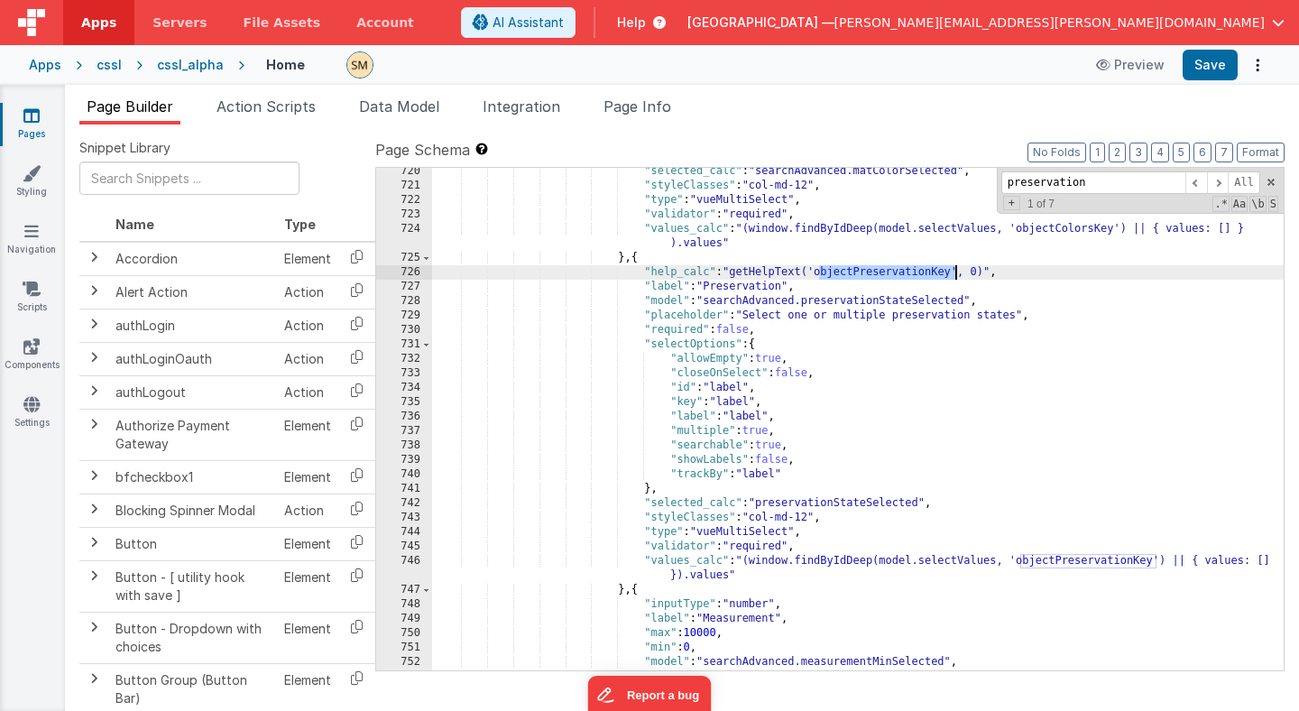
scroll to position [10353, 0]
drag, startPoint x: 992, startPoint y: 273, endPoint x: 737, endPoint y: 278, distance: 255.3
click at [737, 278] on div ""selected_calc" : "searchAdvanced.matColorSelected" , "styleClasses" : "col-md-…" at bounding box center [858, 429] width 852 height 531
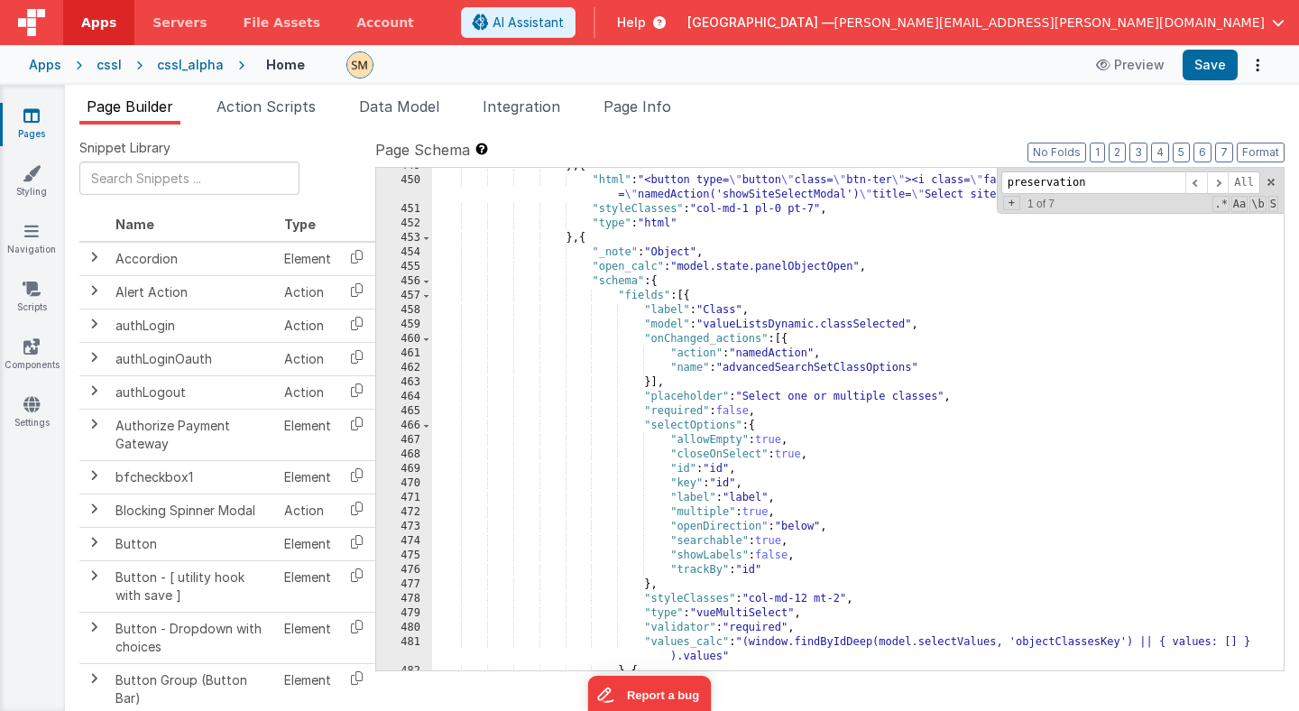
scroll to position [6920, 0]
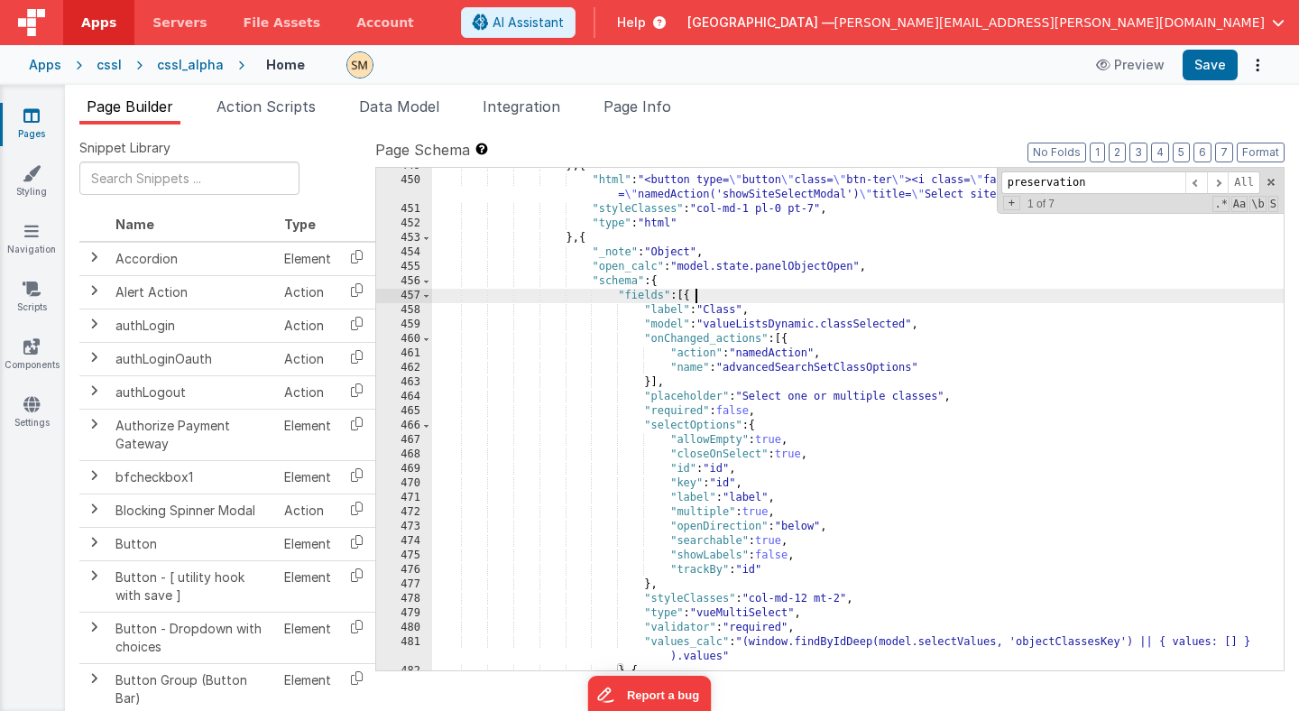
click at [736, 296] on div "} , { "html" : "<button type= \" button \" class= \" btn-ter \" ><i class= \" f…" at bounding box center [858, 424] width 852 height 531
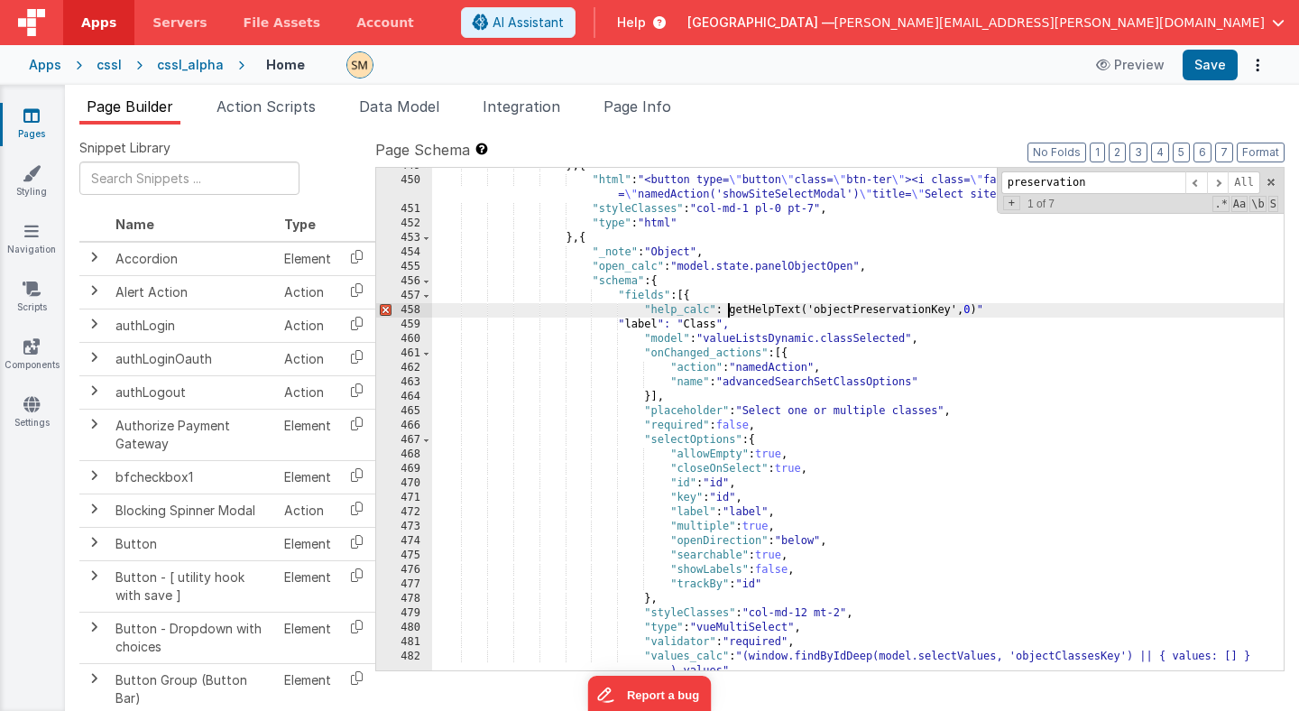
click at [728, 311] on div "} , { "html" : "<button type= \" button \" class= \" btn-ter \" ><i class= \" f…" at bounding box center [858, 432] width 852 height 546
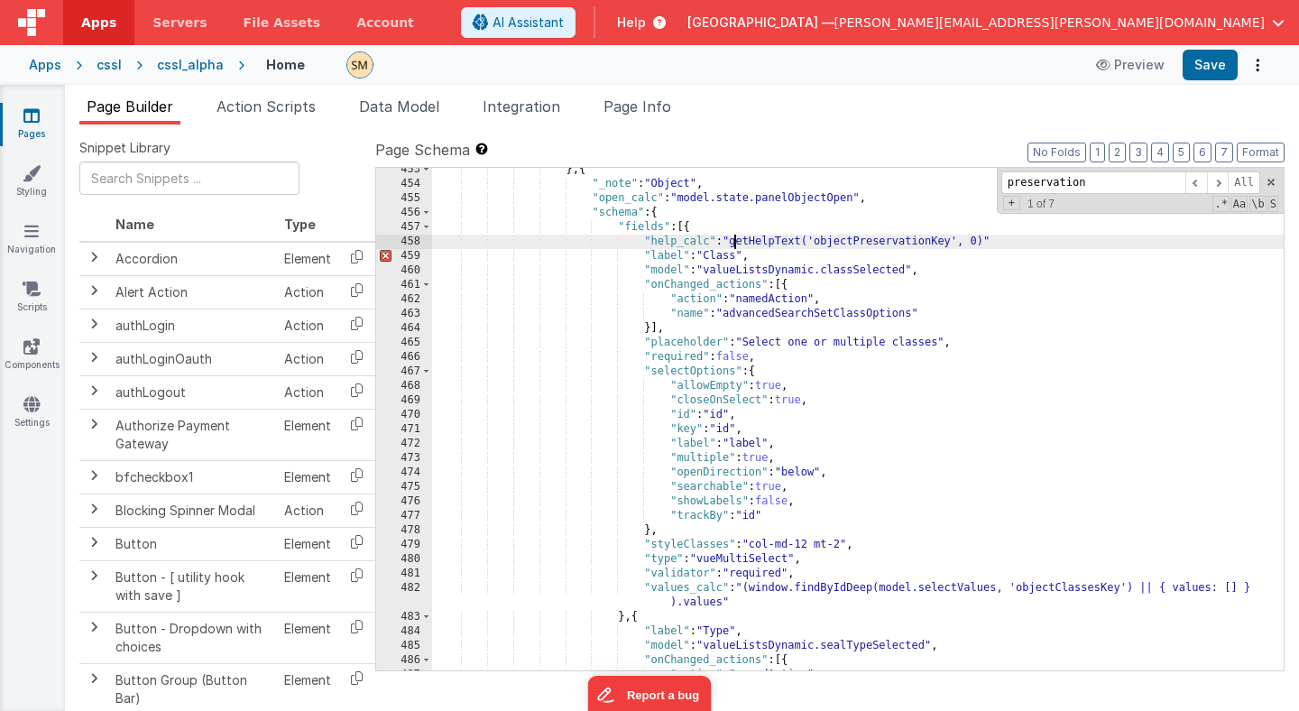
scroll to position [6974, 0]
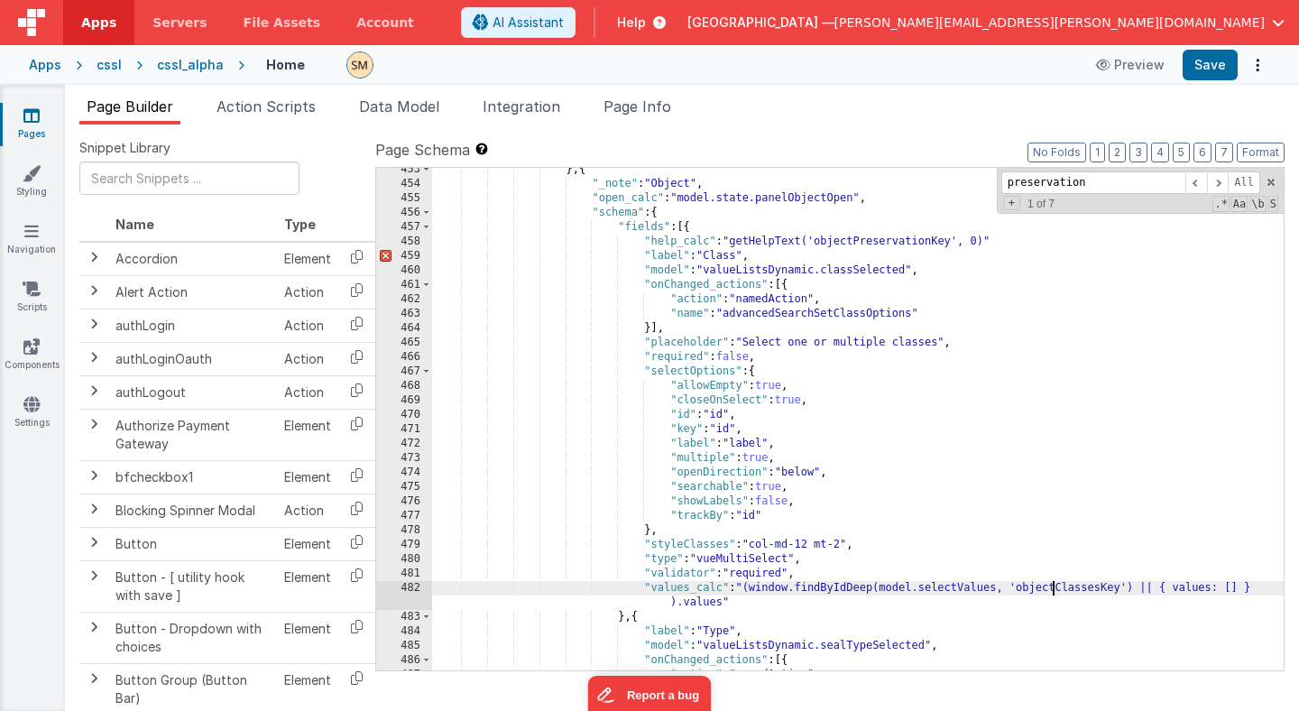
click at [1054, 588] on div "} , { "_note" : "Object" , "open_calc" : "model.state.panelObjectOpen" , "schem…" at bounding box center [858, 427] width 852 height 531
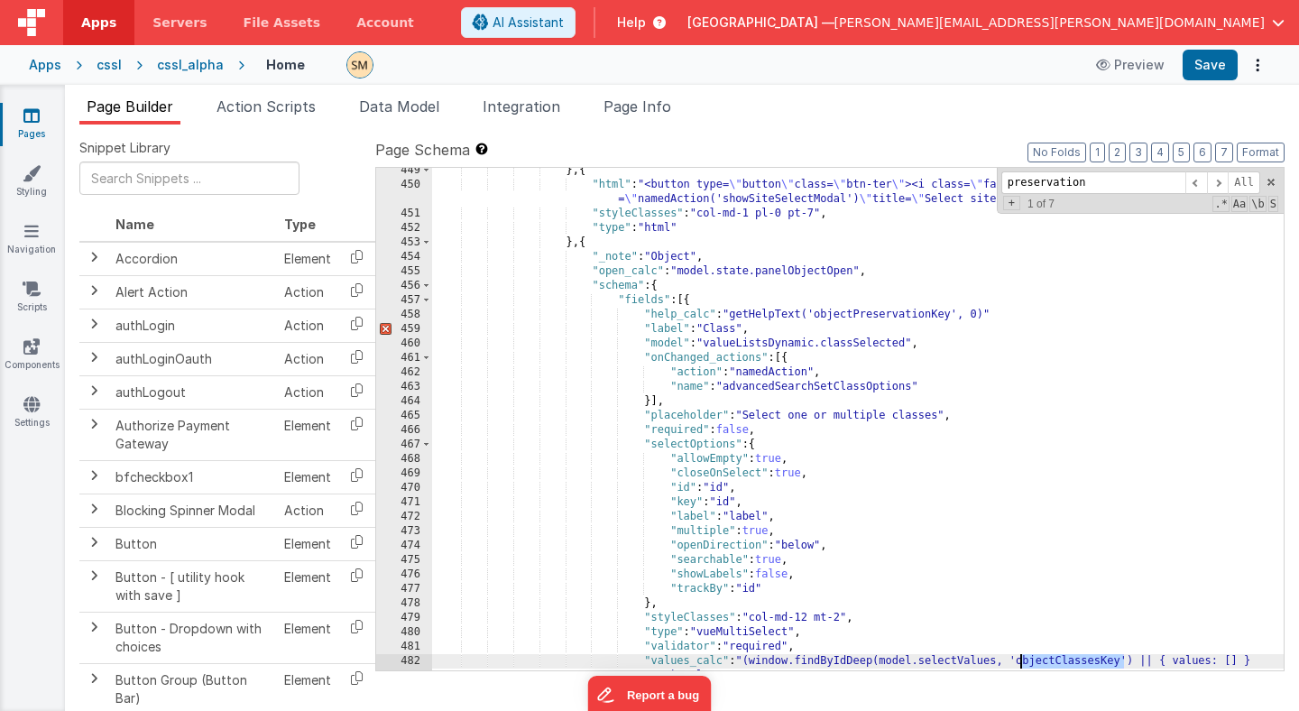
click at [1054, 588] on div "} , { "html" : "<button type= \" button \" class= \" btn-ter \" ><i class= \" f…" at bounding box center [858, 436] width 852 height 546
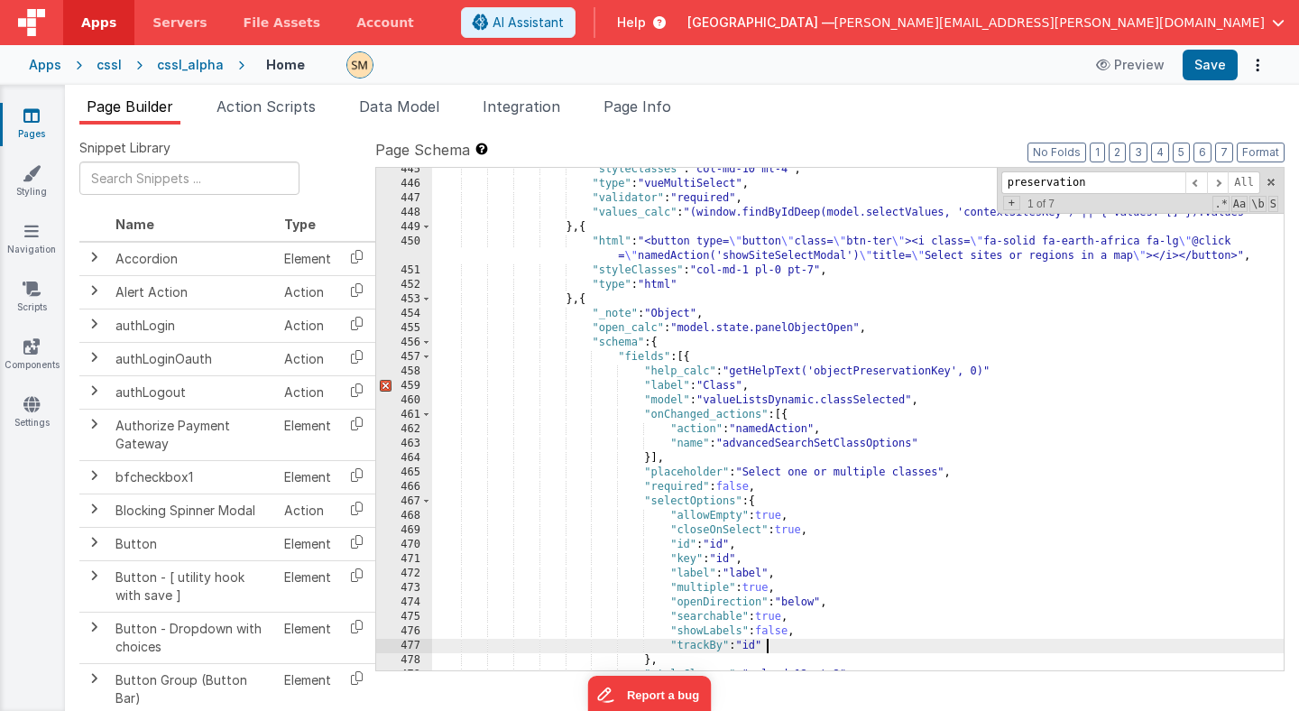
scroll to position [6867, 0]
click at [883, 371] on div ""styleClasses" : "col-md-10 ml-4" , "type" : "vueMultiSelect" , "validator" : "…" at bounding box center [858, 427] width 852 height 531
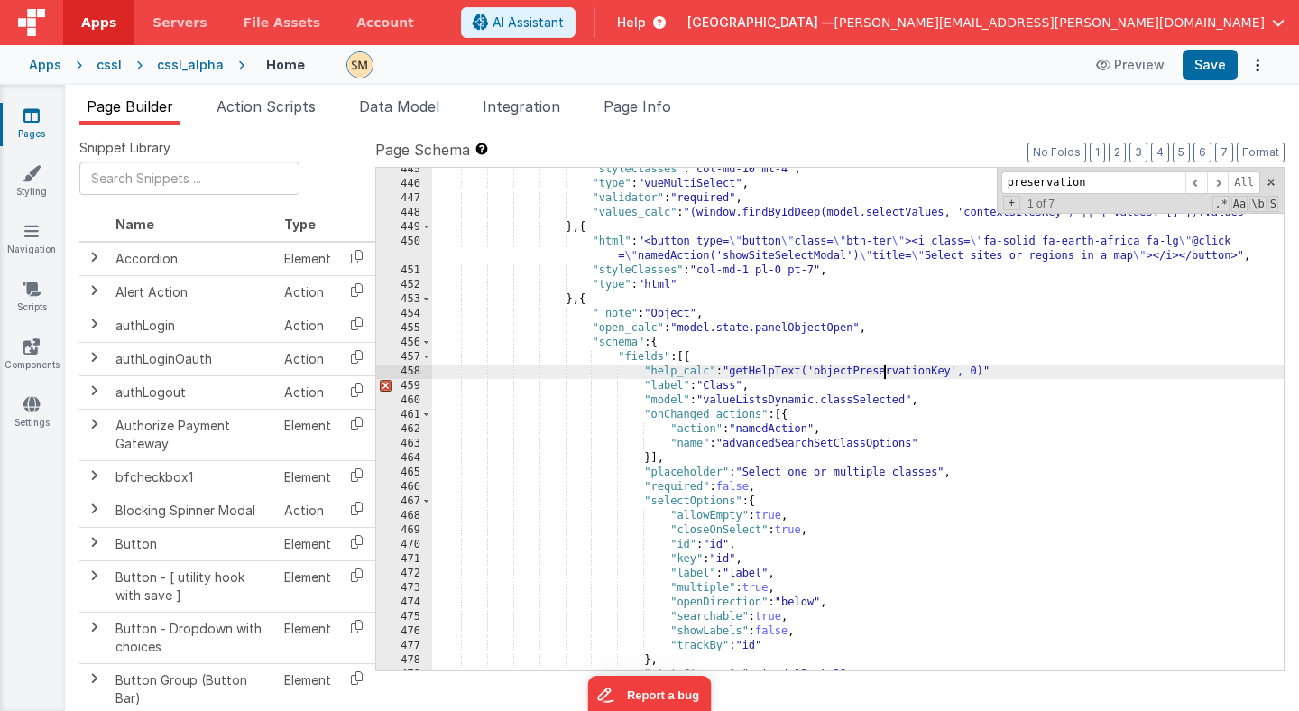
click at [883, 371] on div ""styleClasses" : "col-md-10 ml-4" , "type" : "vueMultiSelect" , "validator" : "…" at bounding box center [858, 427] width 852 height 531
click at [1207, 68] on button "Save" at bounding box center [1210, 65] width 55 height 31
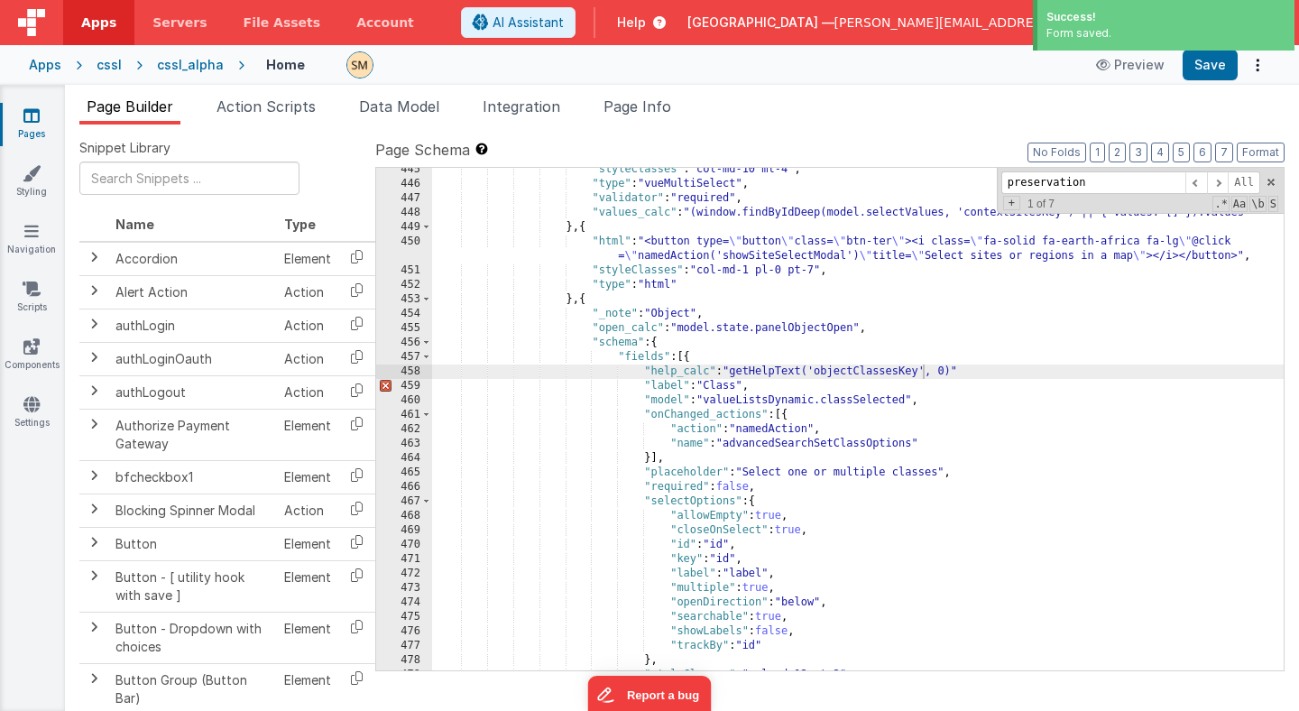
click at [1025, 368] on div ""styleClasses" : "col-md-10 ml-4" , "type" : "vueMultiSelect" , "validator" : "…" at bounding box center [858, 427] width 852 height 531
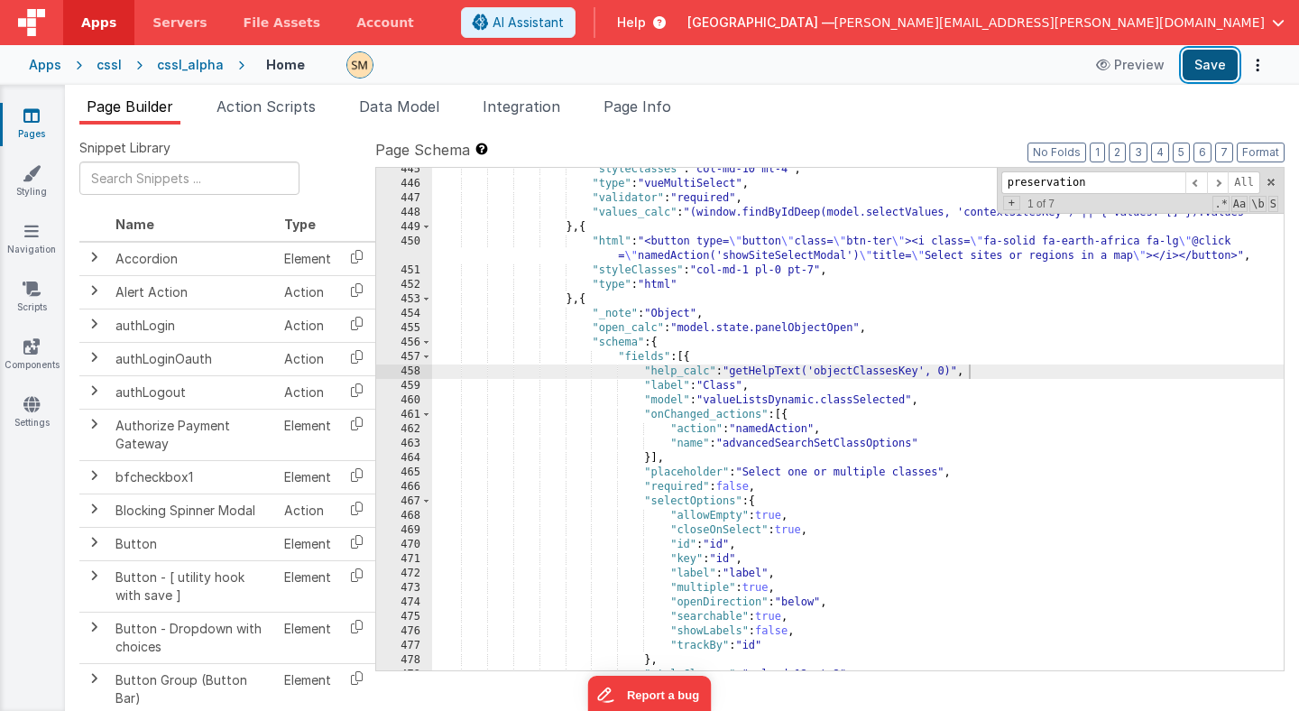
click at [1214, 68] on button "Save" at bounding box center [1210, 65] width 55 height 31
drag, startPoint x: 645, startPoint y: 370, endPoint x: 999, endPoint y: 373, distance: 353.6
click at [999, 373] on div ""styleClasses" : "col-md-10 ml-4" , "type" : "vueMultiSelect" , "validator" : "…" at bounding box center [858, 427] width 852 height 531
click at [426, 413] on span at bounding box center [426, 415] width 10 height 14
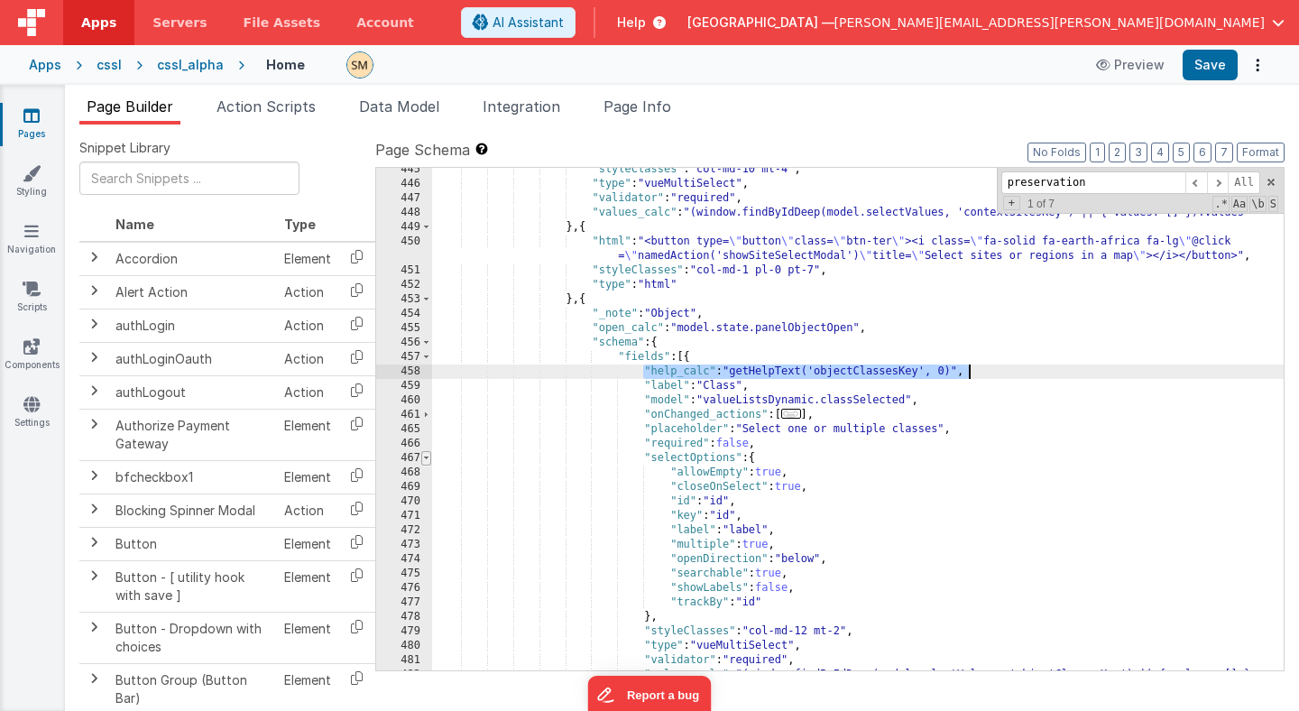
click at [426, 457] on span at bounding box center [426, 458] width 10 height 14
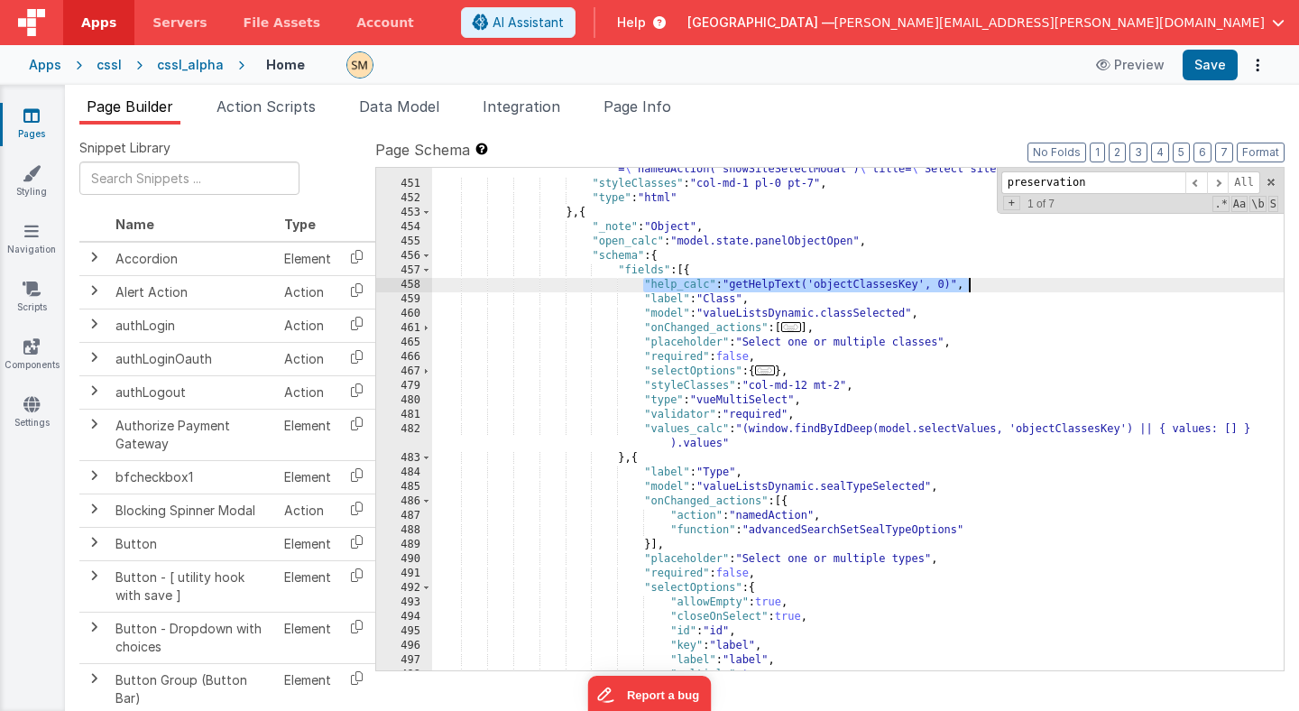
scroll to position [6979, 0]
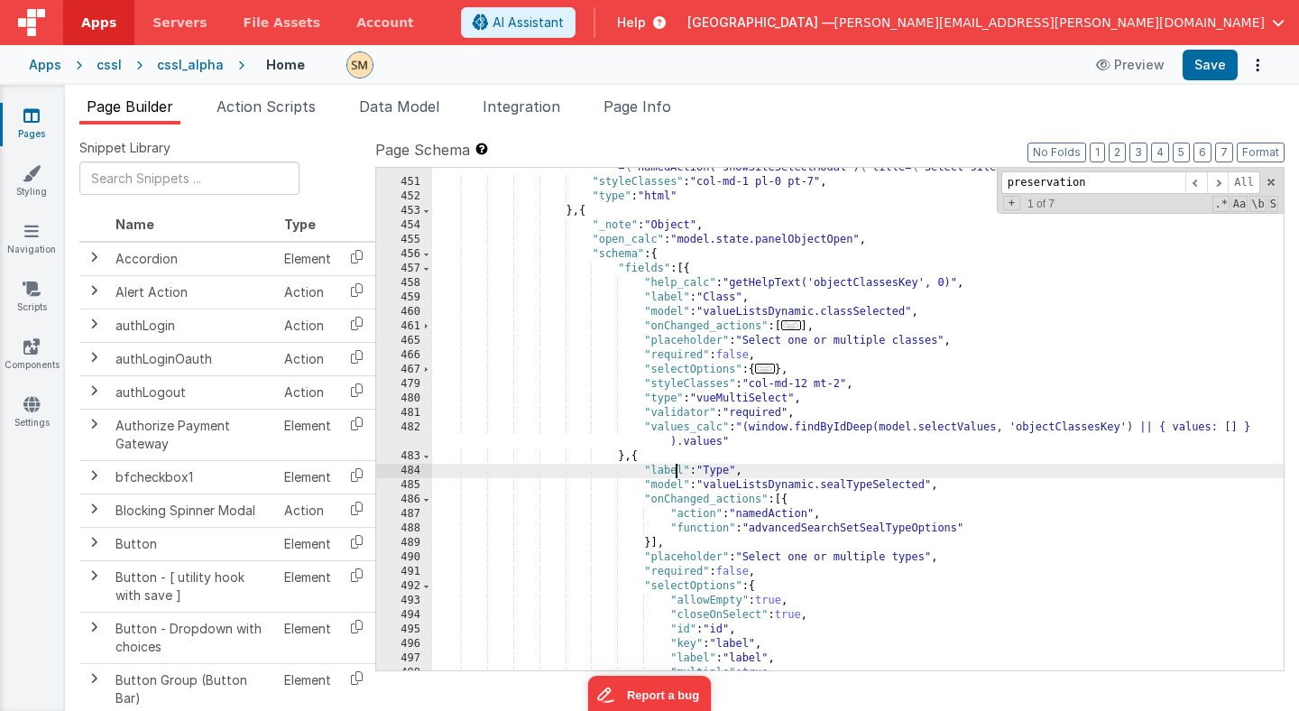
click at [675, 465] on div ""html" : "<button type= \" button \" class= \" btn-ter \" ><i class= \" fa-soli…" at bounding box center [858, 419] width 852 height 546
click at [644, 471] on div ""html" : "<button type= \" button \" class= \" btn-ter \" ><i class= \" fa-soli…" at bounding box center [858, 419] width 852 height 546
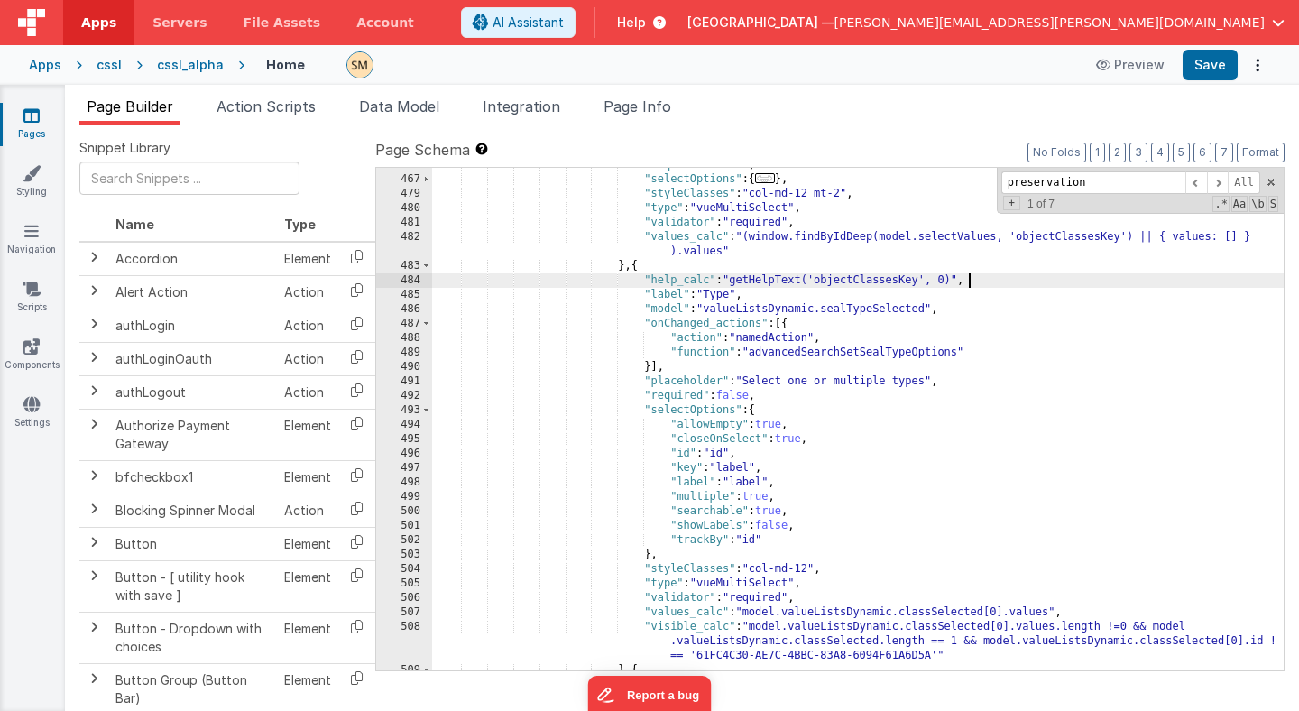
scroll to position [7130, 0]
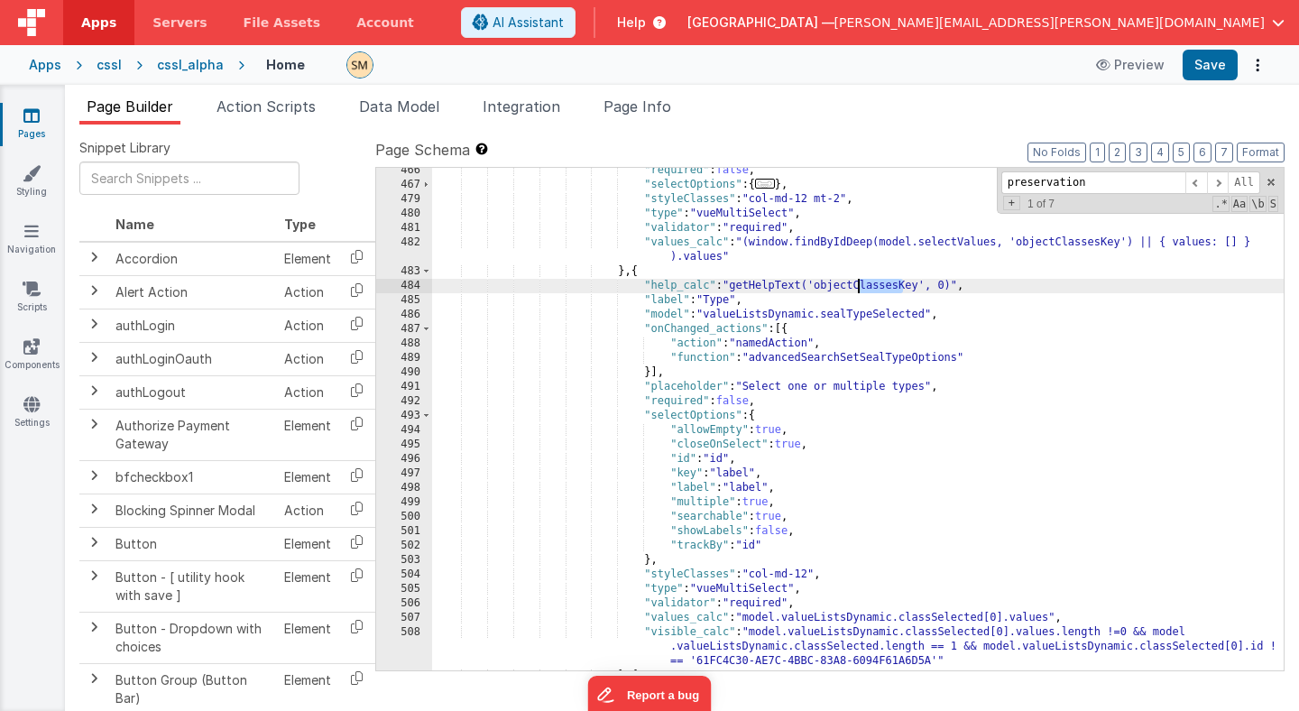
drag, startPoint x: 904, startPoint y: 290, endPoint x: 858, endPoint y: 287, distance: 46.1
click at [858, 287] on div ""required" : false , "selectOptions" : { ... } , "styleClasses" : "col-md-12 mt…" at bounding box center [858, 428] width 852 height 531
drag, startPoint x: 959, startPoint y: 286, endPoint x: 644, endPoint y: 285, distance: 314.8
click at [644, 285] on div ""required" : false , "selectOptions" : { ... } , "styleClasses" : "col-md-12 mt…" at bounding box center [858, 428] width 852 height 531
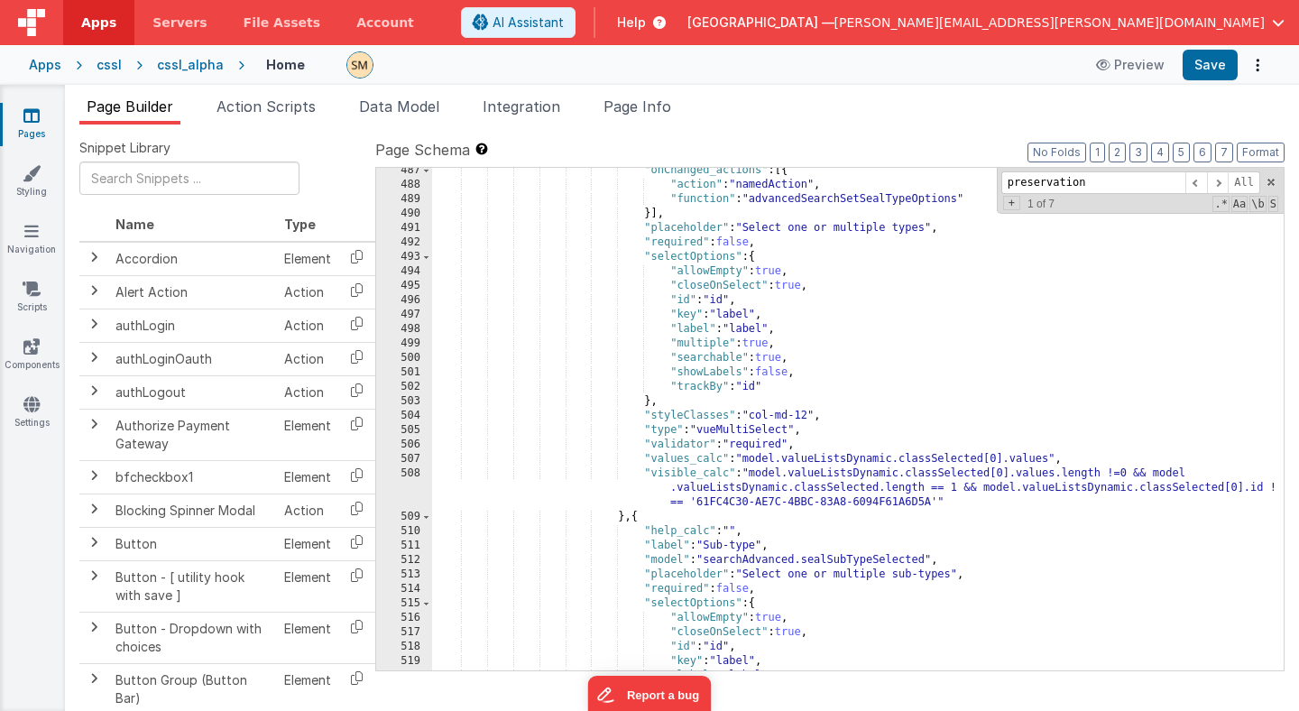
scroll to position [7262, 0]
drag, startPoint x: 743, startPoint y: 533, endPoint x: 645, endPoint y: 534, distance: 98.3
click at [645, 534] on div ""onChanged_actions" : [{ "action" : "namedAction" , "function" : "advancedSearc…" at bounding box center [858, 428] width 852 height 531
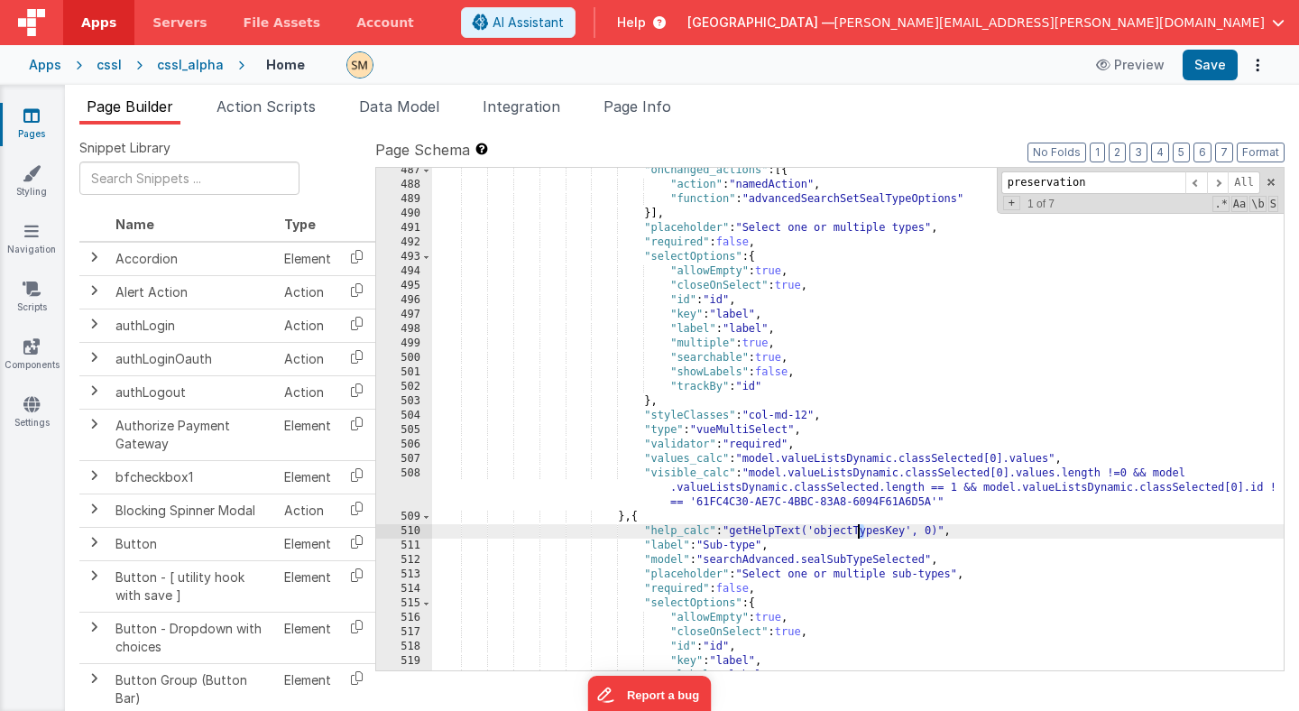
click at [859, 531] on div ""onChanged_actions" : [{ "action" : "namedAction" , "function" : "advancedSearc…" at bounding box center [858, 428] width 852 height 531
drag, startPoint x: 973, startPoint y: 531, endPoint x: 644, endPoint y: 535, distance: 329.3
click at [644, 535] on div ""onChanged_actions" : [{ "action" : "namedAction" , "function" : "advancedSearc…" at bounding box center [858, 428] width 852 height 531
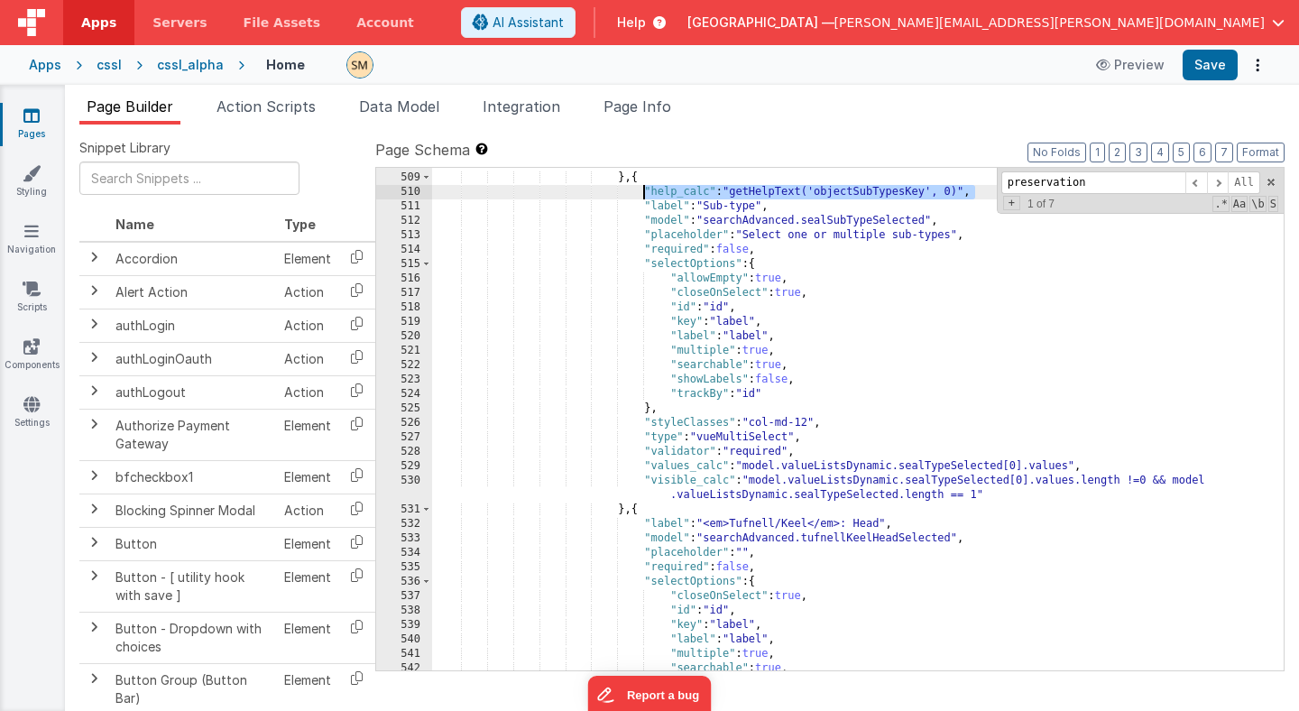
scroll to position [7551, 0]
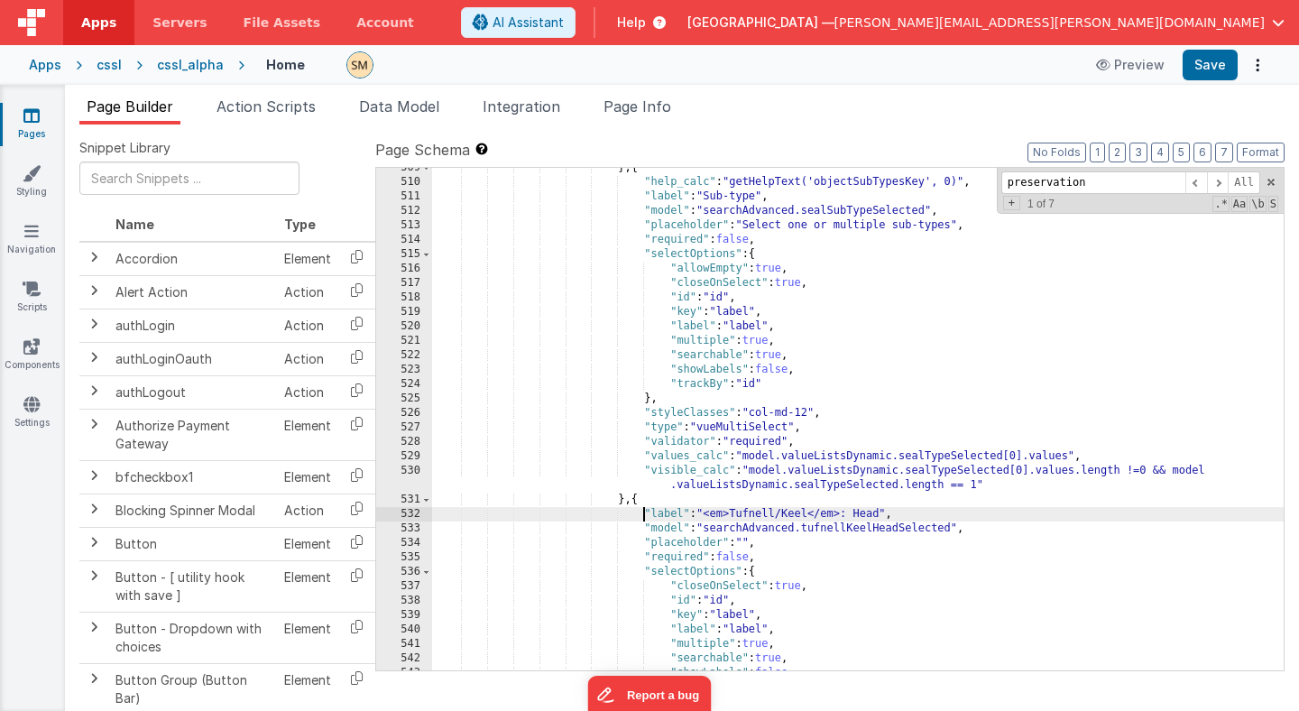
click at [644, 511] on div "} , { "help_calc" : "getHelpText('objectSubTypesKey', 0)" , "label" : "Sub-type…" at bounding box center [858, 426] width 852 height 531
click at [654, 105] on span "Page Info" at bounding box center [637, 106] width 68 height 18
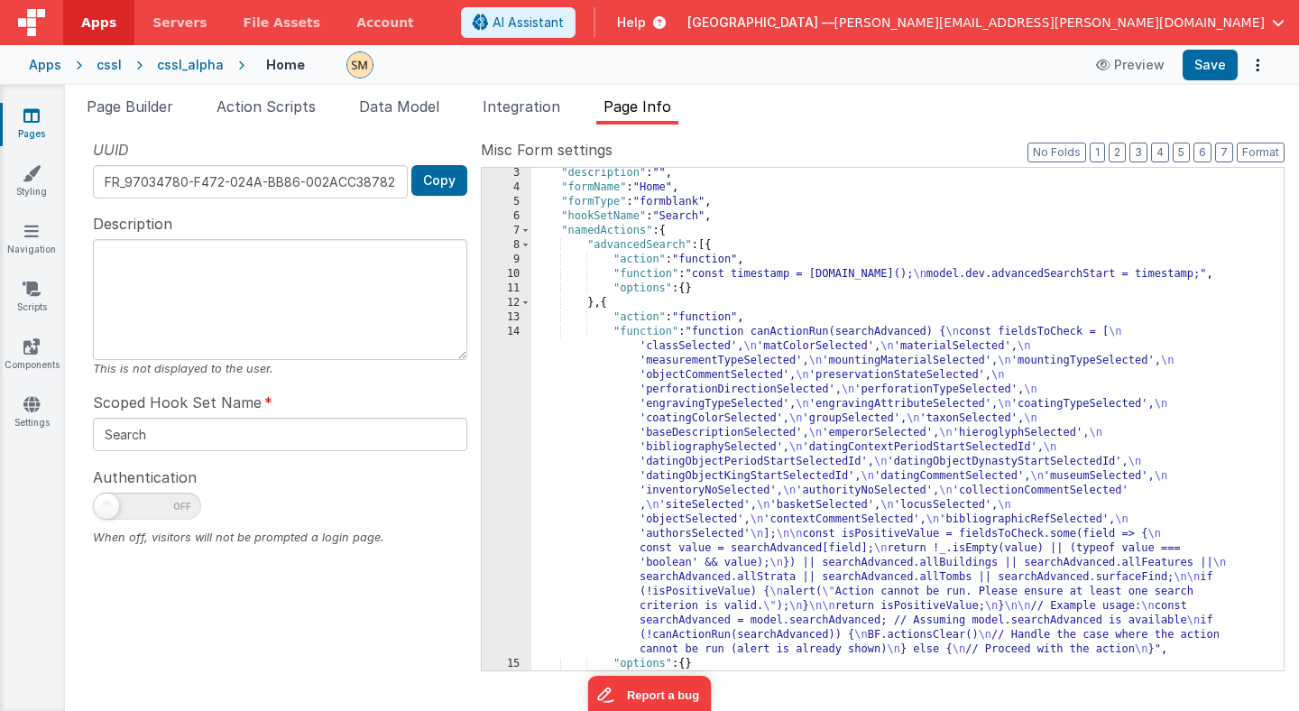
scroll to position [23, 0]
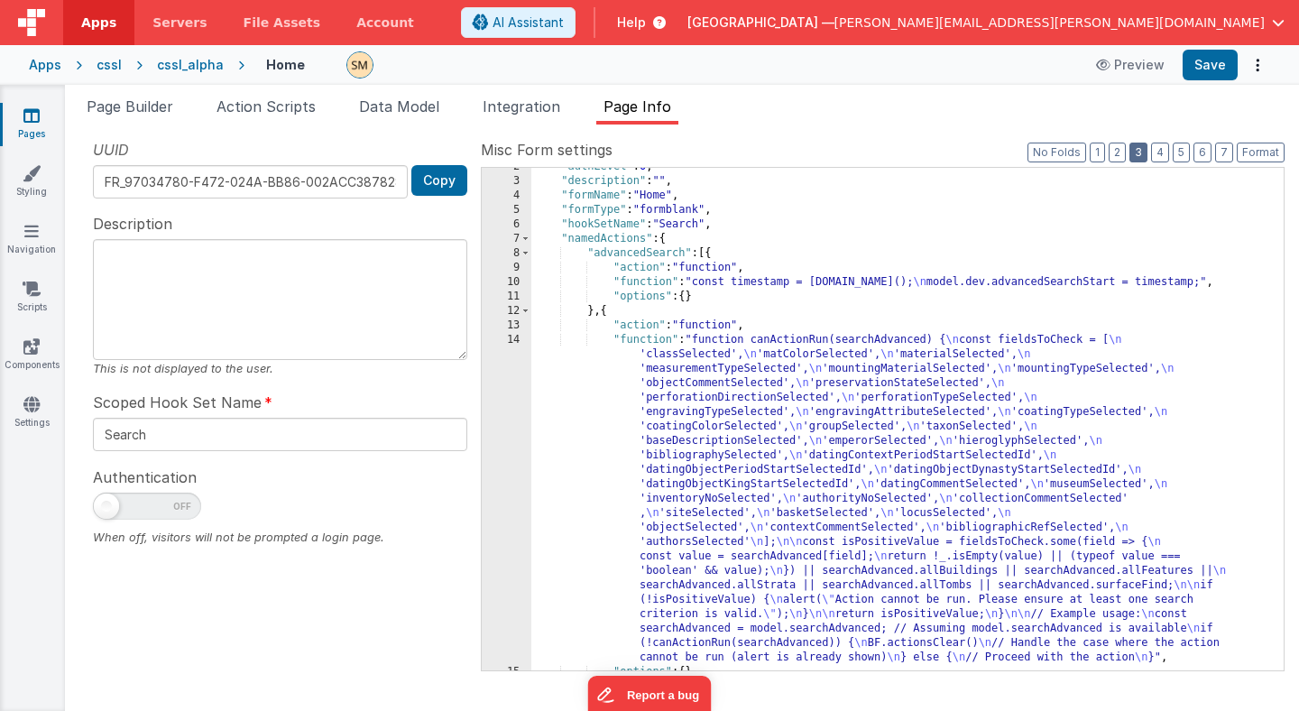
click at [1144, 151] on button "3" at bounding box center [1138, 153] width 18 height 20
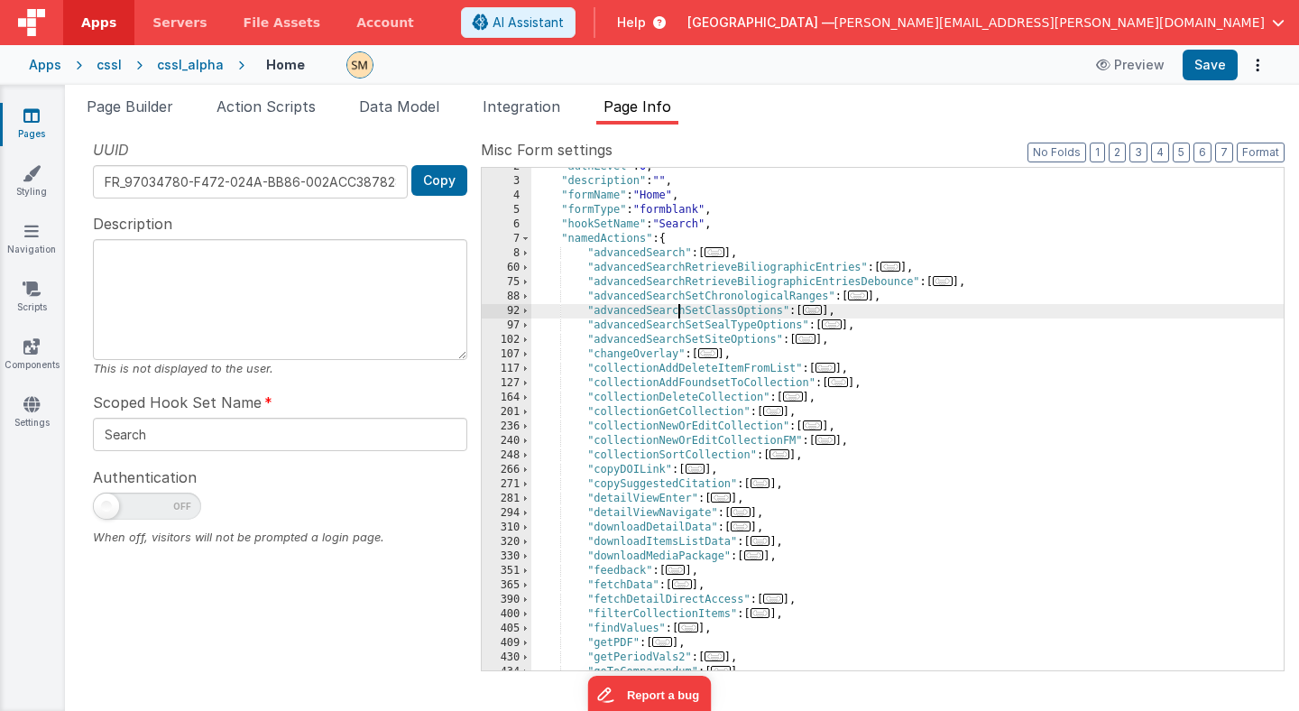
click at [679, 307] on div ""authLevel" : 0 , "description" : "" , "formName" : "Home" , "formType" : "form…" at bounding box center [907, 425] width 752 height 531
click at [528, 309] on span at bounding box center [526, 311] width 10 height 14
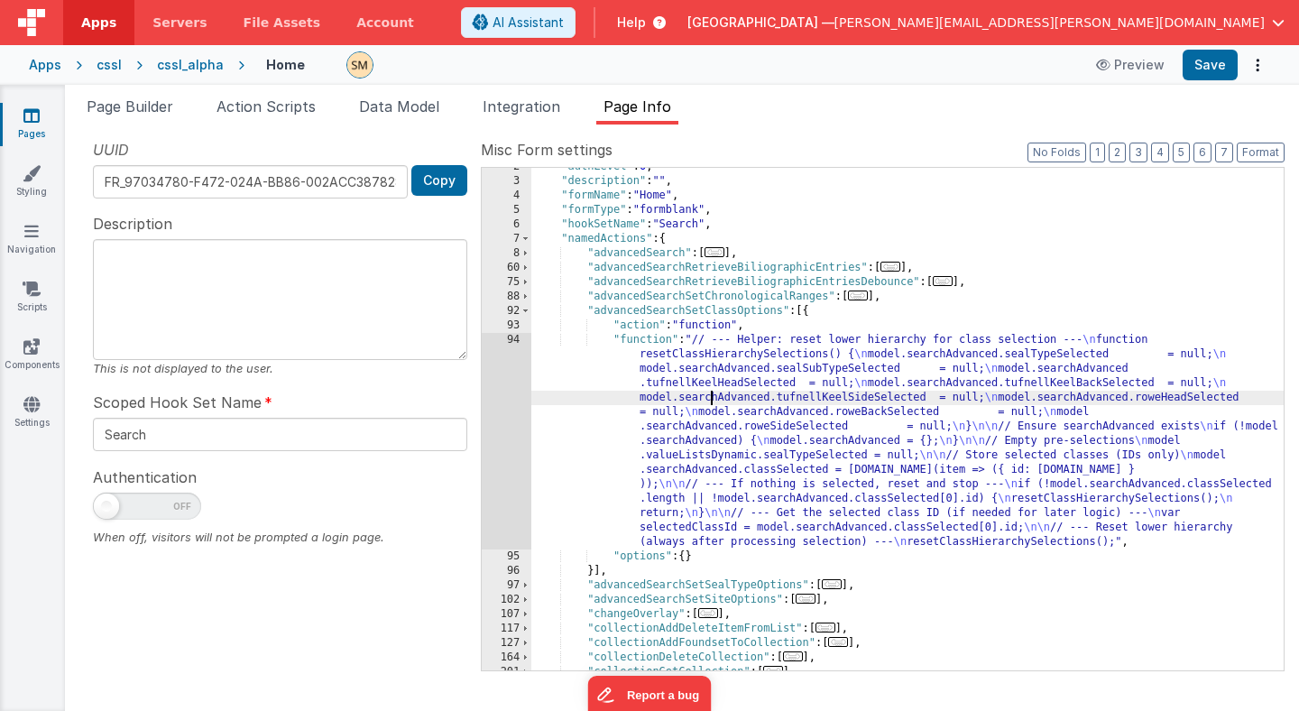
click at [708, 399] on div ""authLevel" : 0 , "description" : "" , "formName" : "Home" , "formType" : "form…" at bounding box center [907, 425] width 752 height 531
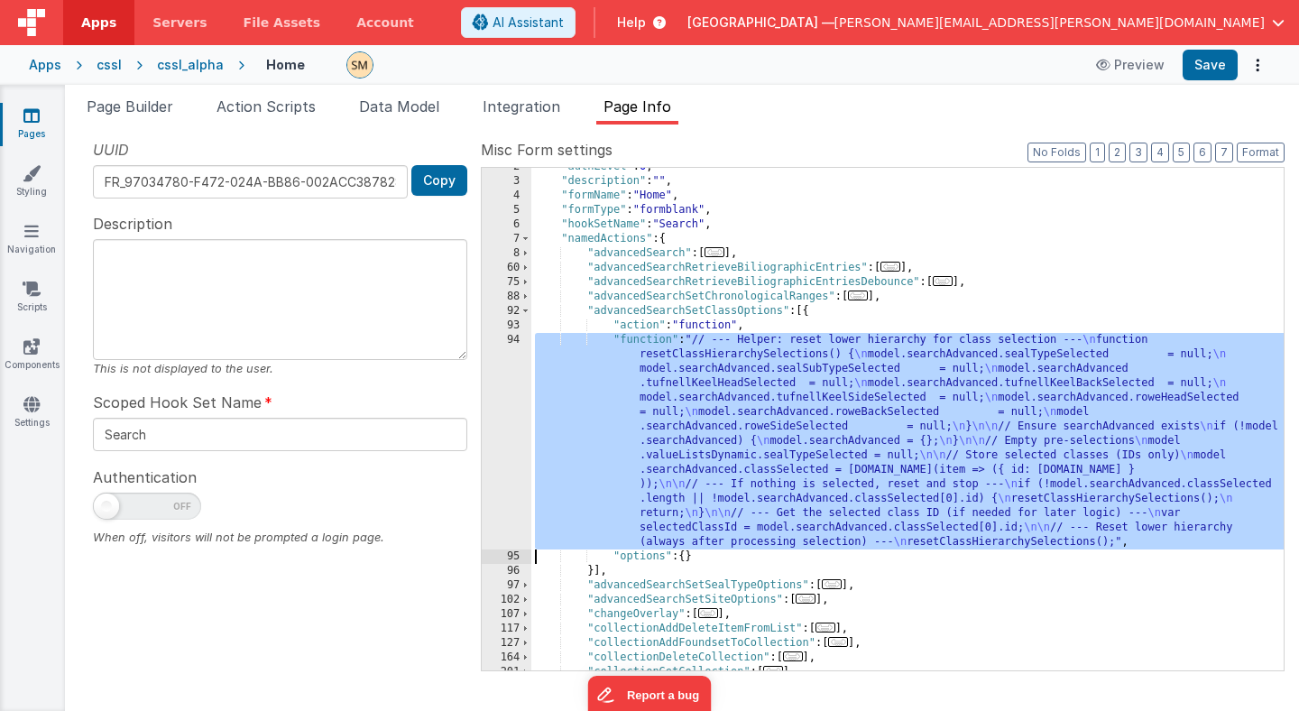
click at [508, 410] on div "94" at bounding box center [507, 441] width 50 height 216
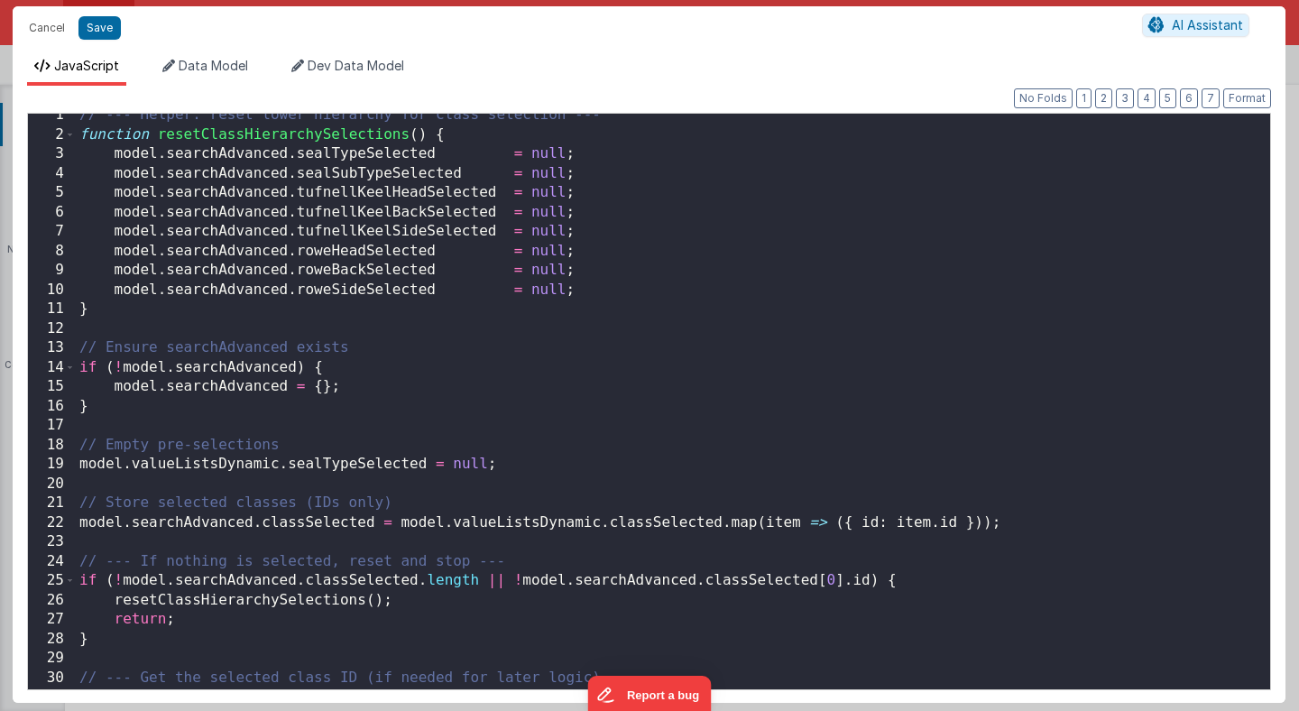
scroll to position [0, 0]
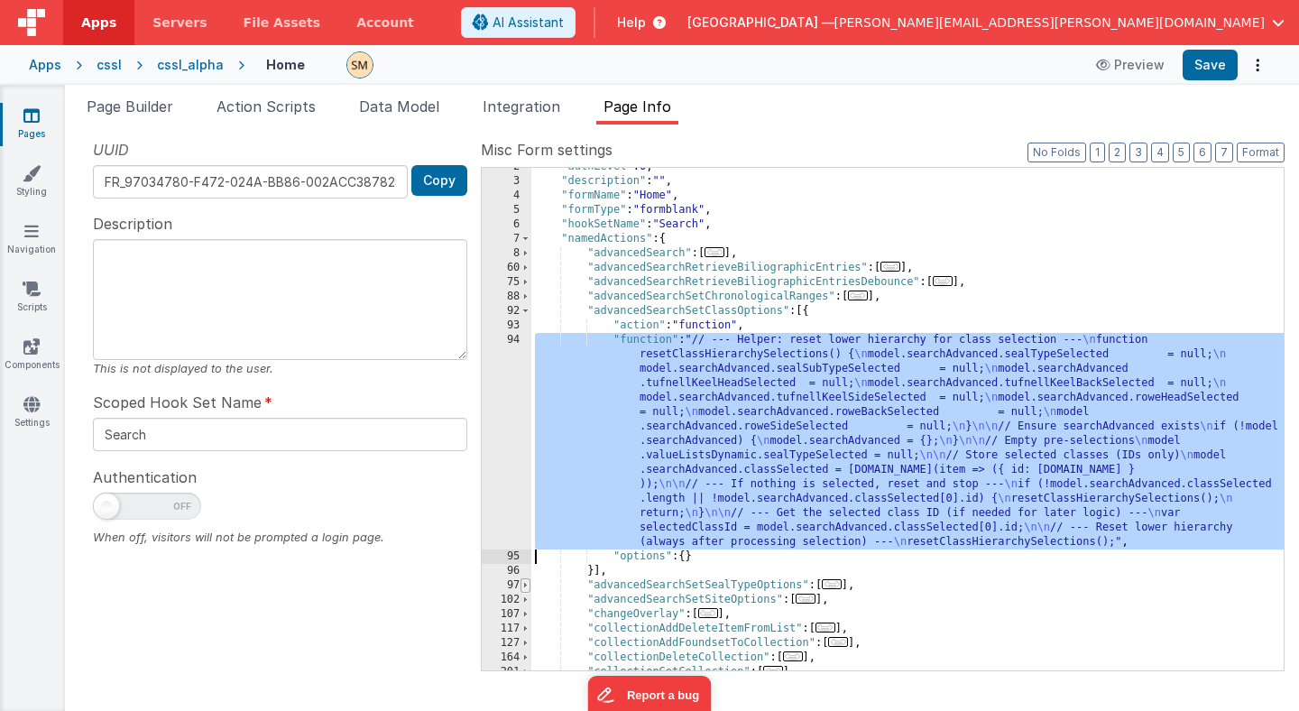
click at [526, 585] on span at bounding box center [526, 585] width 10 height 14
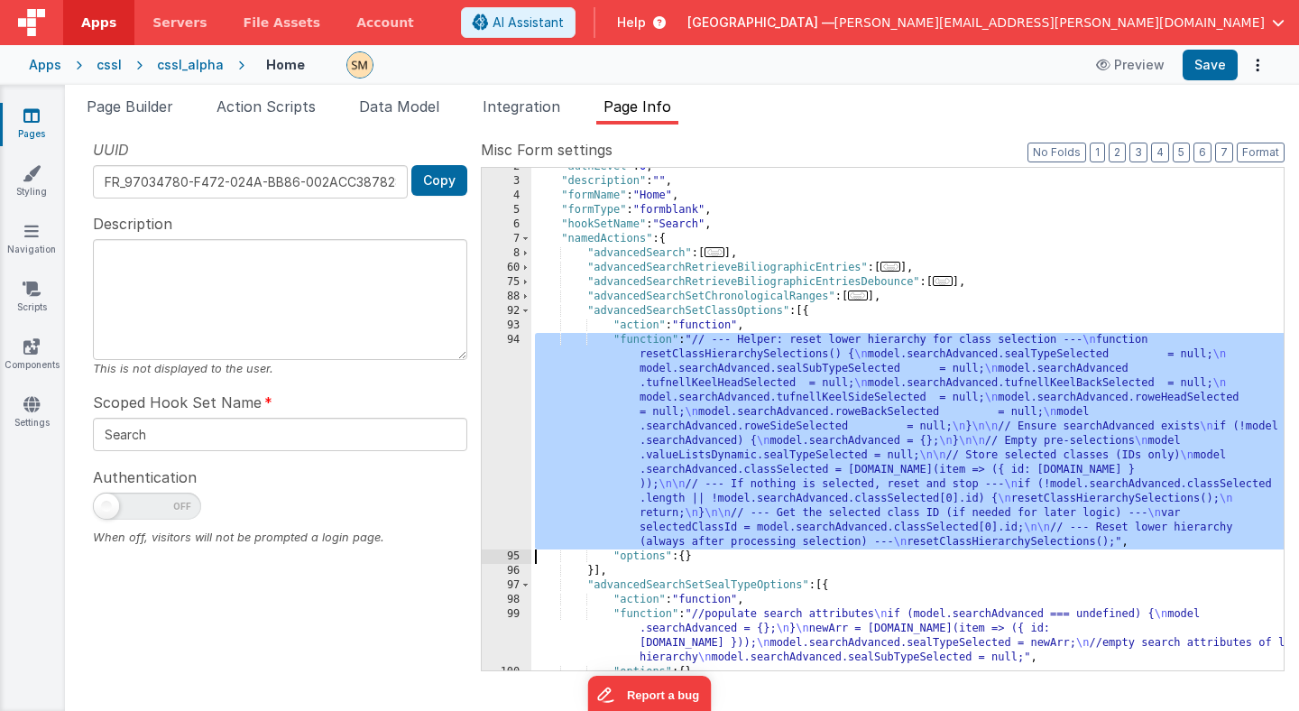
click at [722, 636] on div ""authLevel" : 0 , "description" : "" , "formName" : "Home" , "formType" : "form…" at bounding box center [907, 425] width 752 height 531
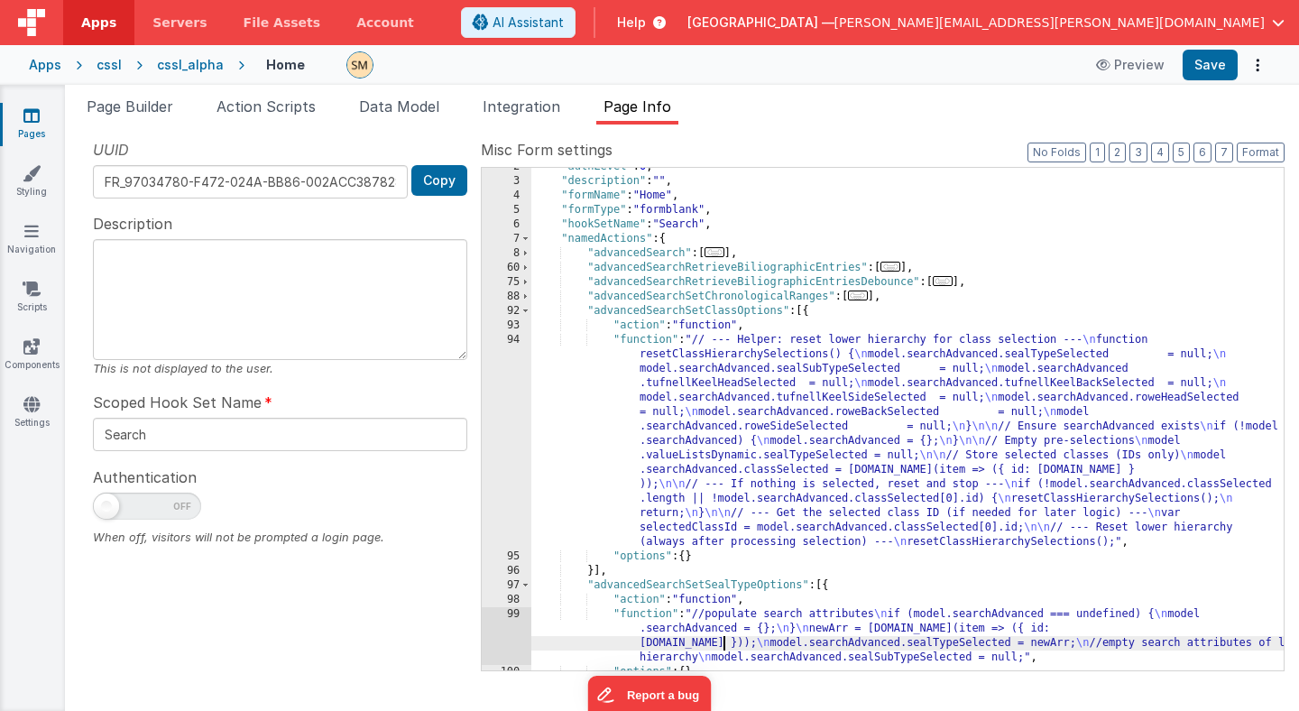
click at [515, 631] on div "2 3 4 5 6 7 8 60 75 88 92 93 94 95 96 97 98 99 100 101" at bounding box center [507, 425] width 50 height 531
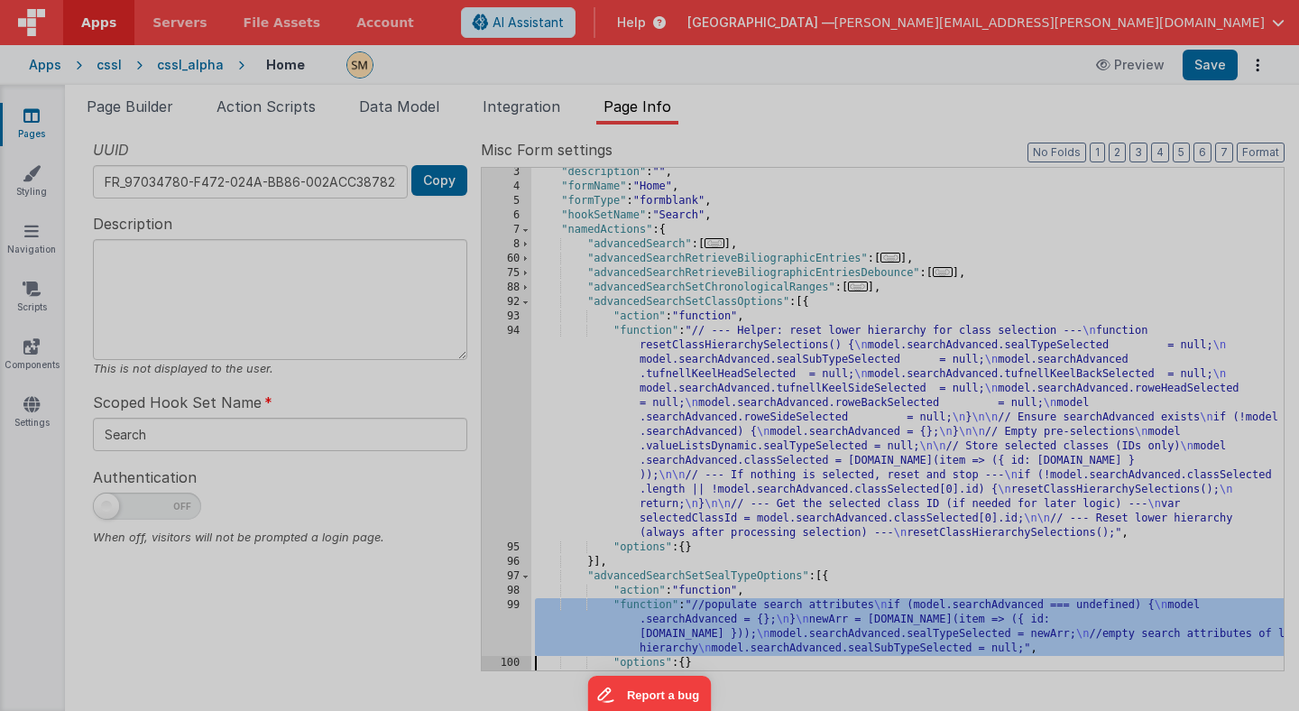
scroll to position [32, 0]
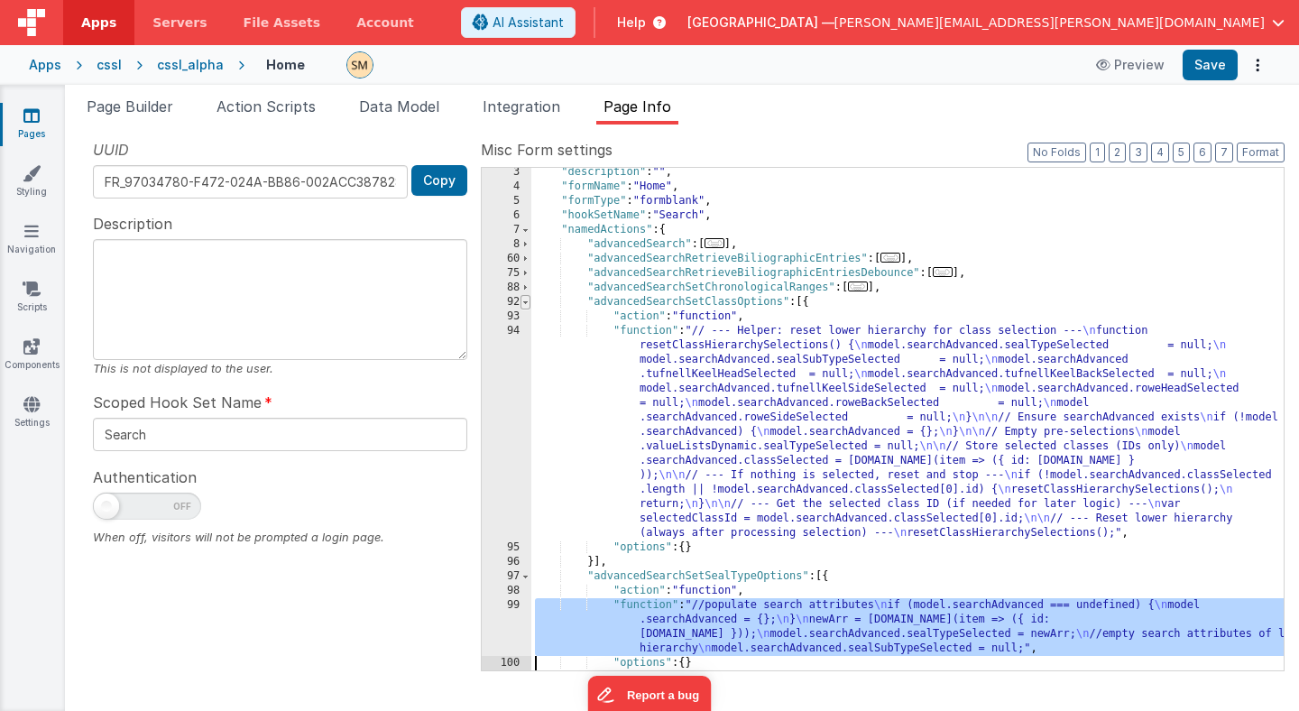
click at [524, 299] on span at bounding box center [526, 302] width 10 height 14
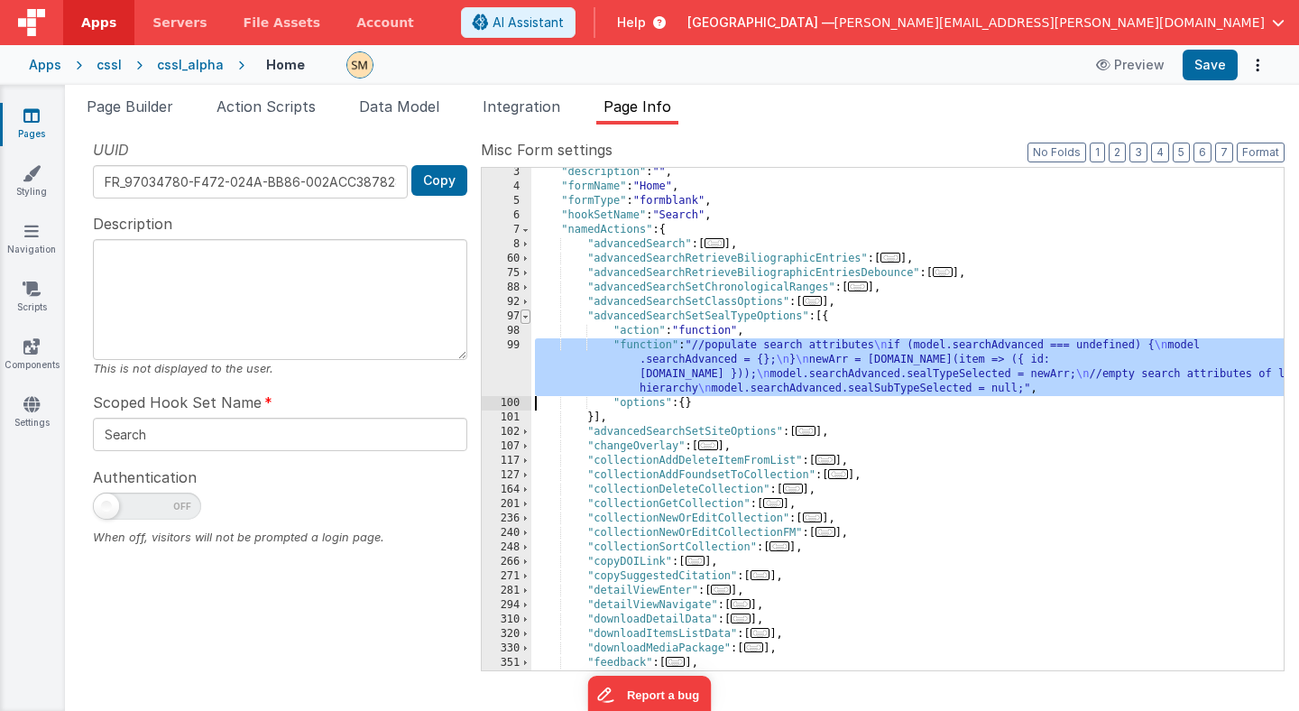
click at [526, 317] on span at bounding box center [526, 316] width 10 height 14
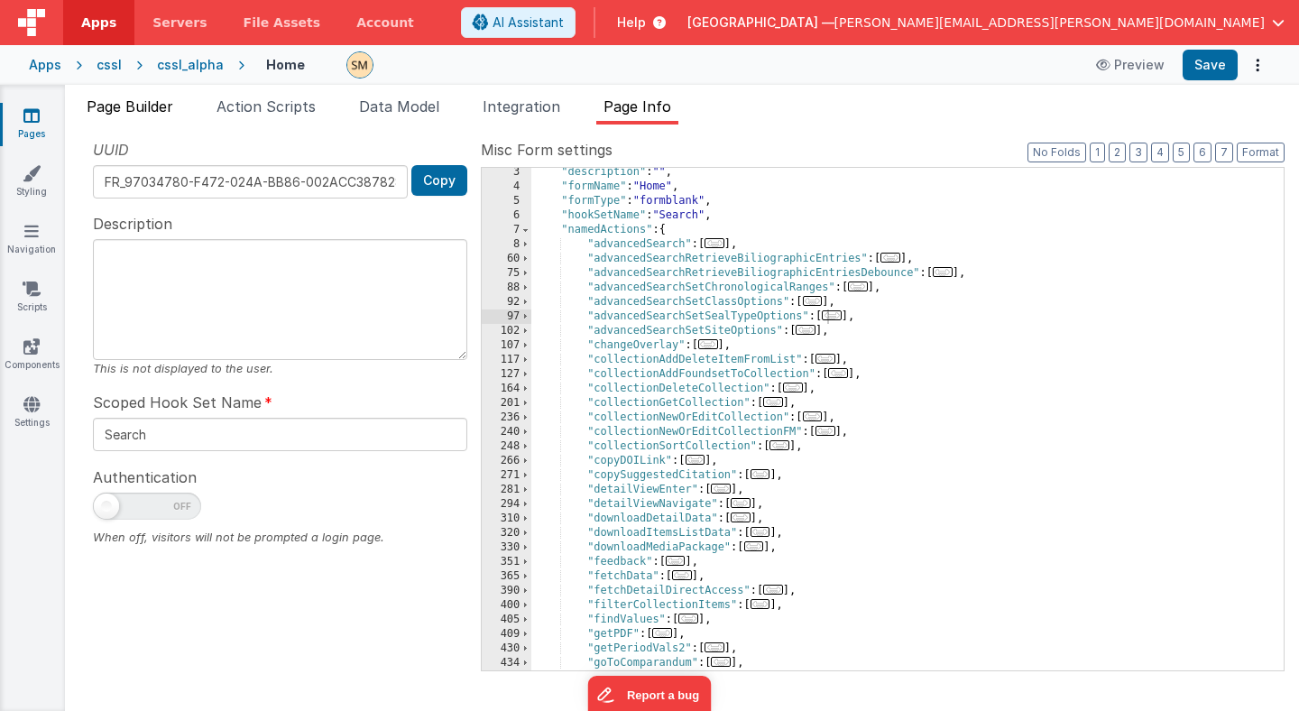
click at [164, 108] on span "Page Builder" at bounding box center [130, 106] width 87 height 18
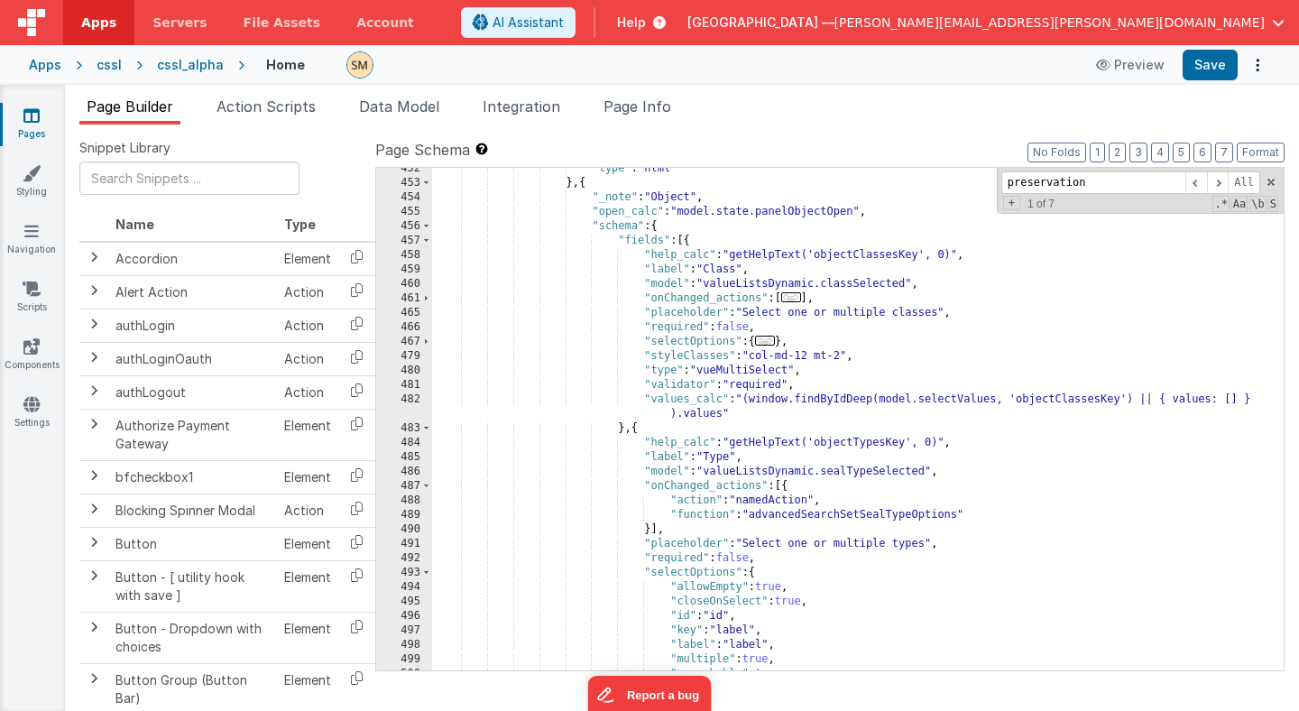
scroll to position [6996, 0]
click at [429, 297] on span at bounding box center [426, 299] width 10 height 14
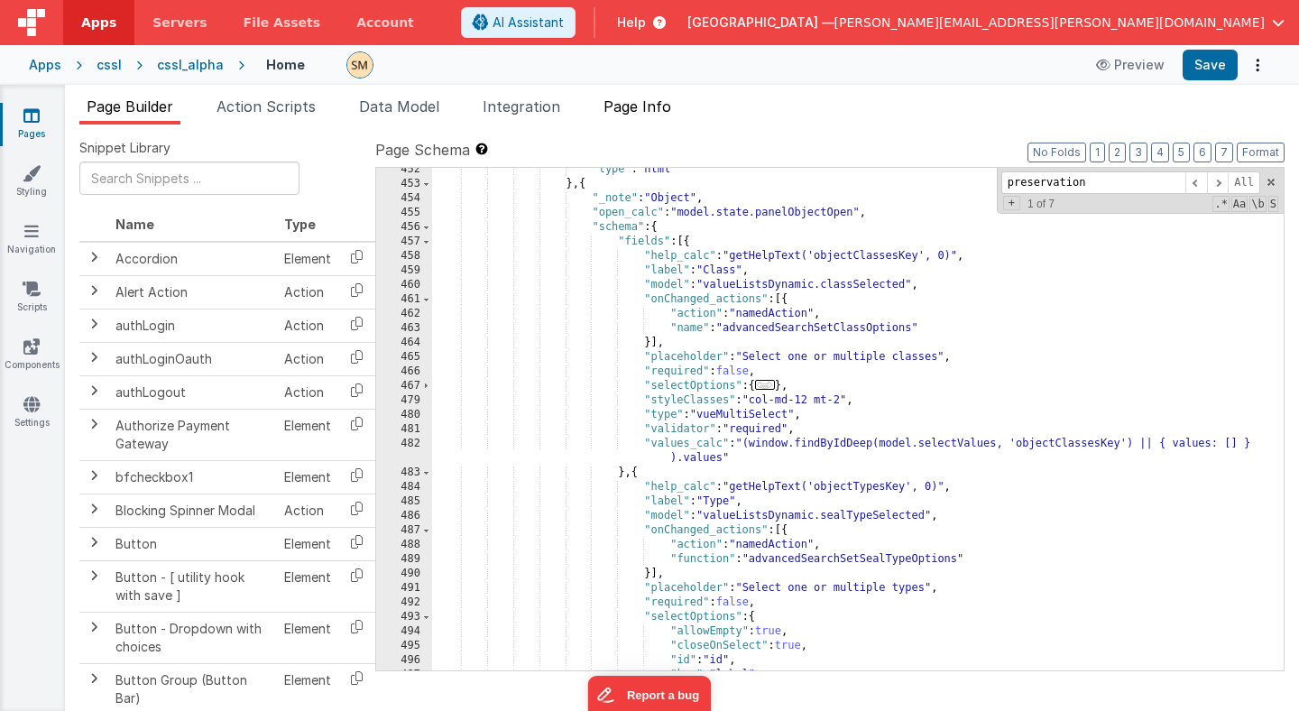
click at [641, 106] on span "Page Info" at bounding box center [637, 106] width 68 height 18
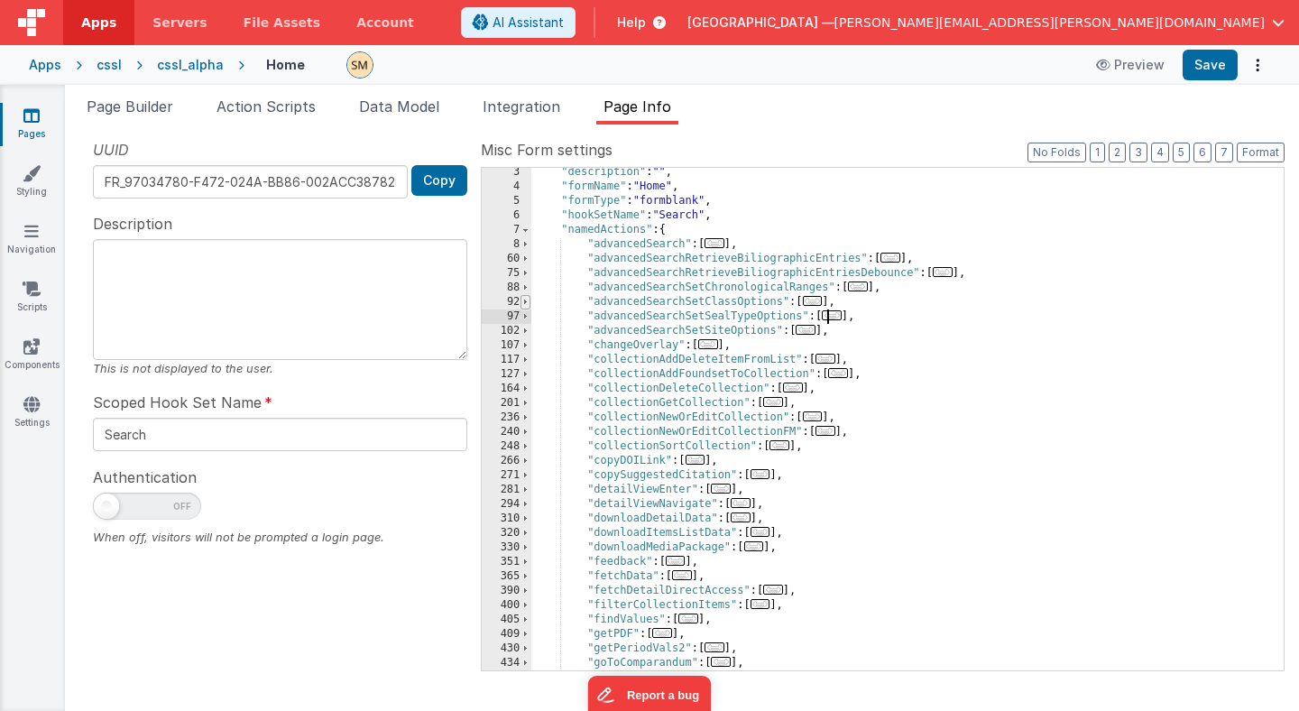
click at [529, 304] on span at bounding box center [526, 302] width 10 height 14
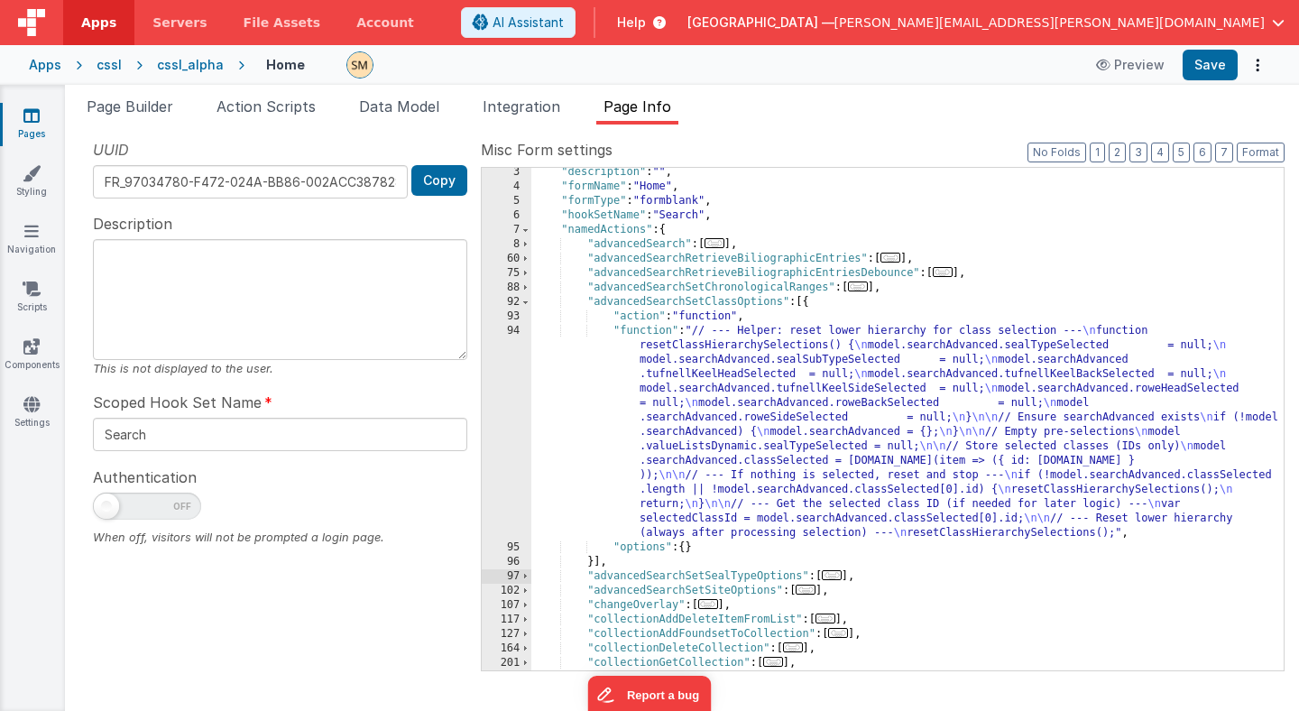
click at [705, 382] on div ""description" : "" , "formName" : "Home" , "formType" : "formblank" , "hookSetN…" at bounding box center [907, 430] width 752 height 531
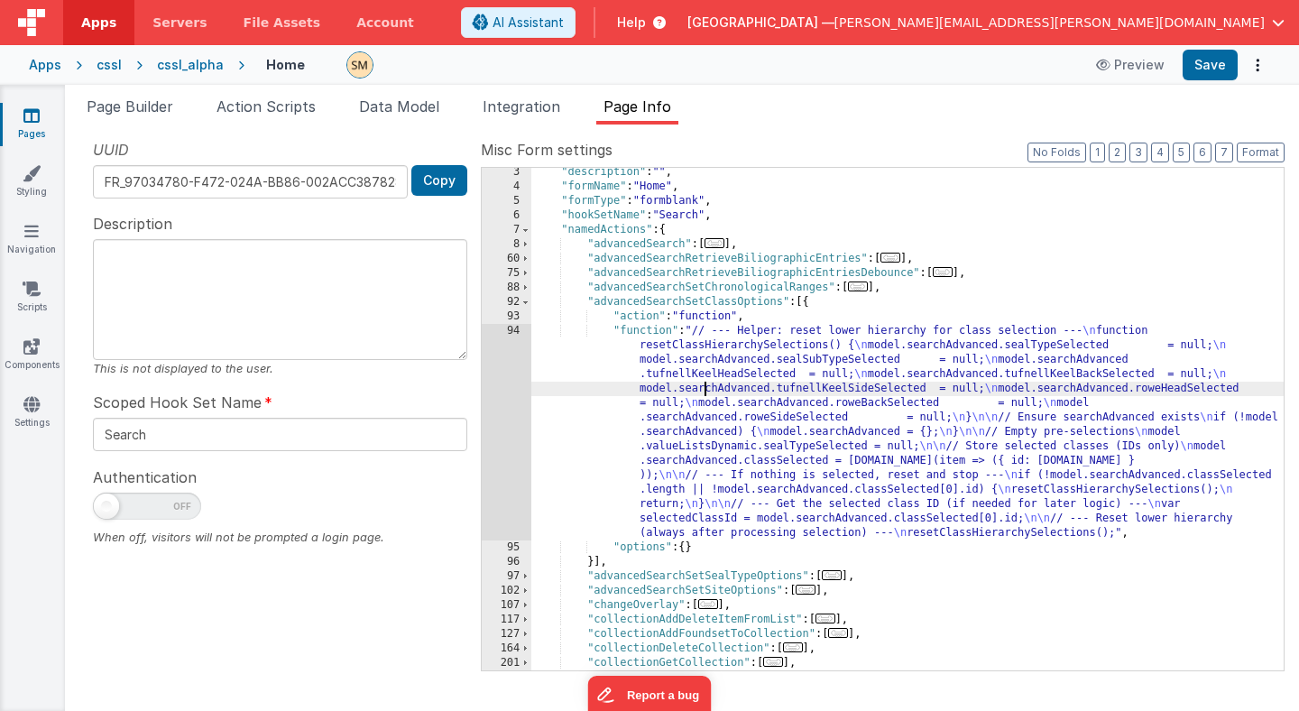
click at [513, 402] on div "94" at bounding box center [507, 432] width 50 height 216
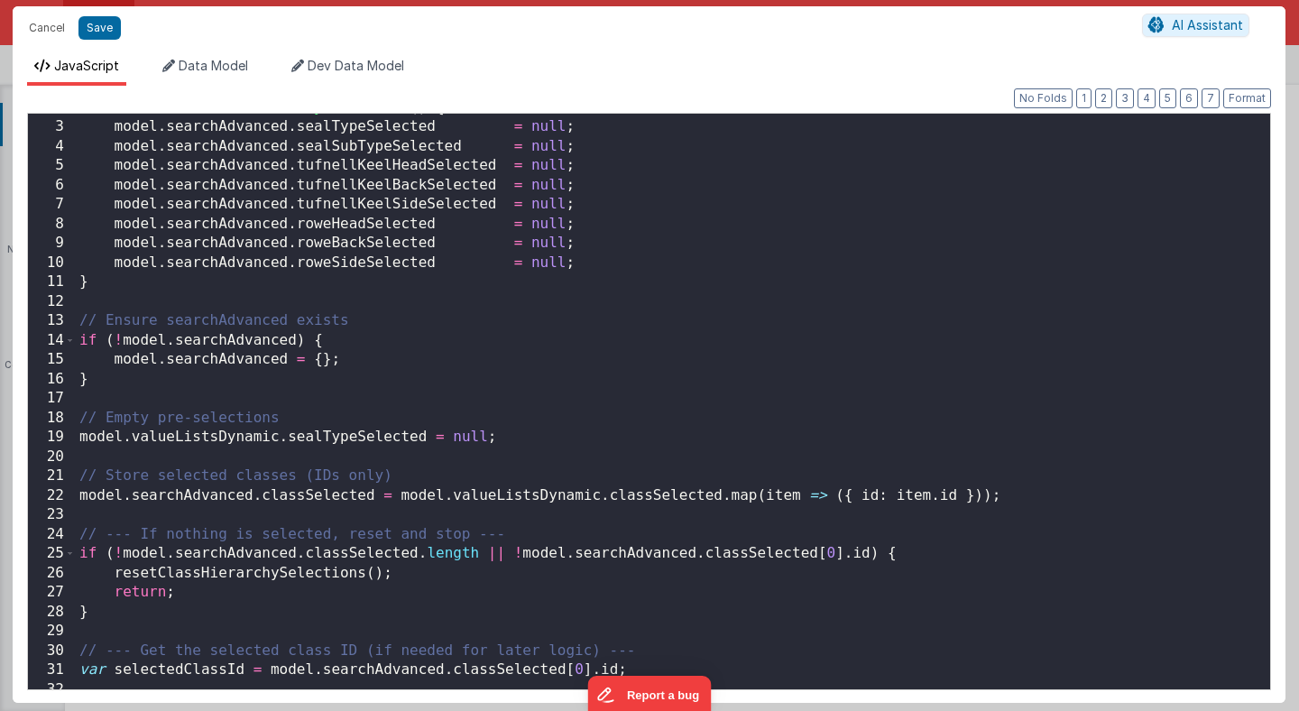
scroll to position [31, 0]
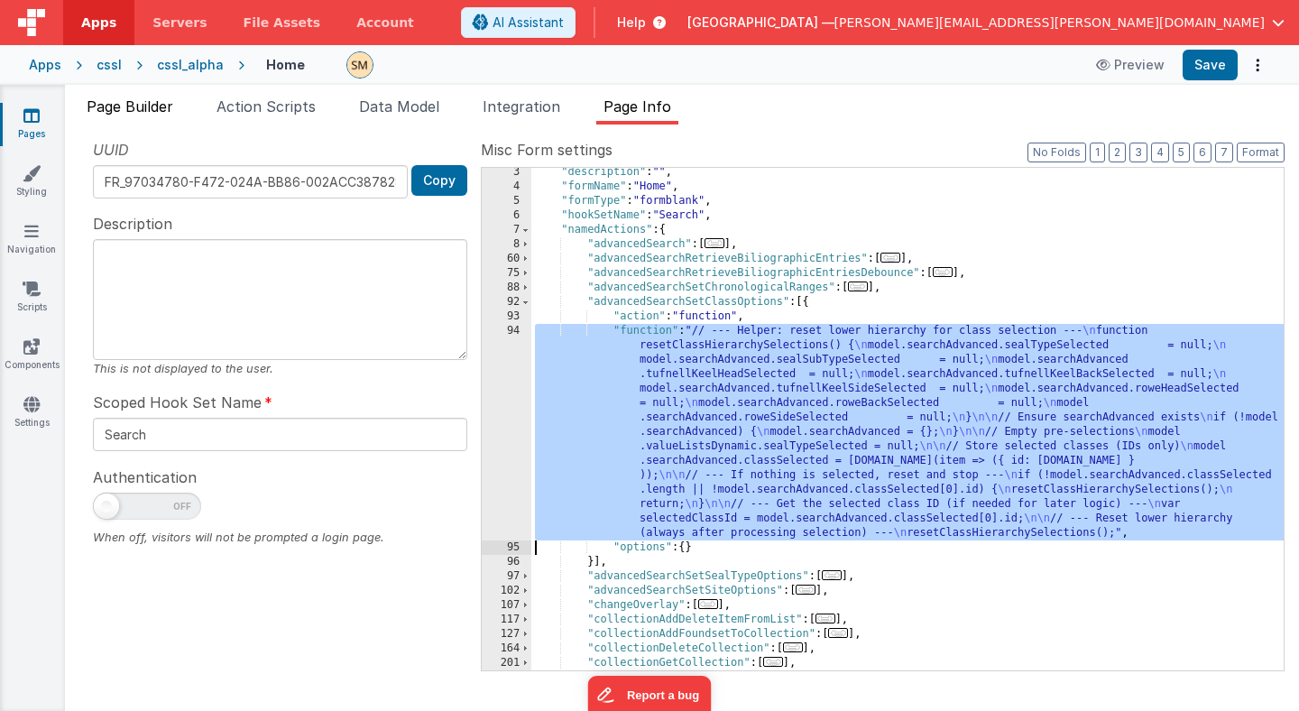
click at [169, 106] on span "Page Builder" at bounding box center [130, 106] width 87 height 18
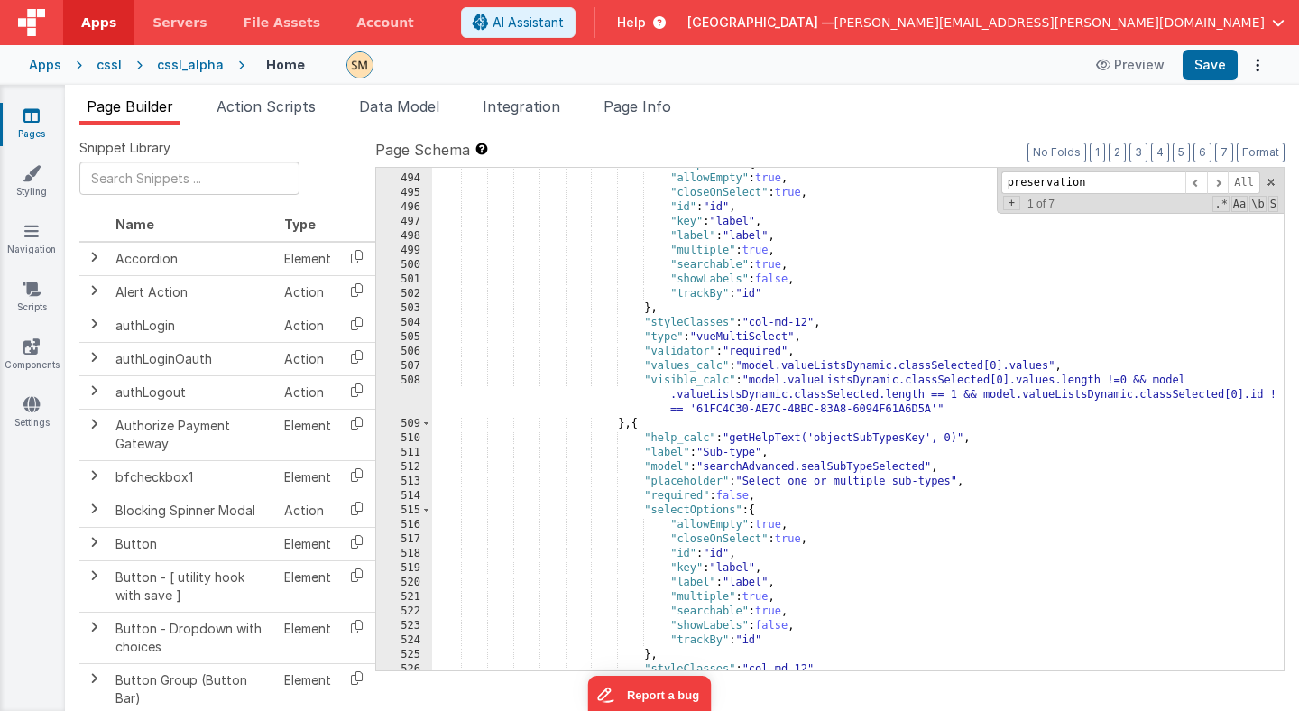
scroll to position [7365, 0]
click at [202, 69] on div "cssl_alpha" at bounding box center [190, 65] width 67 height 18
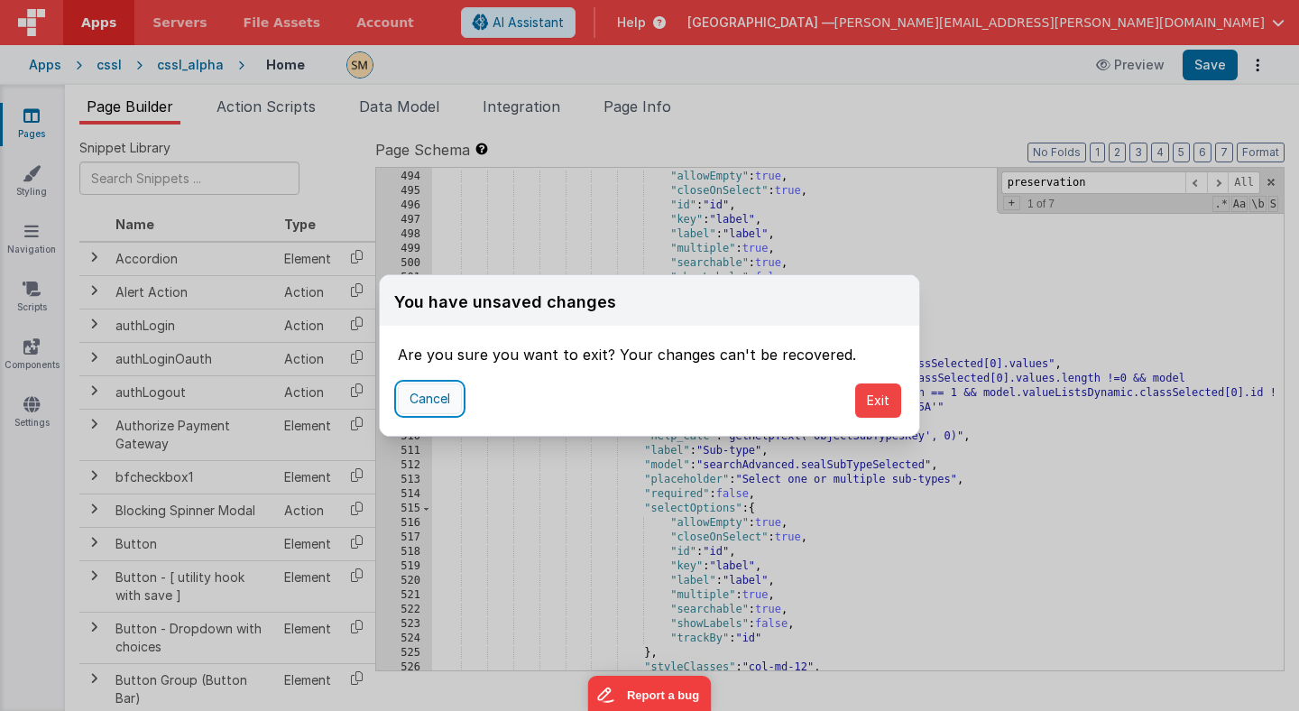
click at [450, 392] on button "Cancel" at bounding box center [430, 398] width 64 height 31
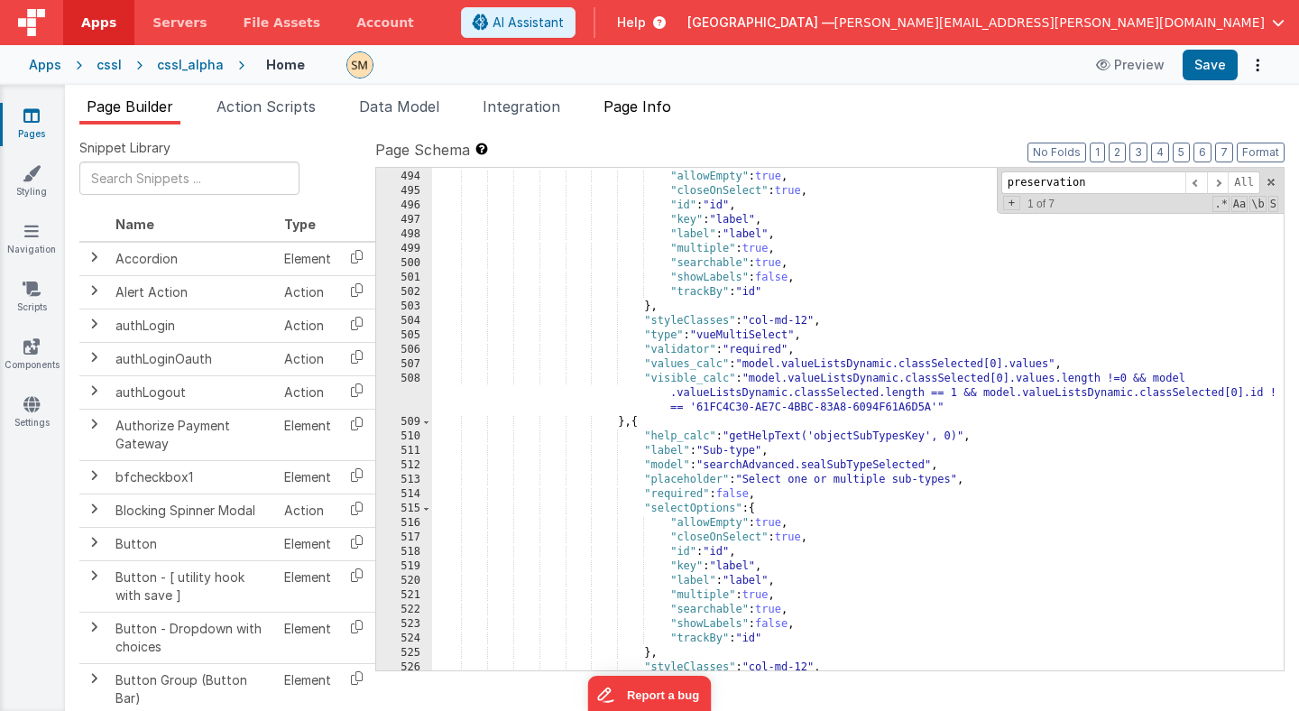
click at [638, 106] on span "Page Info" at bounding box center [637, 106] width 68 height 18
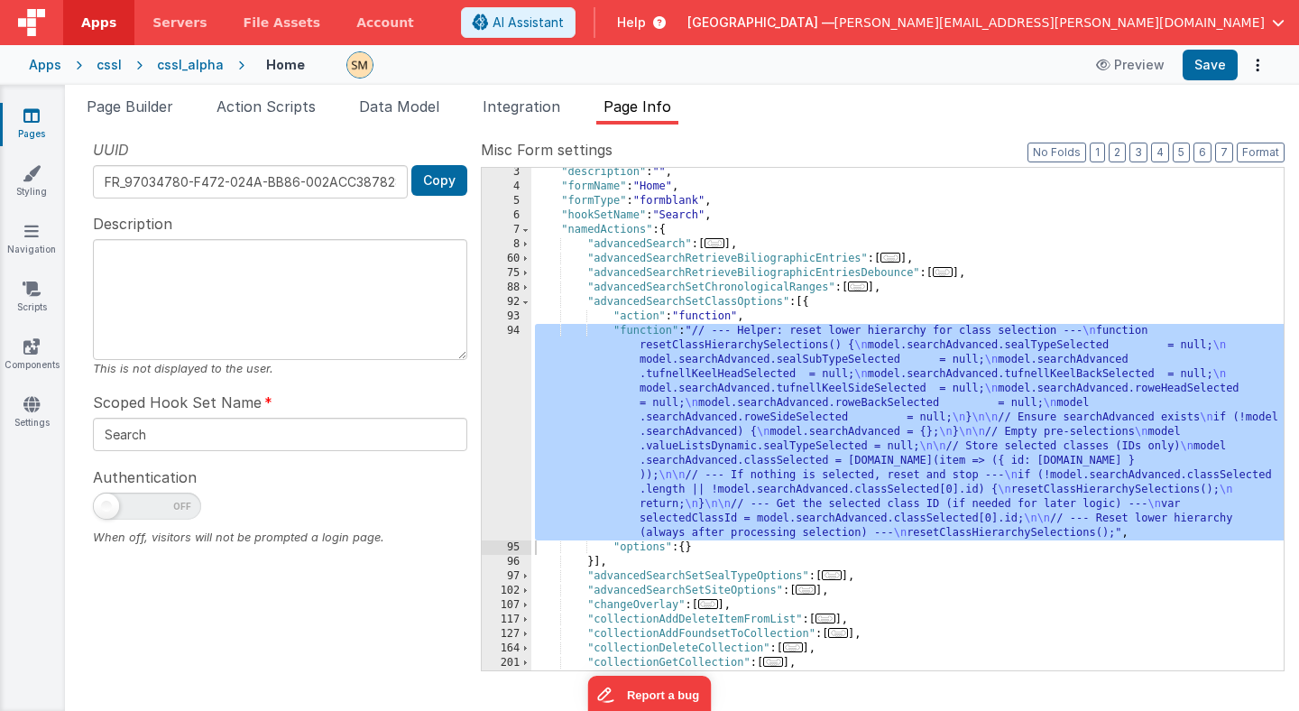
click at [621, 366] on div ""description" : "" , "formName" : "Home" , "formType" : "formblank" , "hookSetN…" at bounding box center [907, 419] width 752 height 502
click at [516, 389] on div "94" at bounding box center [507, 432] width 50 height 216
click at [697, 368] on div ""description" : "" , "formName" : "Home" , "formType" : "formblank" , "hookSetN…" at bounding box center [907, 430] width 752 height 531
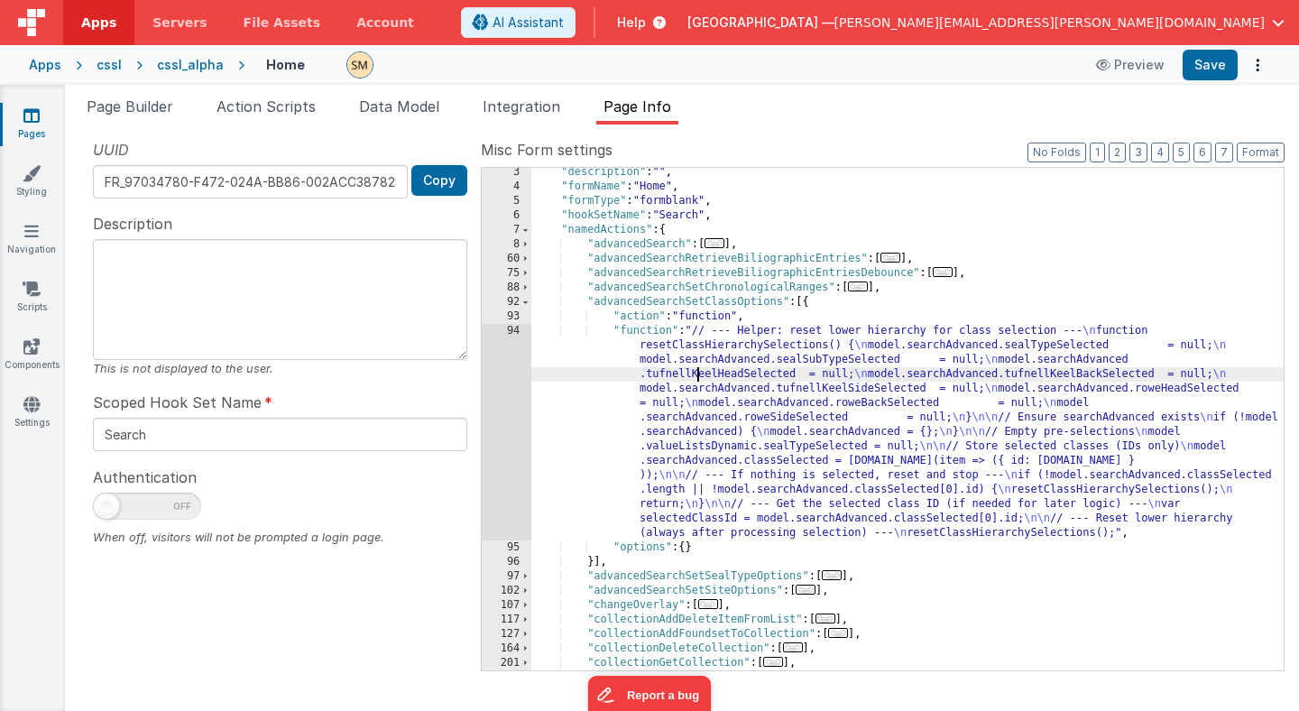
click at [676, 407] on div ""description" : "" , "formName" : "Home" , "formType" : "formblank" , "hookSetN…" at bounding box center [907, 430] width 752 height 531
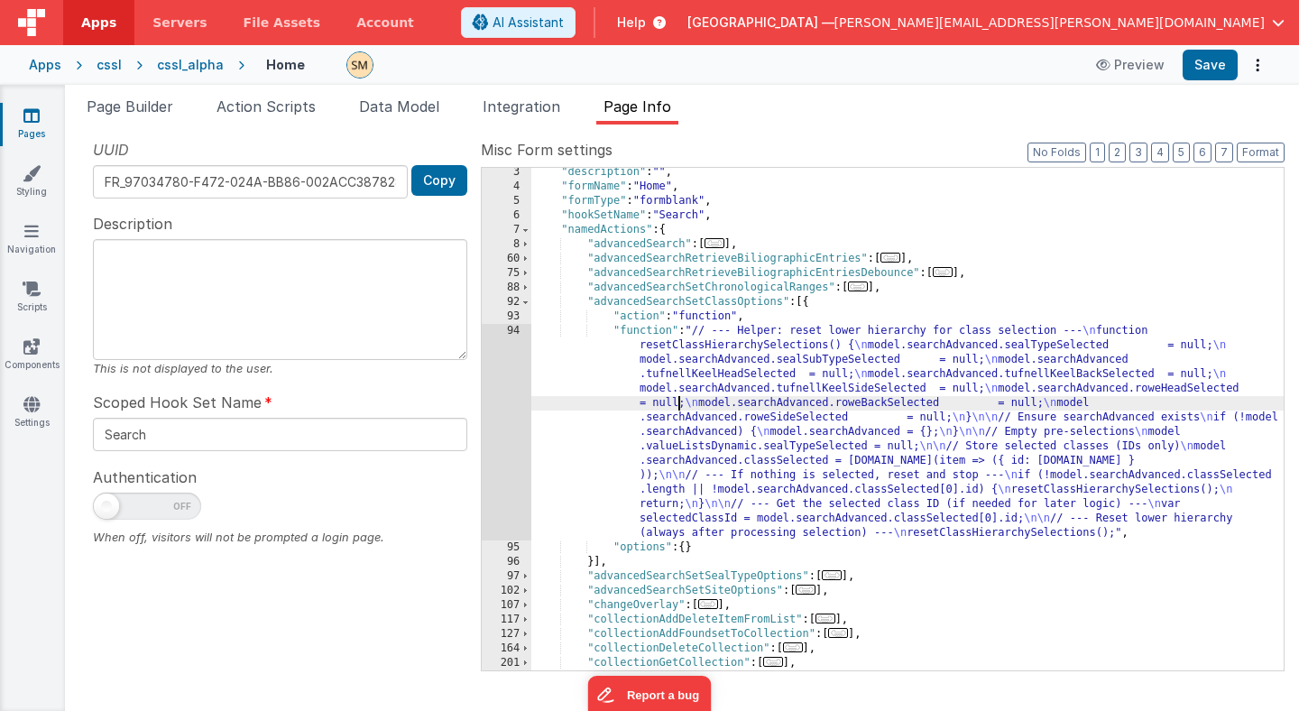
click at [509, 409] on div "94" at bounding box center [507, 432] width 50 height 216
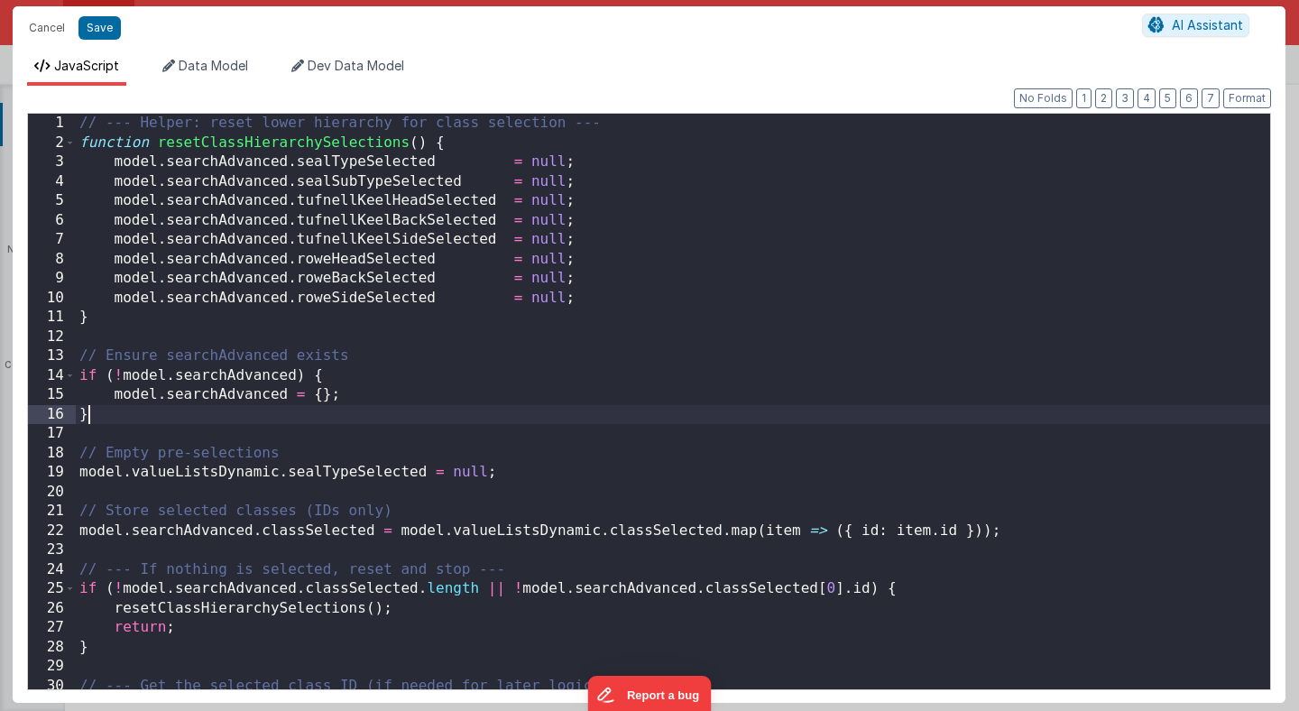
click at [509, 410] on div "// --- Helper: reset lower hierarchy for class selection --- function resetClas…" at bounding box center [673, 421] width 1194 height 614
click at [376, 533] on div "// --- Helper: reset lower hierarchy for class selection --- function resetClas…" at bounding box center [673, 421] width 1194 height 614
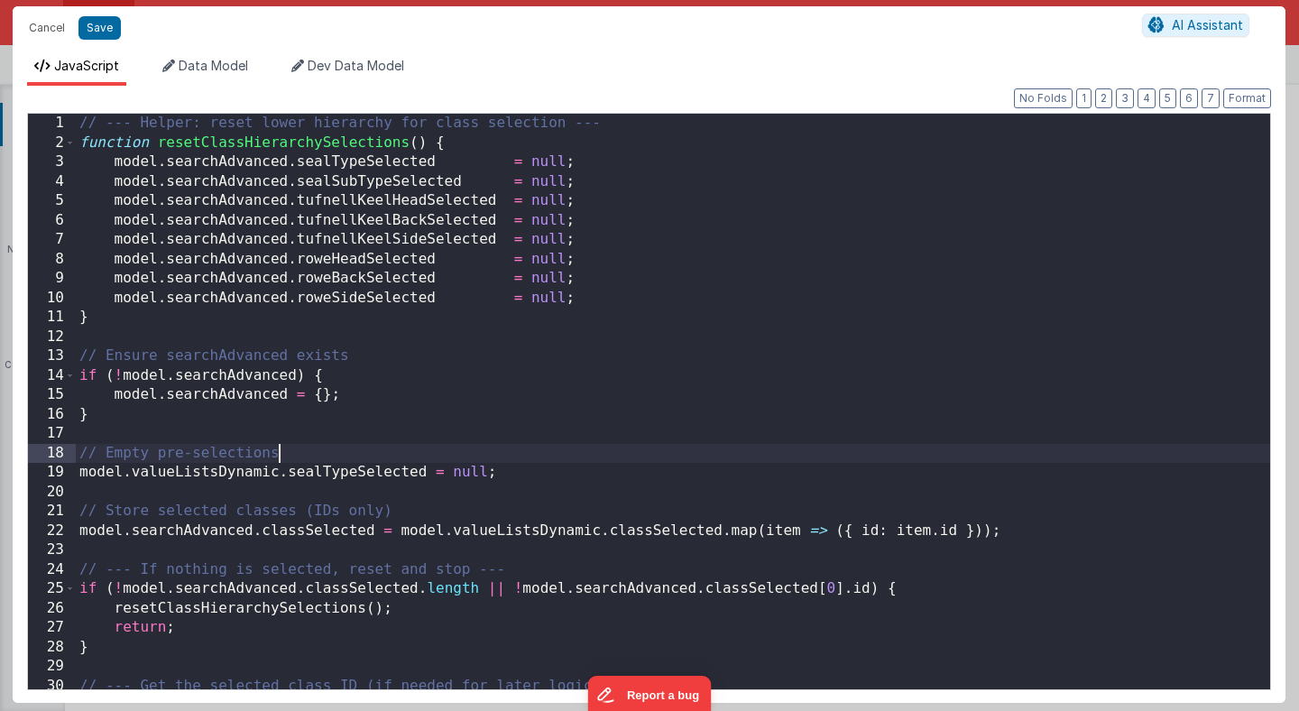
click at [381, 451] on div "// --- Helper: reset lower hierarchy for class selection --- function resetClas…" at bounding box center [673, 421] width 1194 height 614
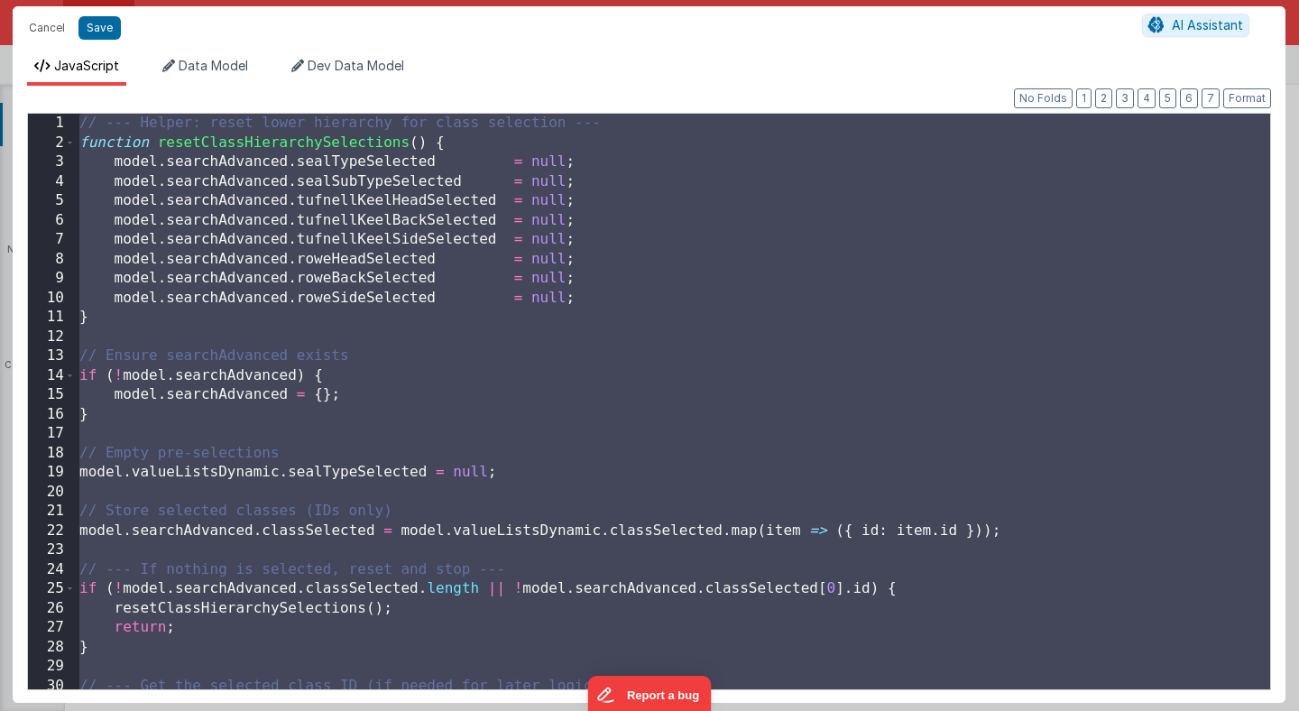
click at [301, 258] on div "// --- Helper: reset lower hierarchy for class selection --- function resetClas…" at bounding box center [673, 421] width 1194 height 614
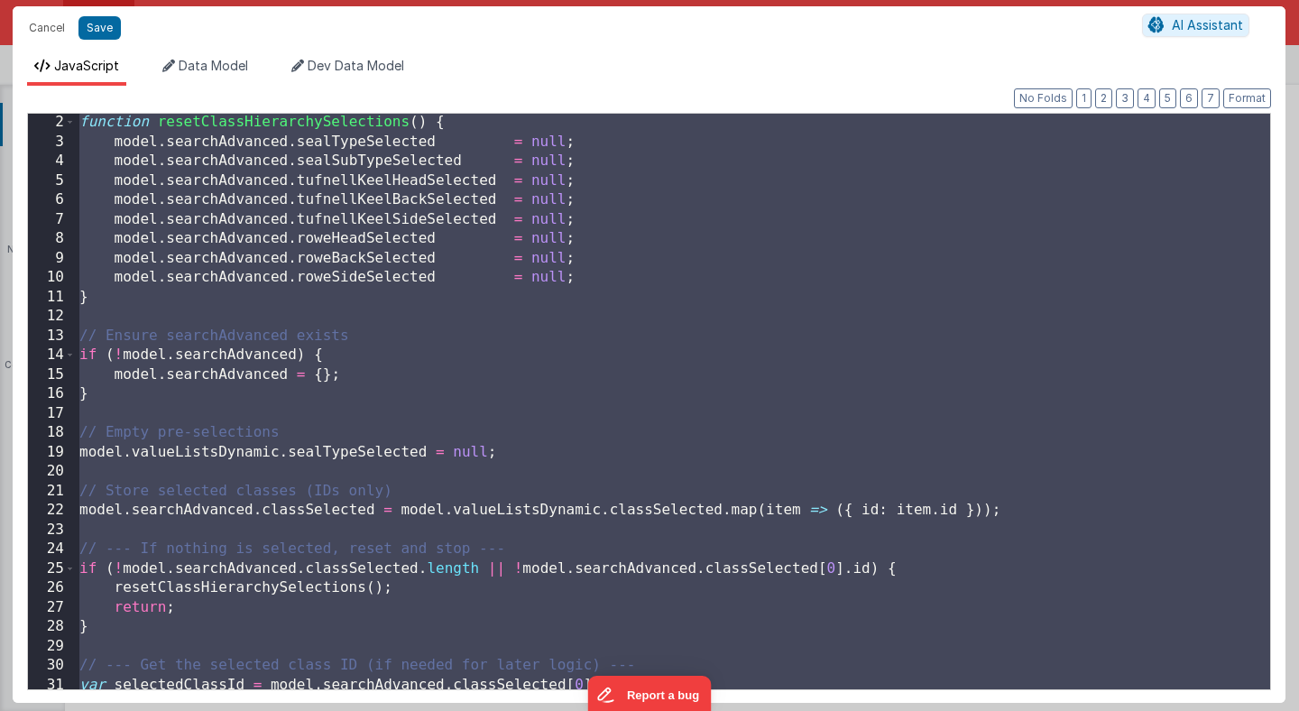
scroll to position [84, 0]
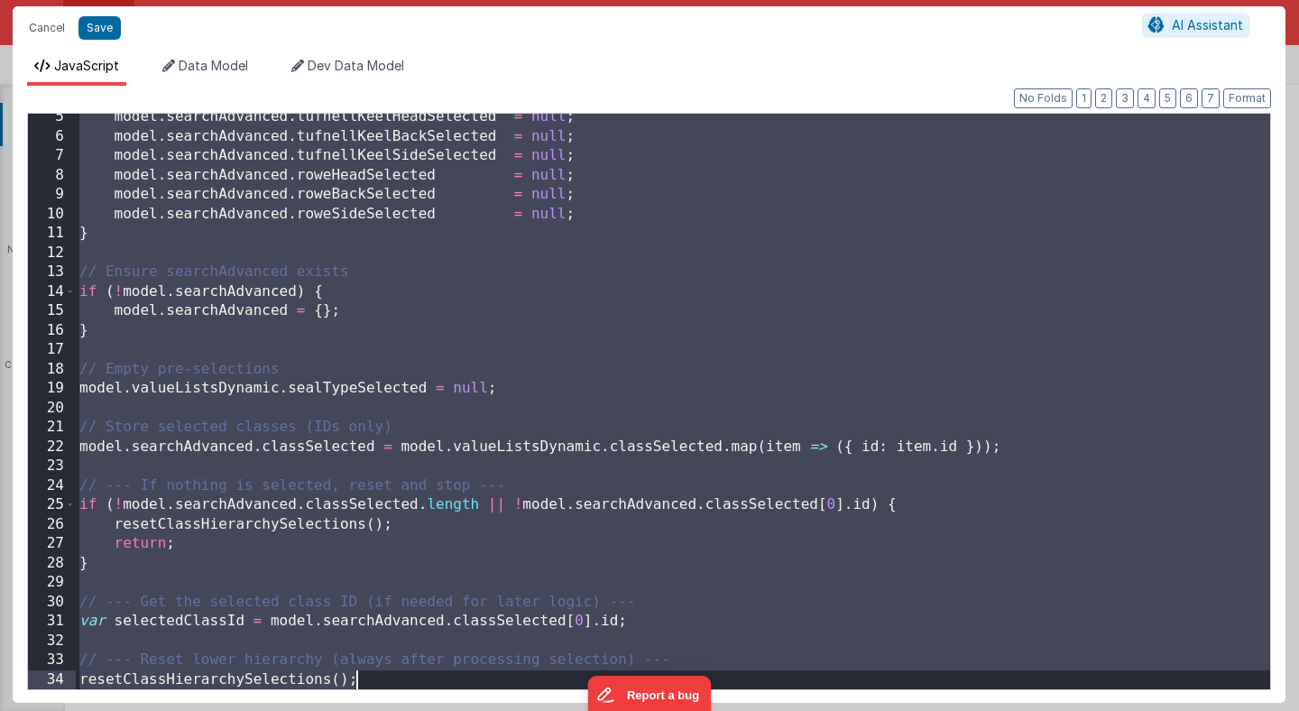
click at [297, 295] on div "model . searchAdvanced . tufnellKeelHeadSelected = null ; model . searchAdvance…" at bounding box center [673, 414] width 1194 height 614
click at [289, 328] on div "model . searchAdvanced . tufnellKeelHeadSelected = null ; model . searchAdvance…" at bounding box center [673, 414] width 1194 height 614
click at [510, 368] on div "model . searchAdvanced . tufnellKeelHeadSelected = null ; model . searchAdvance…" at bounding box center [673, 402] width 1194 height 576
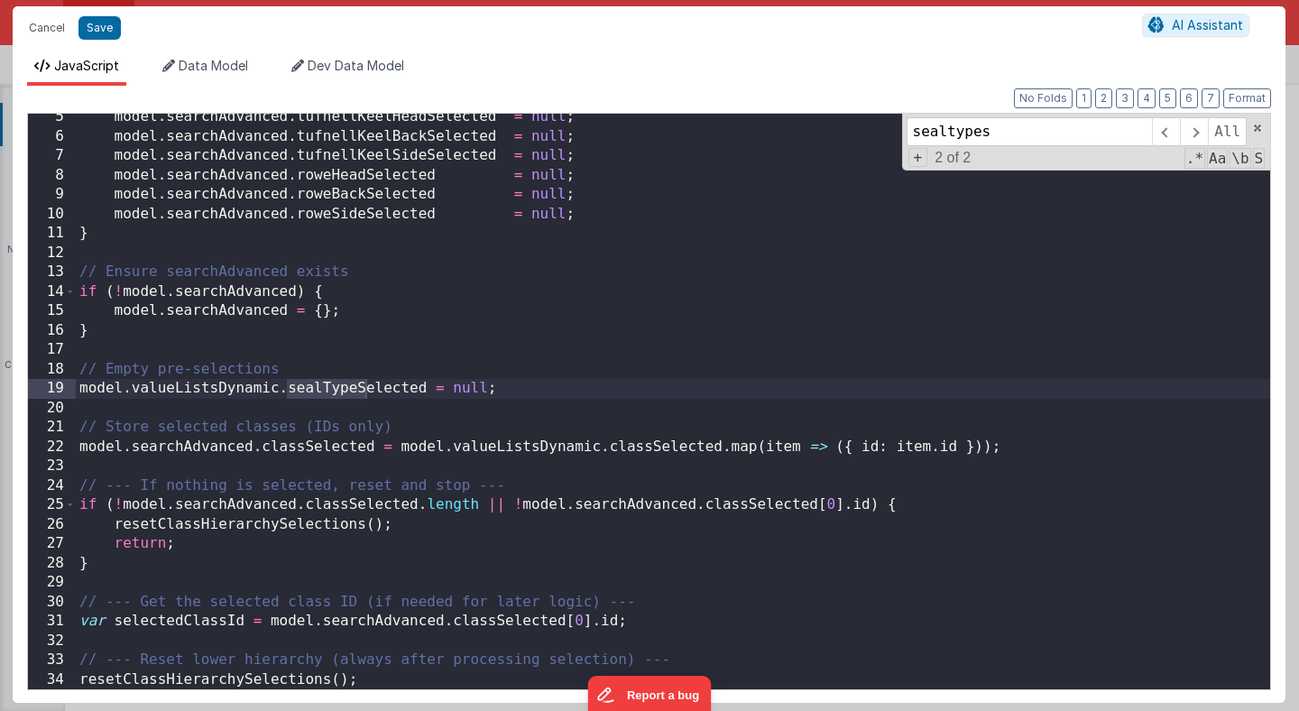
type input "sealtypes"
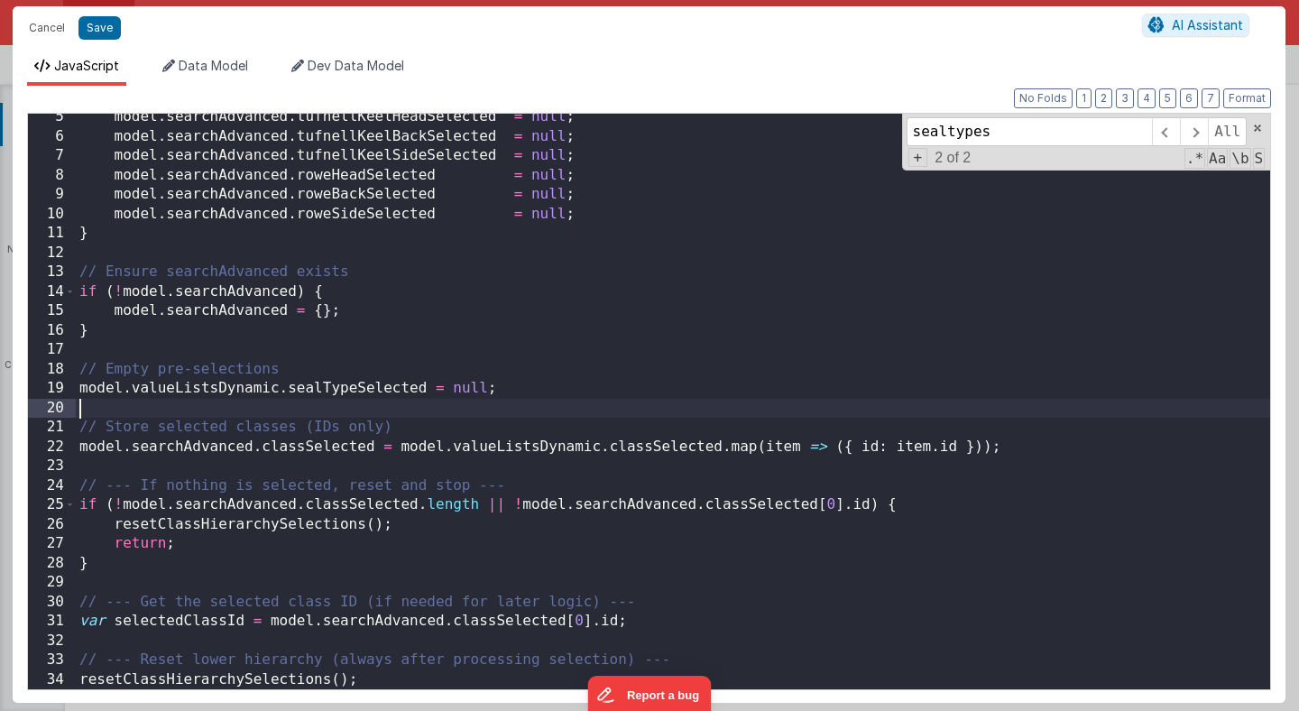
click at [471, 407] on div "model . searchAdvanced . tufnellKeelHeadSelected = null ; model . searchAdvance…" at bounding box center [673, 414] width 1194 height 614
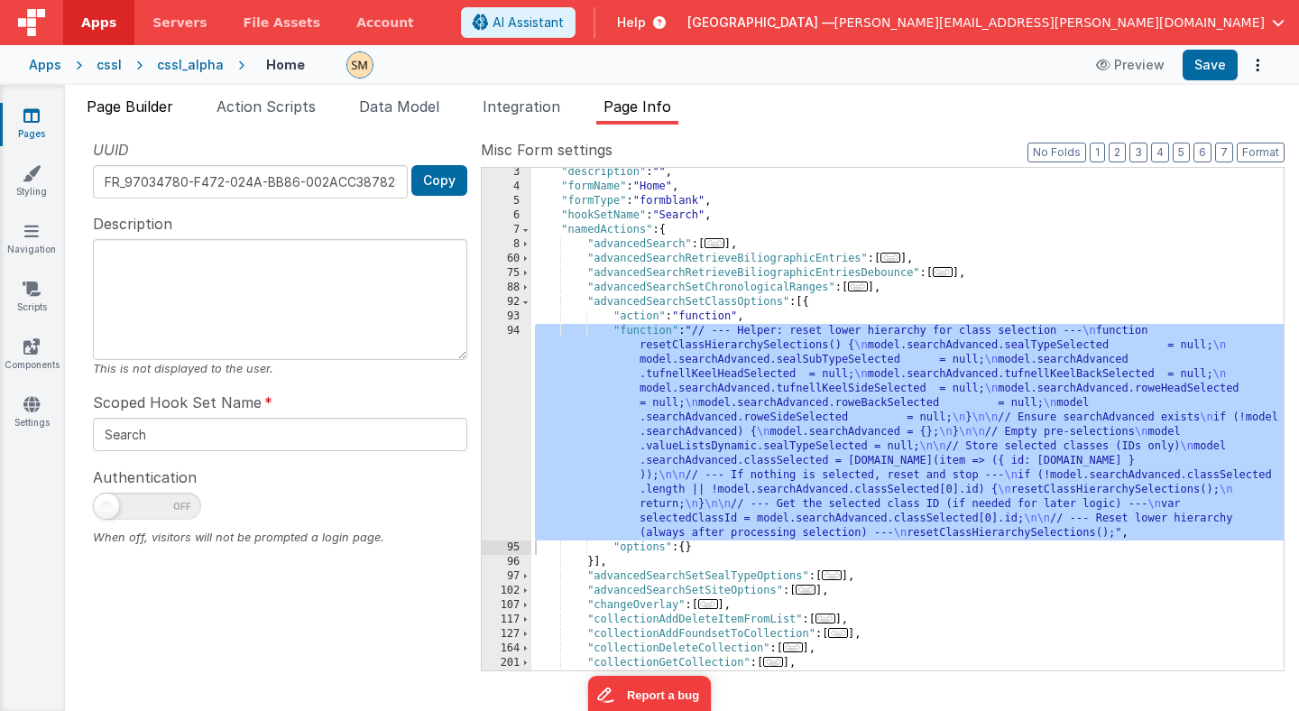
click at [164, 106] on span "Page Builder" at bounding box center [130, 106] width 87 height 18
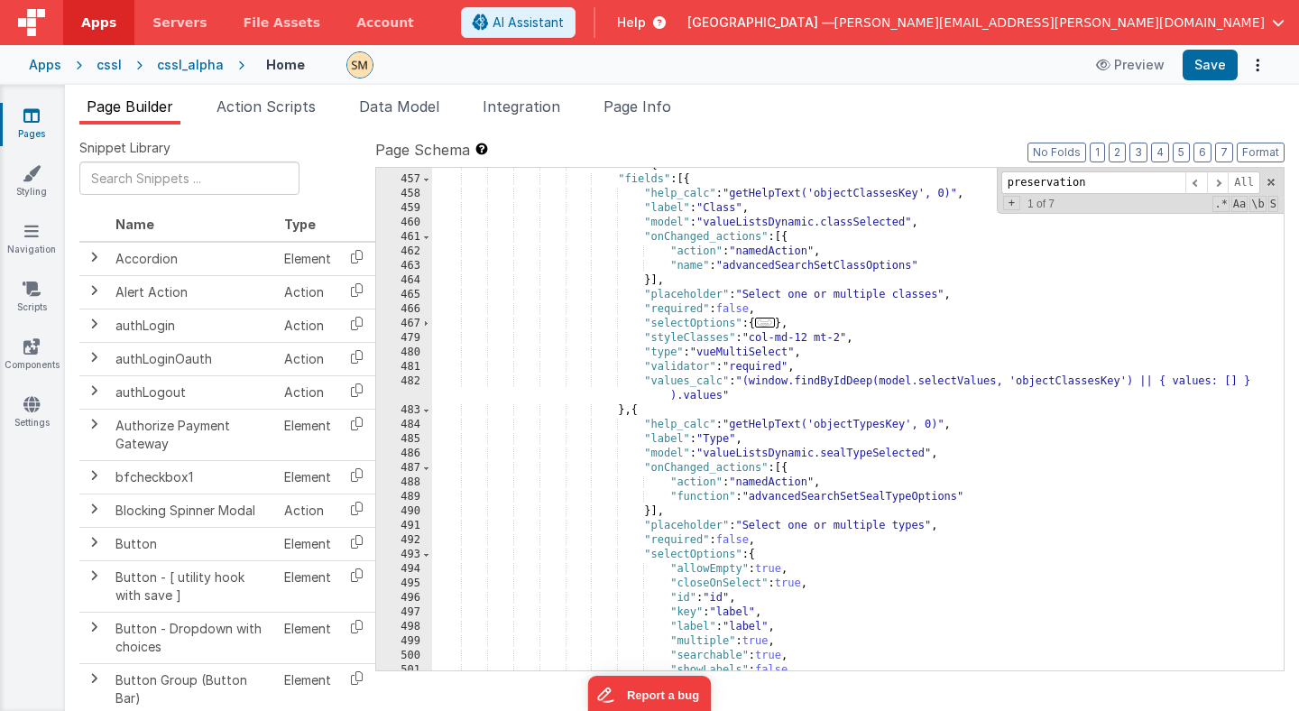
scroll to position [7049, 0]
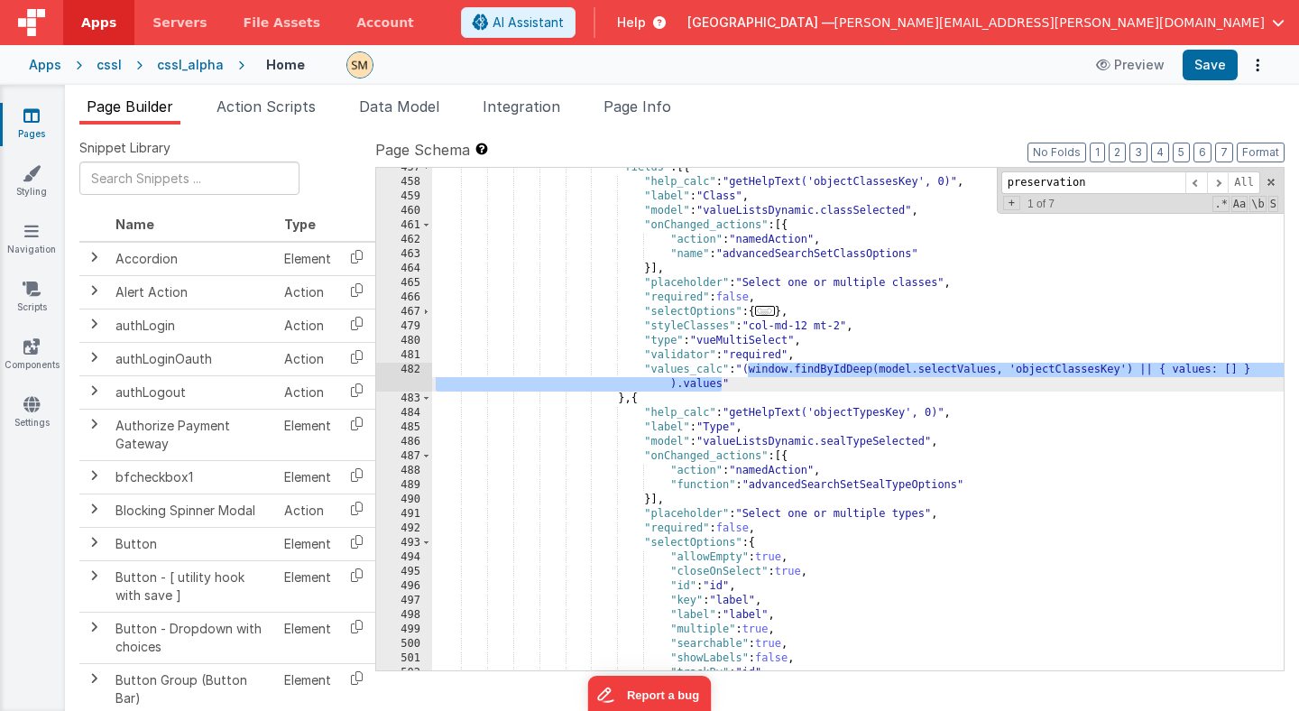
drag, startPoint x: 747, startPoint y: 367, endPoint x: 719, endPoint y: 383, distance: 32.3
click at [719, 383] on div ""fields" : [{ "help_calc" : "getHelpText('objectClassesKey', 0)" , "label" : "C…" at bounding box center [858, 426] width 852 height 531
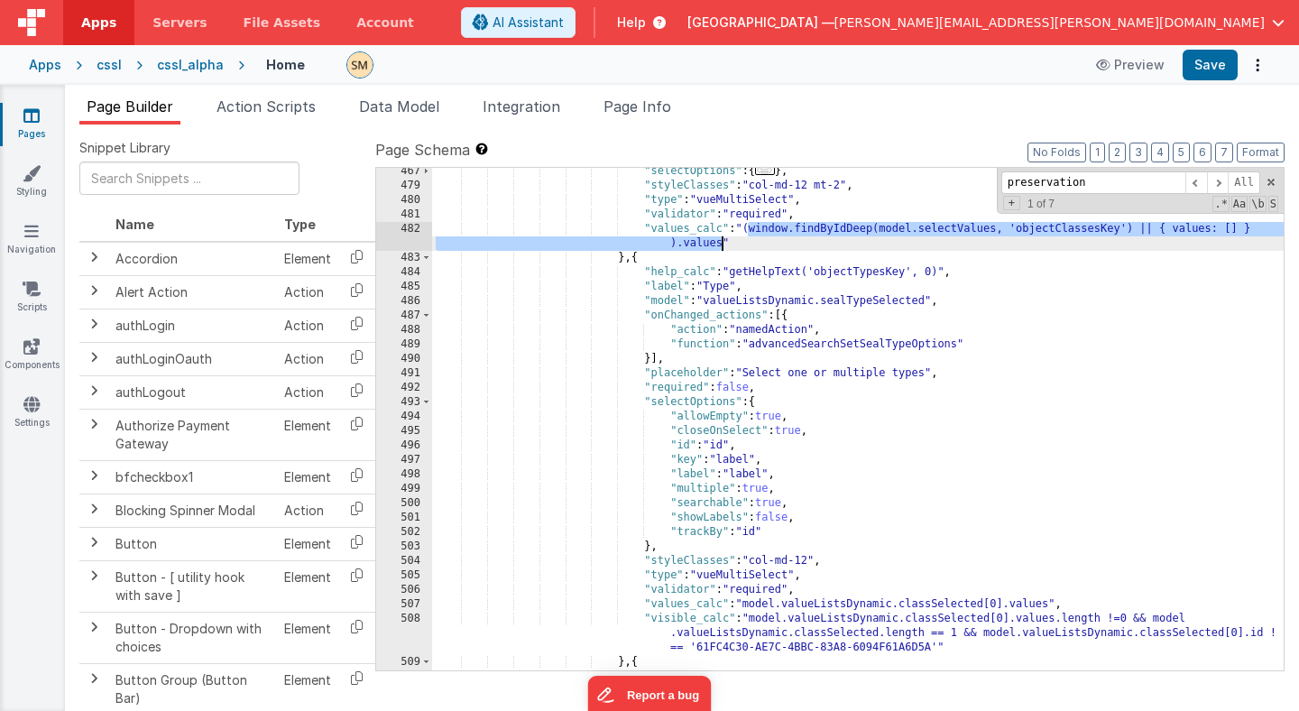
scroll to position [7165, 0]
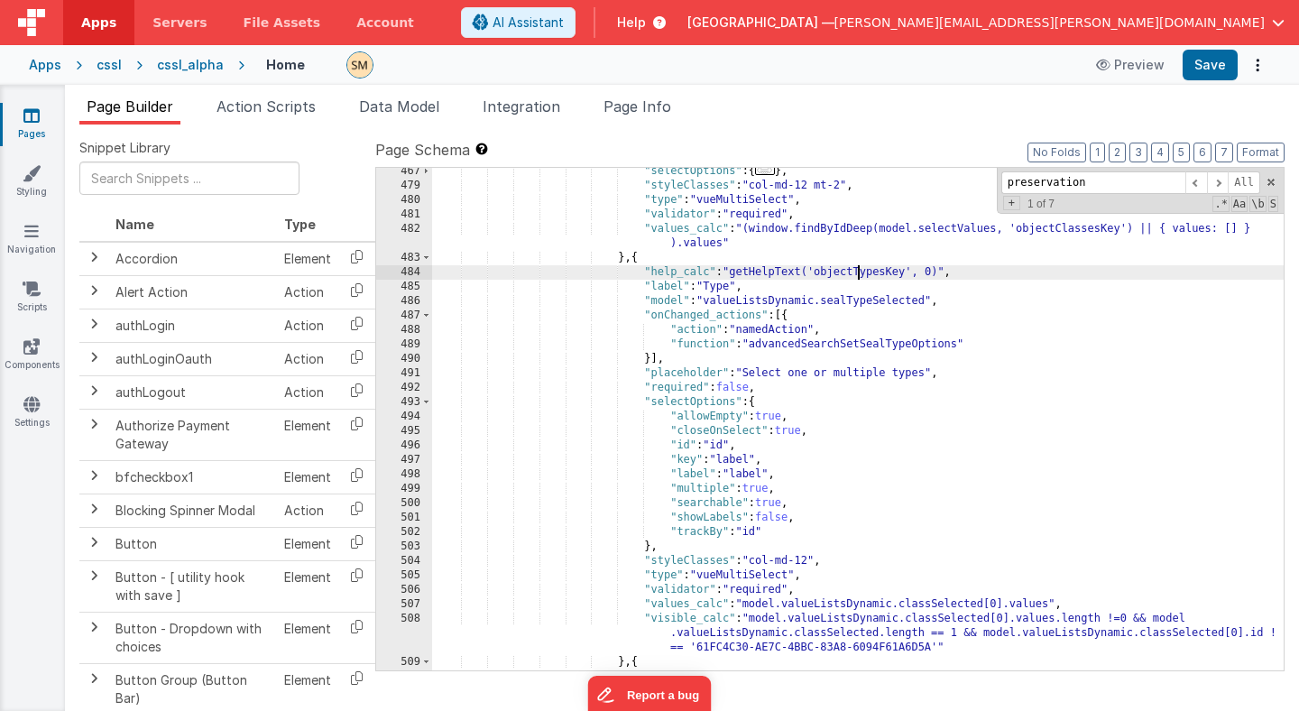
click at [857, 272] on div ""selectOptions" : { ... } , "styleClasses" : "col-md-12 mt-2" , "type" : "vueMu…" at bounding box center [858, 429] width 852 height 531
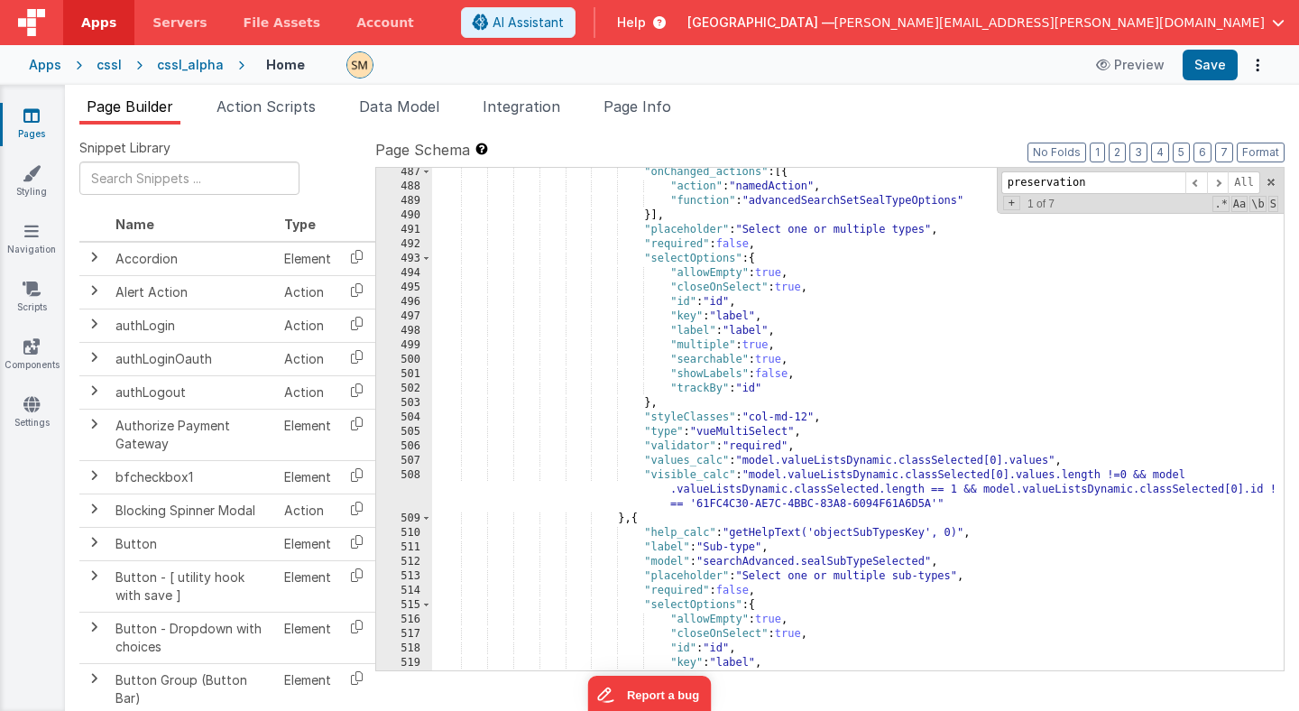
scroll to position [7284, 0]
click at [859, 534] on div ""onChanged_actions" : [{ "action" : "namedAction" , "function" : "advancedSearc…" at bounding box center [858, 430] width 852 height 531
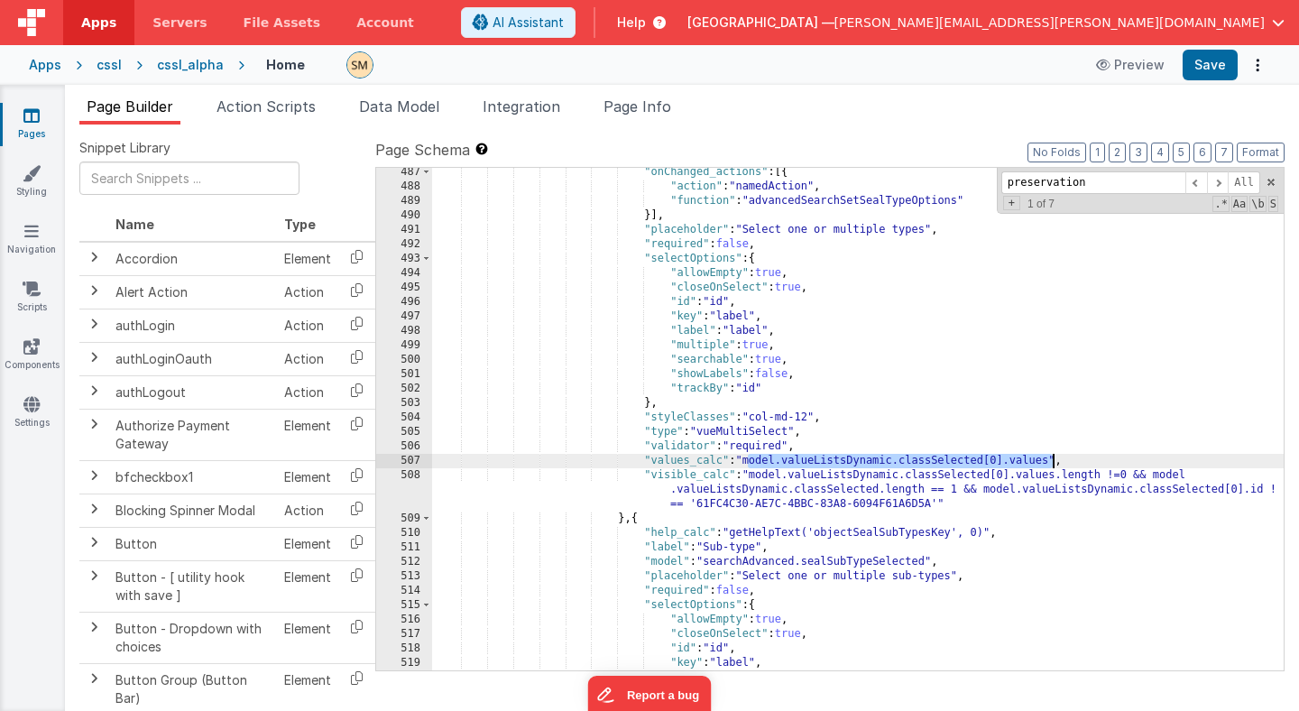
drag, startPoint x: 747, startPoint y: 461, endPoint x: 1053, endPoint y: 462, distance: 305.8
click at [1053, 462] on div ""onChanged_actions" : [{ "action" : "namedAction" , "function" : "advancedSearc…" at bounding box center [858, 430] width 852 height 531
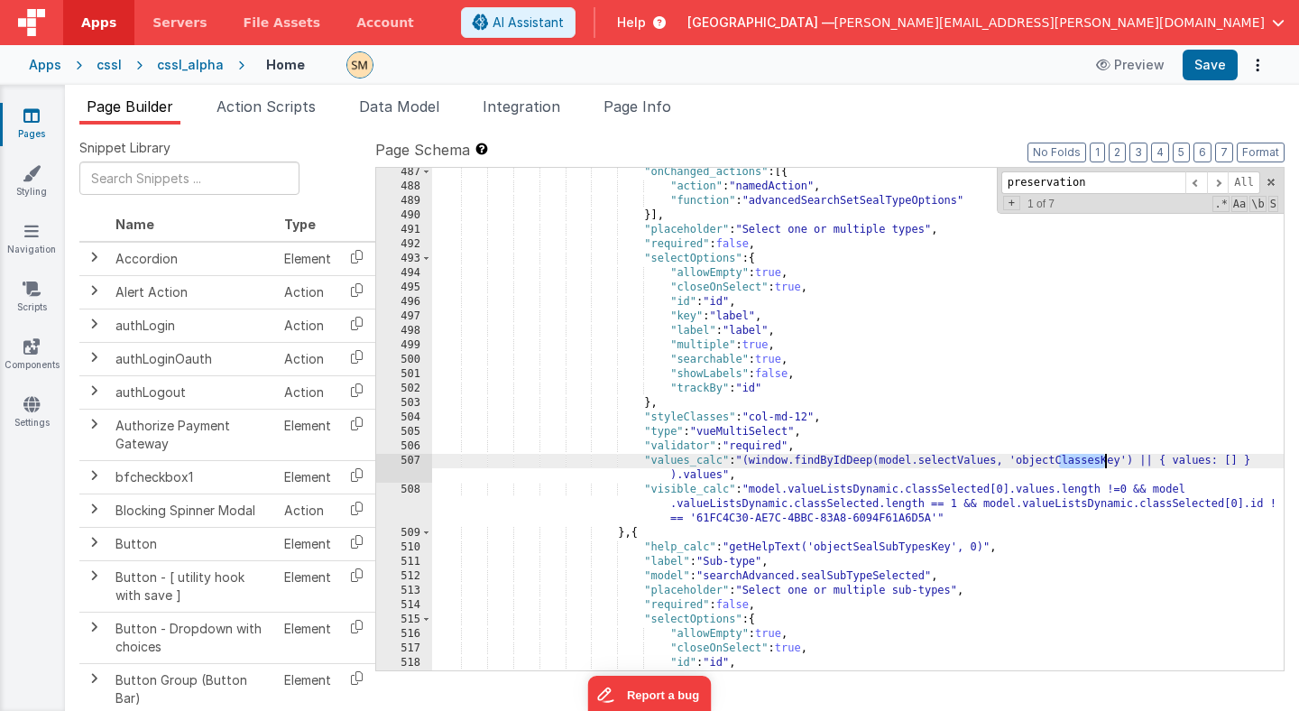
drag, startPoint x: 1062, startPoint y: 462, endPoint x: 1103, endPoint y: 463, distance: 41.5
click at [1103, 463] on div ""onChanged_actions" : [{ "action" : "namedAction" , "function" : "advancedSearc…" at bounding box center [858, 430] width 852 height 531
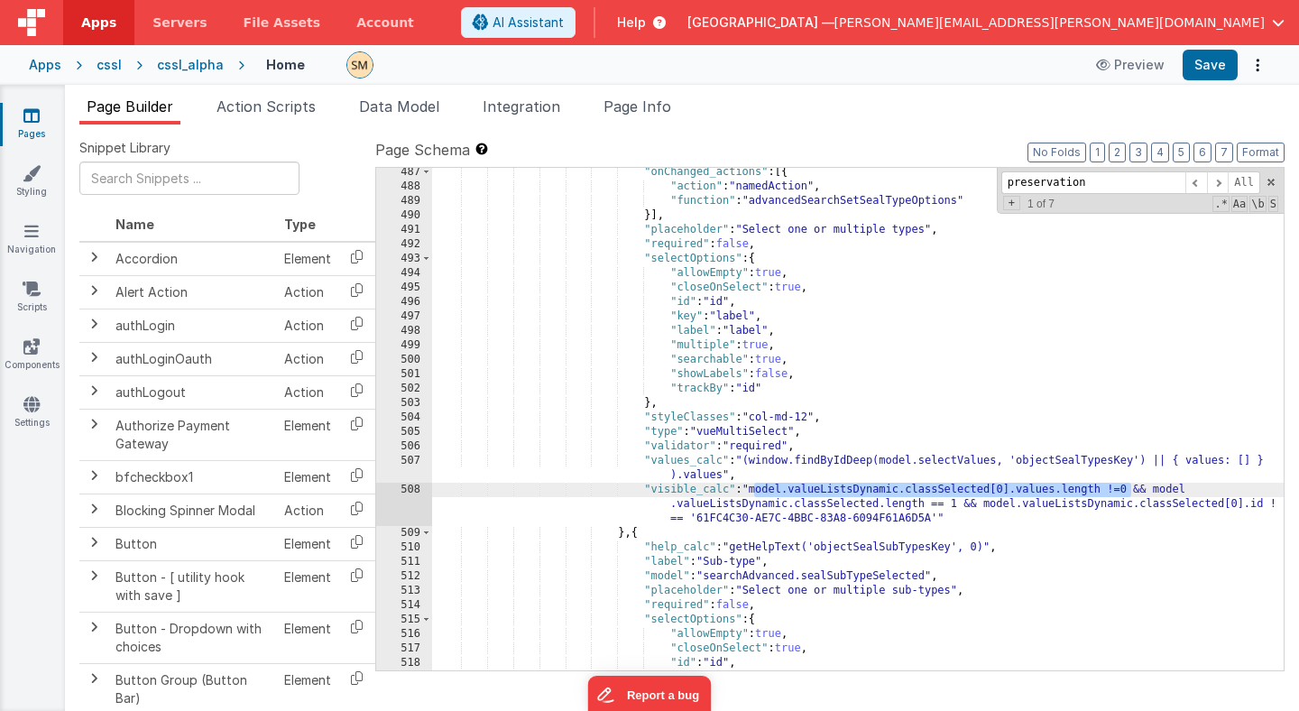
drag, startPoint x: 754, startPoint y: 491, endPoint x: 1131, endPoint y: 485, distance: 377.1
click at [1131, 485] on div ""onChanged_actions" : [{ "action" : "namedAction" , "function" : "advancedSearc…" at bounding box center [858, 430] width 852 height 531
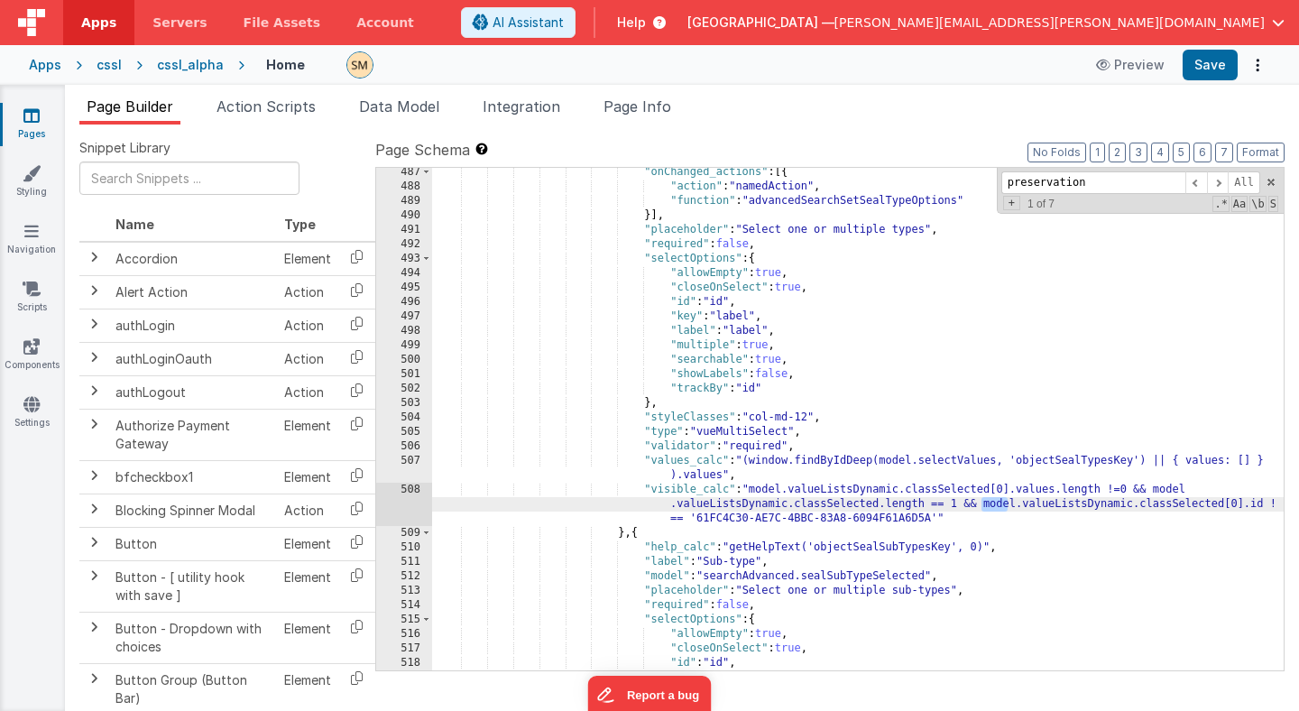
drag, startPoint x: 981, startPoint y: 503, endPoint x: 1009, endPoint y: 503, distance: 27.1
click at [1009, 503] on div ""onChanged_actions" : [{ "action" : "namedAction" , "function" : "advancedSearc…" at bounding box center [858, 430] width 852 height 531
click at [982, 504] on div ""onChanged_actions" : [{ "action" : "namedAction" , "function" : "advancedSearc…" at bounding box center [858, 430] width 852 height 531
click at [961, 505] on div ""onChanged_actions" : [{ "action" : "namedAction" , "function" : "advancedSearc…" at bounding box center [858, 430] width 852 height 531
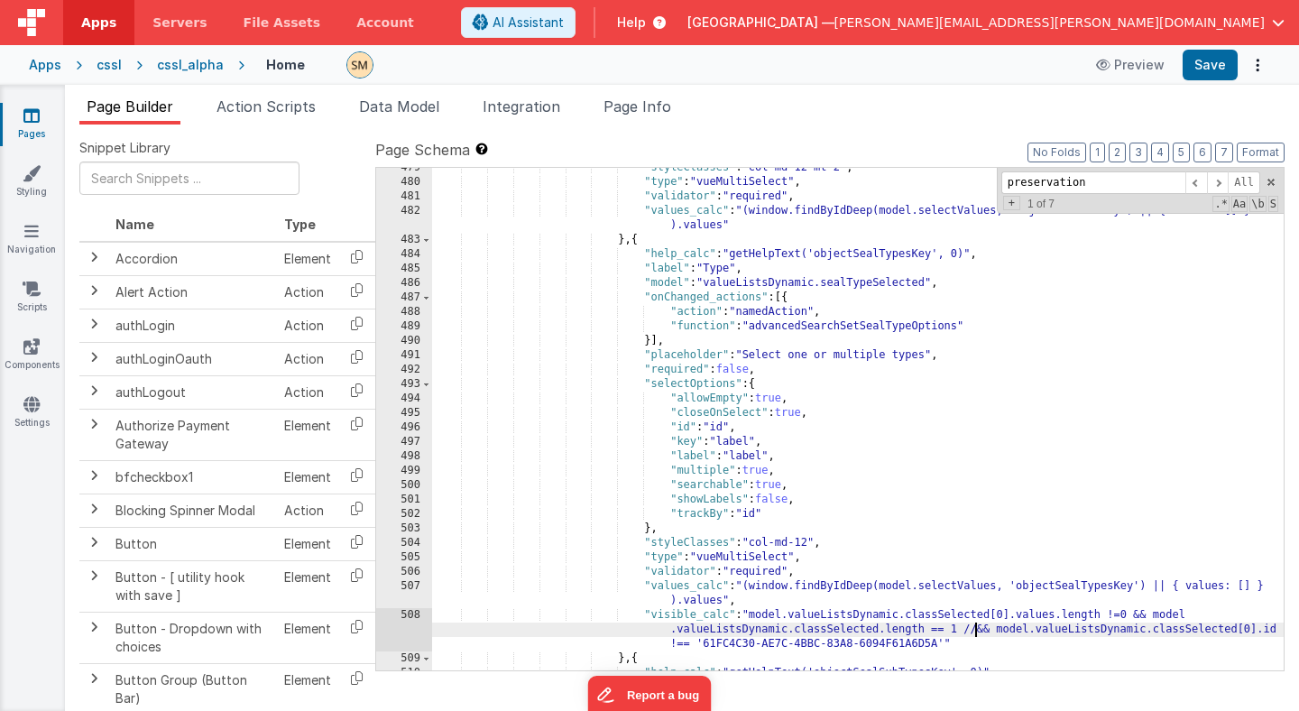
scroll to position [7177, 0]
click at [649, 109] on span "Page Info" at bounding box center [637, 106] width 68 height 18
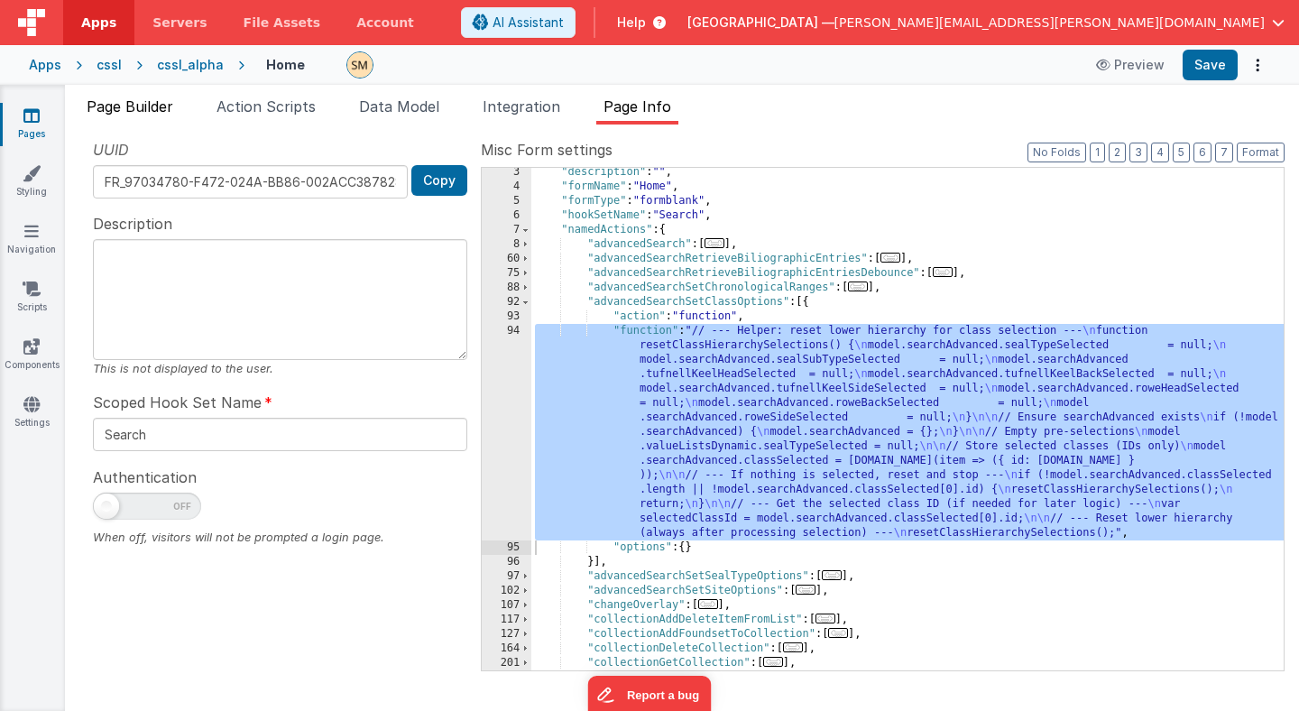
click at [167, 106] on span "Page Builder" at bounding box center [130, 106] width 87 height 18
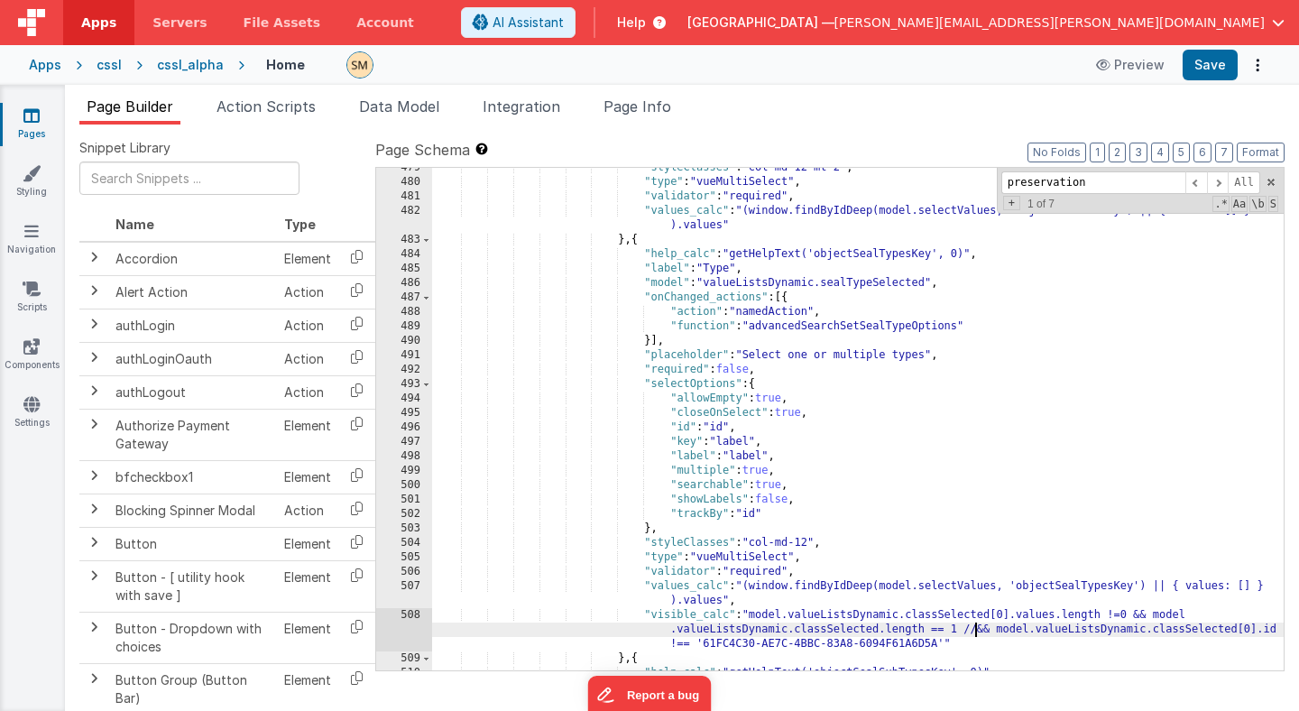
click at [976, 631] on div ""styleClasses" : "col-md-12 mt-2" , "type" : "vueMultiSelect" , "validator" : "…" at bounding box center [858, 426] width 852 height 531
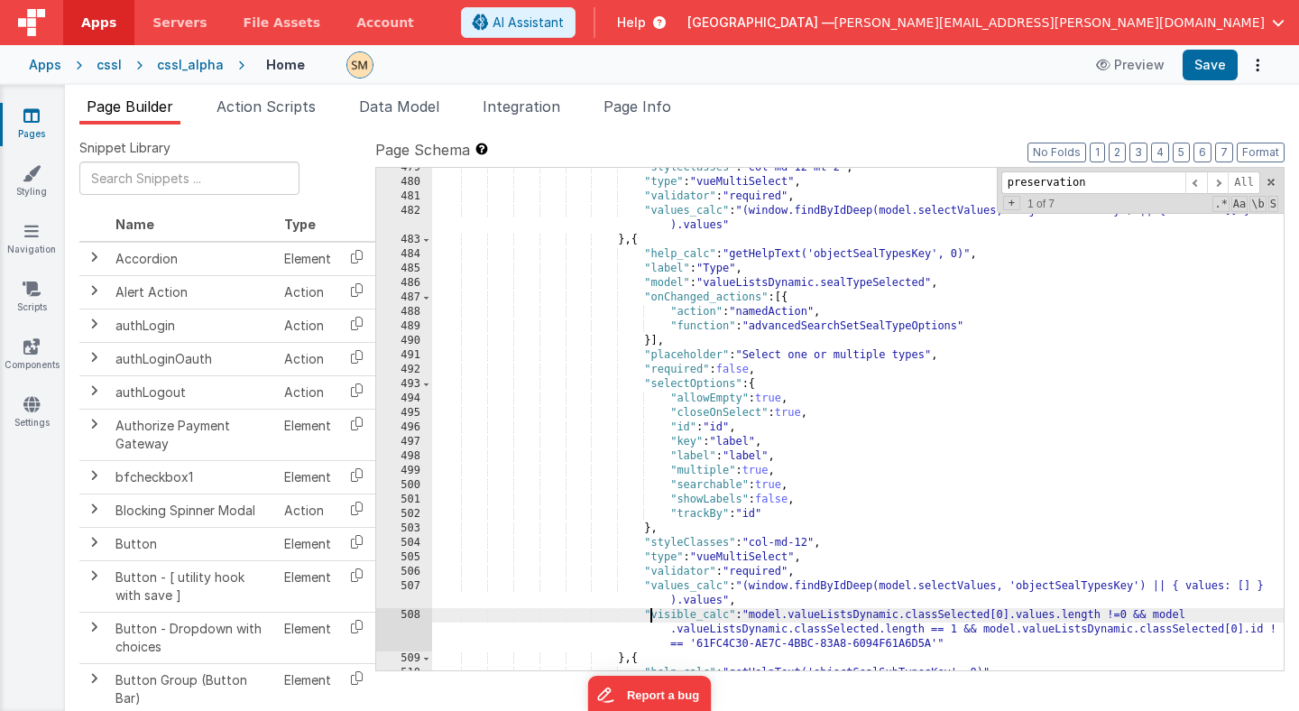
click at [650, 616] on div ""styleClasses" : "col-md-12 mt-2" , "type" : "vueMultiSelect" , "validator" : "…" at bounding box center [858, 426] width 852 height 531
click at [1204, 59] on button "Save" at bounding box center [1210, 65] width 55 height 31
click at [1065, 585] on div ""styleClasses" : "col-md-12 mt-2" , "type" : "vueMultiSelect" , "validator" : "…" at bounding box center [858, 426] width 852 height 531
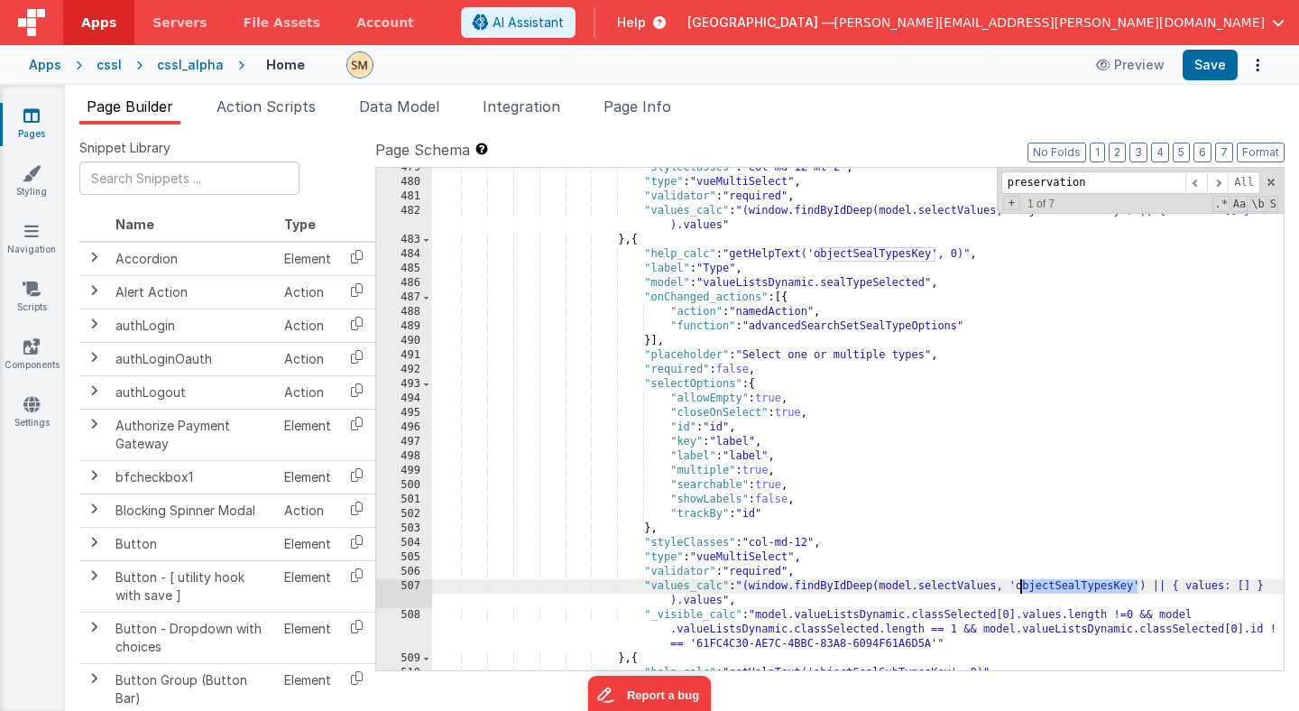
click at [1065, 585] on div ""styleClasses" : "col-md-12 mt-2" , "type" : "vueMultiSelect" , "validator" : "…" at bounding box center [858, 426] width 852 height 531
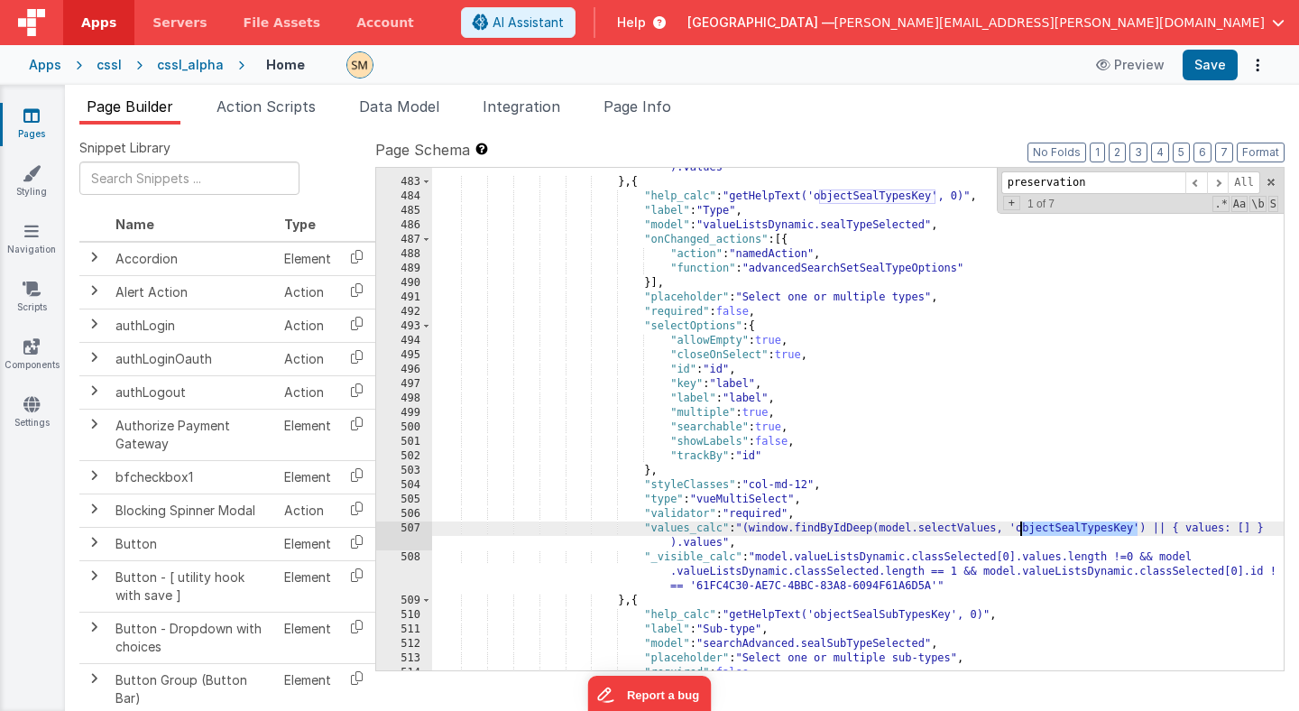
scroll to position [7226, 0]
click at [1144, 528] on div ""values_calc" : "(window.findByIdDeep(model.selectValues, 'objectClassesKey') |…" at bounding box center [858, 419] width 852 height 546
drag, startPoint x: 1143, startPoint y: 528, endPoint x: 1014, endPoint y: 524, distance: 129.0
click at [1014, 525] on div ""values_calc" : "(window.findByIdDeep(model.selectValues, 'objectClassesKey') |…" at bounding box center [858, 419] width 852 height 546
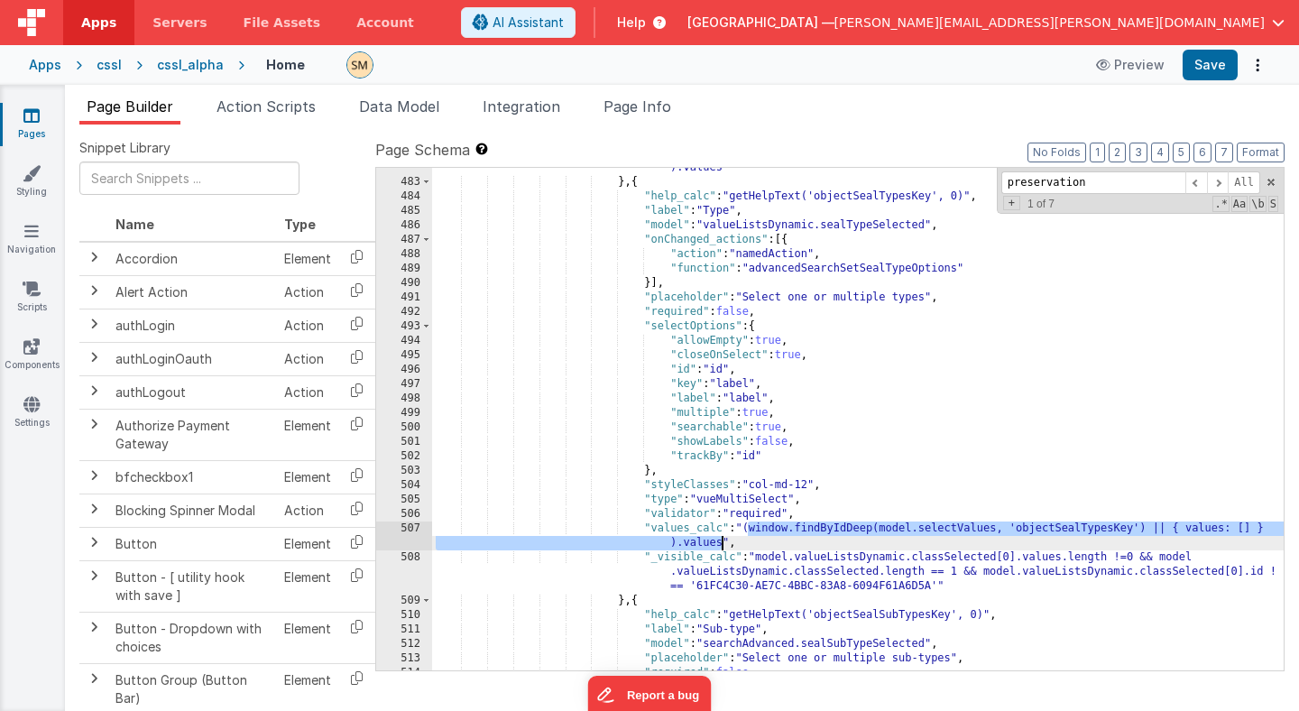
drag, startPoint x: 747, startPoint y: 529, endPoint x: 723, endPoint y: 548, distance: 31.4
click at [723, 548] on div ""values_calc" : "(window.findByIdDeep(model.selectValues, 'objectClassesKey') |…" at bounding box center [858, 419] width 852 height 546
click at [666, 275] on div ""values_calc" : "(window.findByIdDeep(model.selectValues, 'objectClassesKey') |…" at bounding box center [858, 419] width 852 height 546
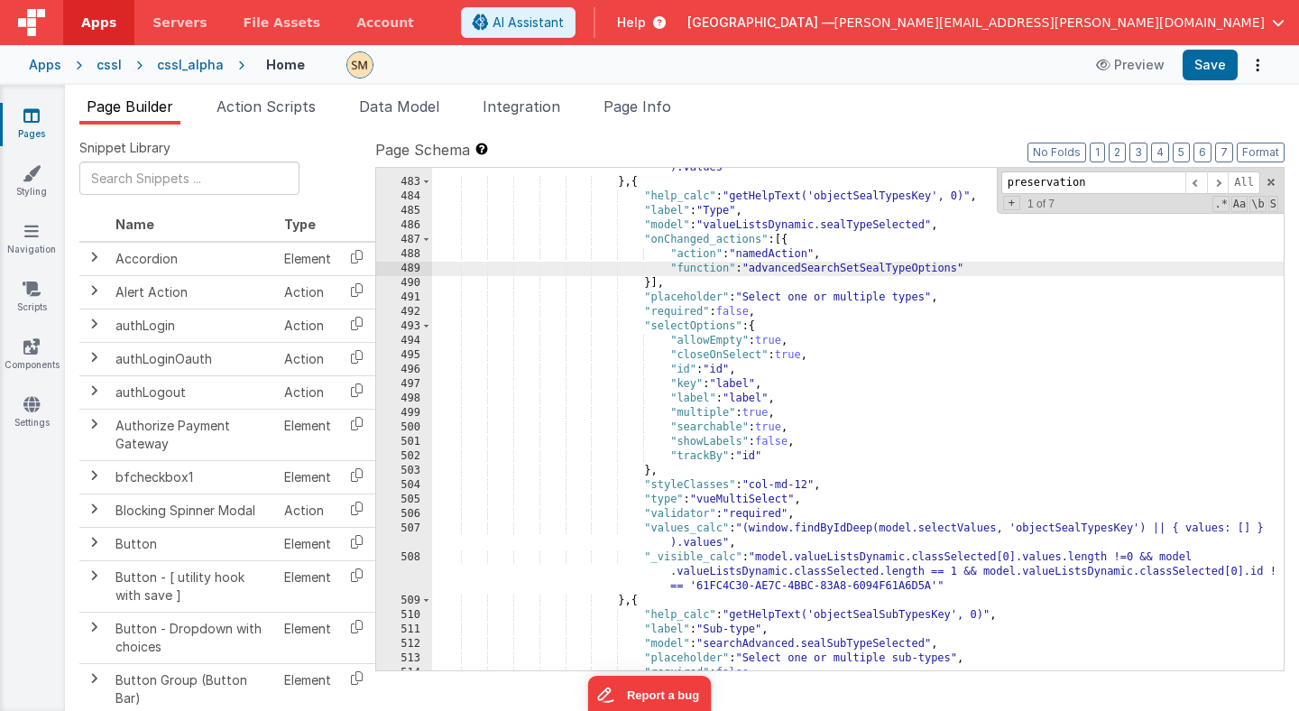
click at [688, 298] on div ""values_calc" : "(window.findByIdDeep(model.selectValues, 'objectClassesKey') |…" at bounding box center [858, 419] width 852 height 546
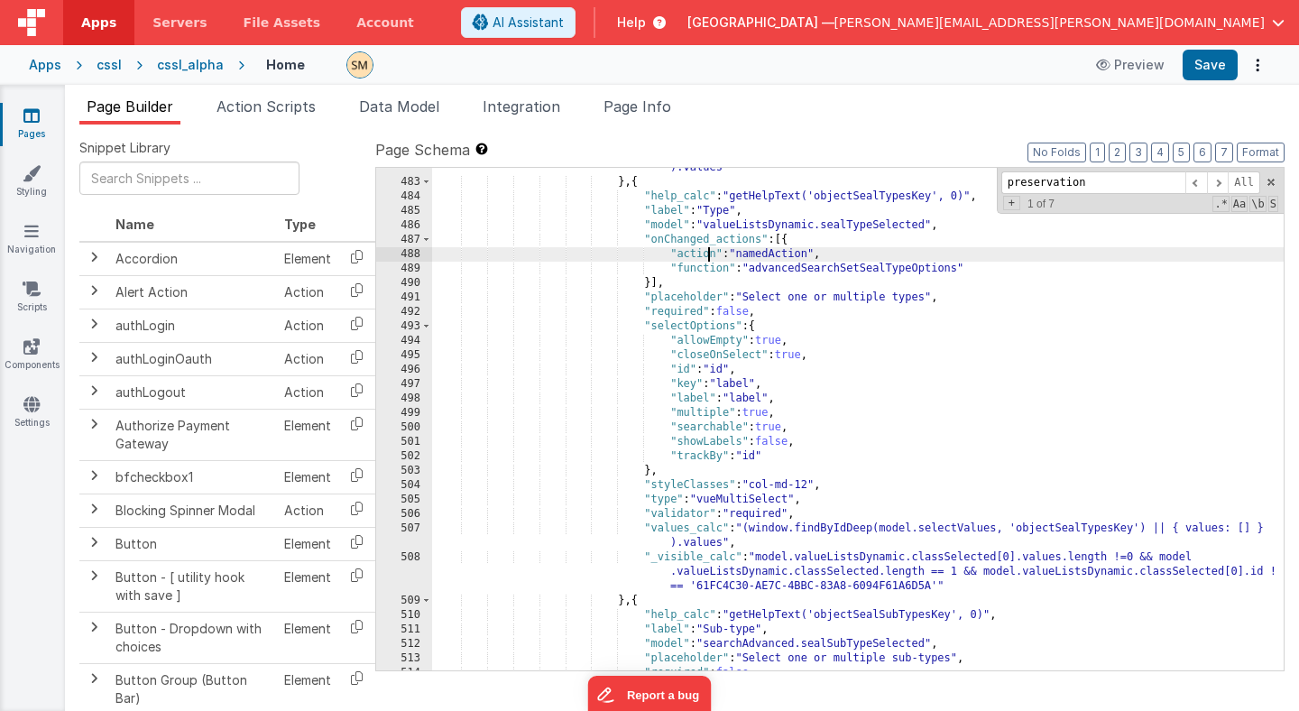
click at [709, 253] on div ""values_calc" : "(window.findByIdDeep(model.selectValues, 'objectClassesKey') |…" at bounding box center [858, 419] width 852 height 546
click at [624, 106] on span "Page Info" at bounding box center [637, 106] width 68 height 18
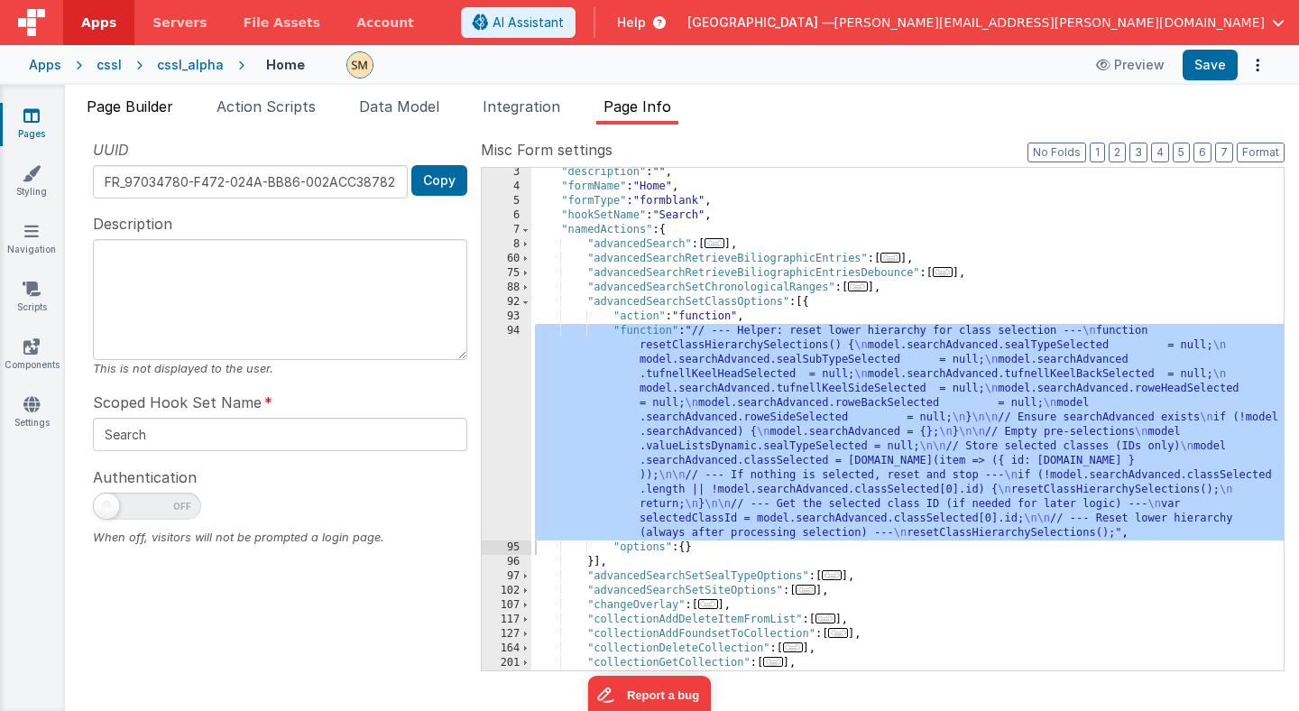
click at [163, 98] on span "Page Builder" at bounding box center [130, 106] width 87 height 18
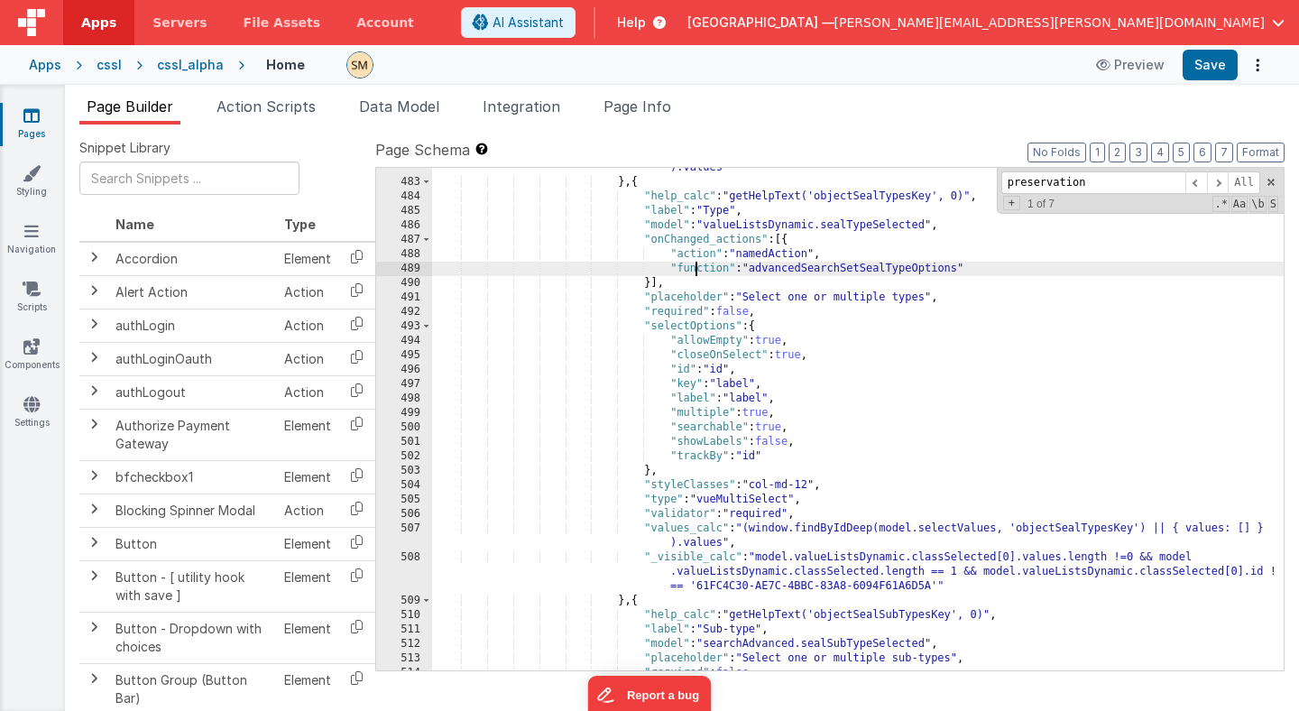
click at [693, 264] on div ""values_calc" : "(window.findByIdDeep(model.selectValues, 'objectClassesKey') |…" at bounding box center [858, 419] width 852 height 546
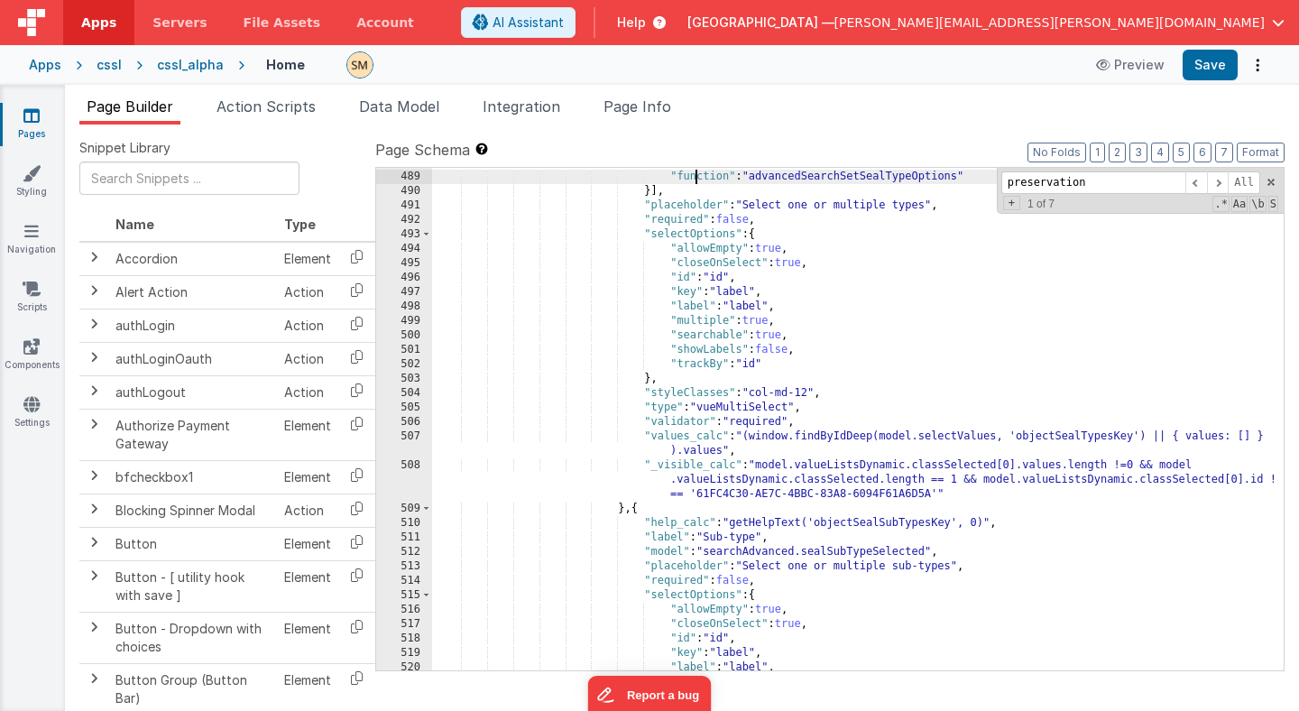
scroll to position [7343, 0]
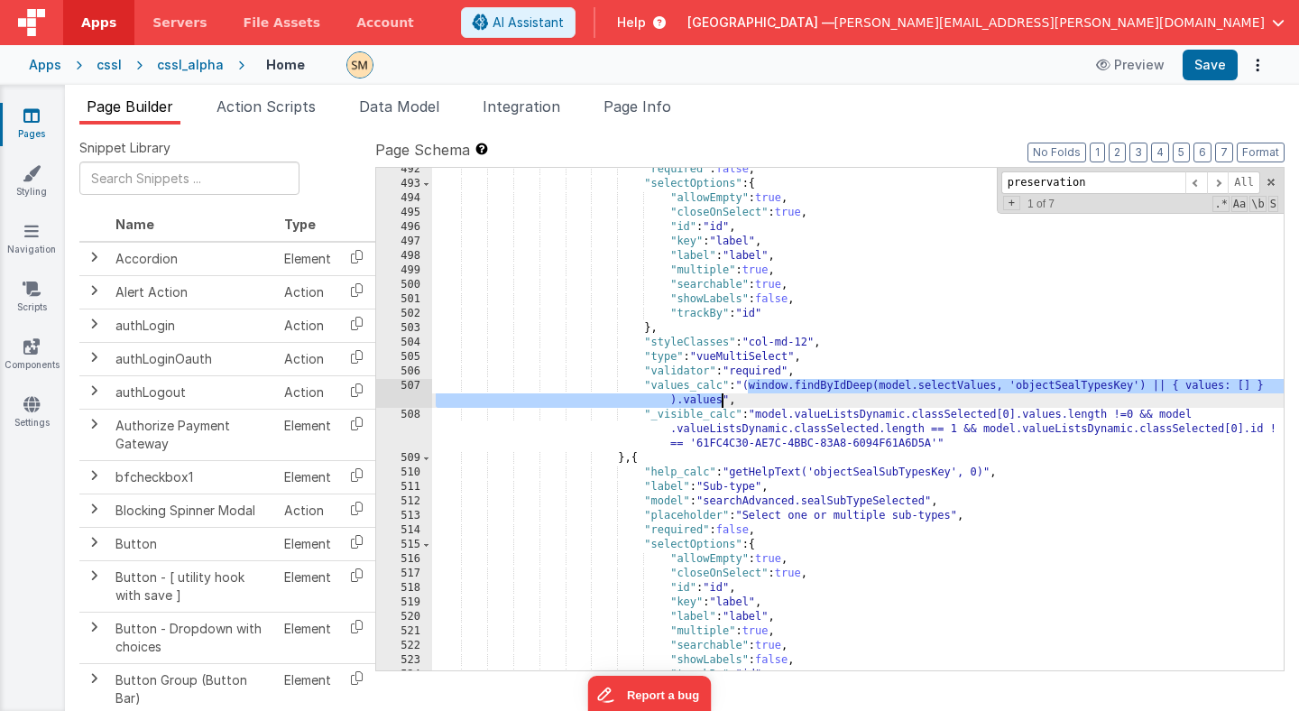
drag, startPoint x: 747, startPoint y: 388, endPoint x: 721, endPoint y: 402, distance: 29.9
click at [721, 402] on div ""required" : false , "selectOptions" : { "allowEmpty" : true , "closeOnSelect" …" at bounding box center [858, 427] width 852 height 531
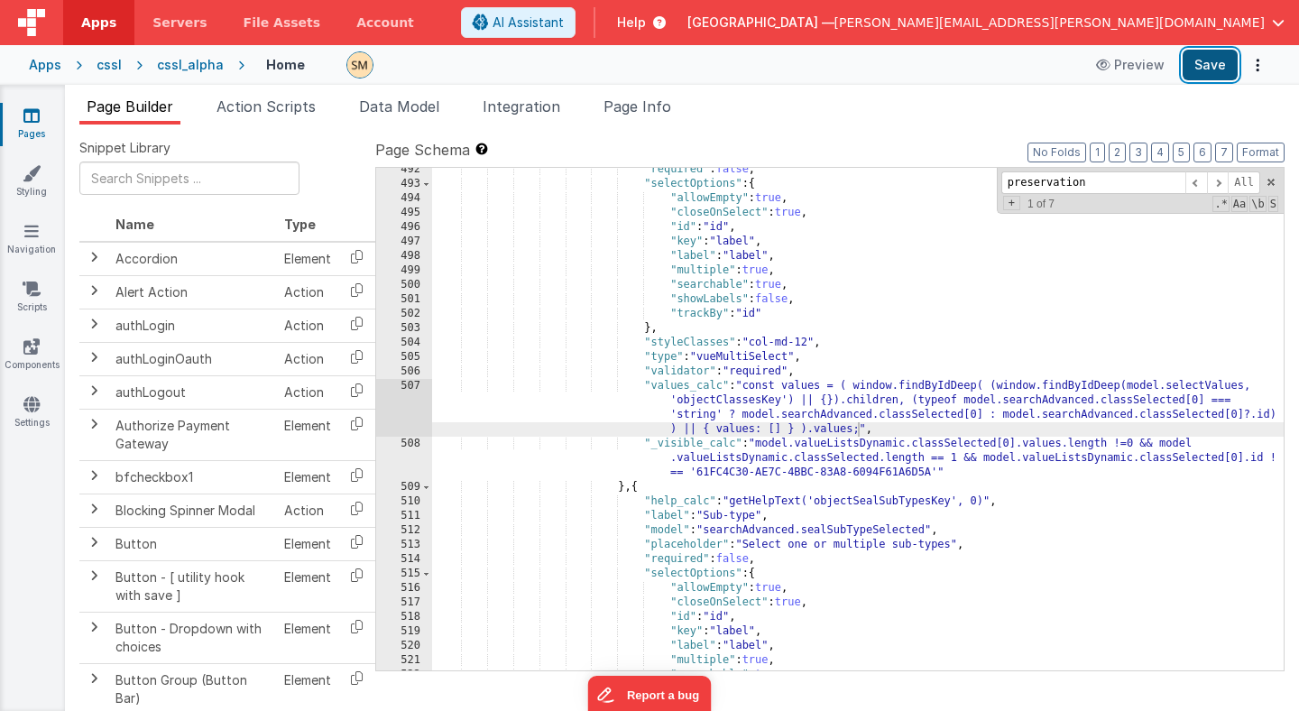
click at [1199, 67] on button "Save" at bounding box center [1210, 65] width 55 height 31
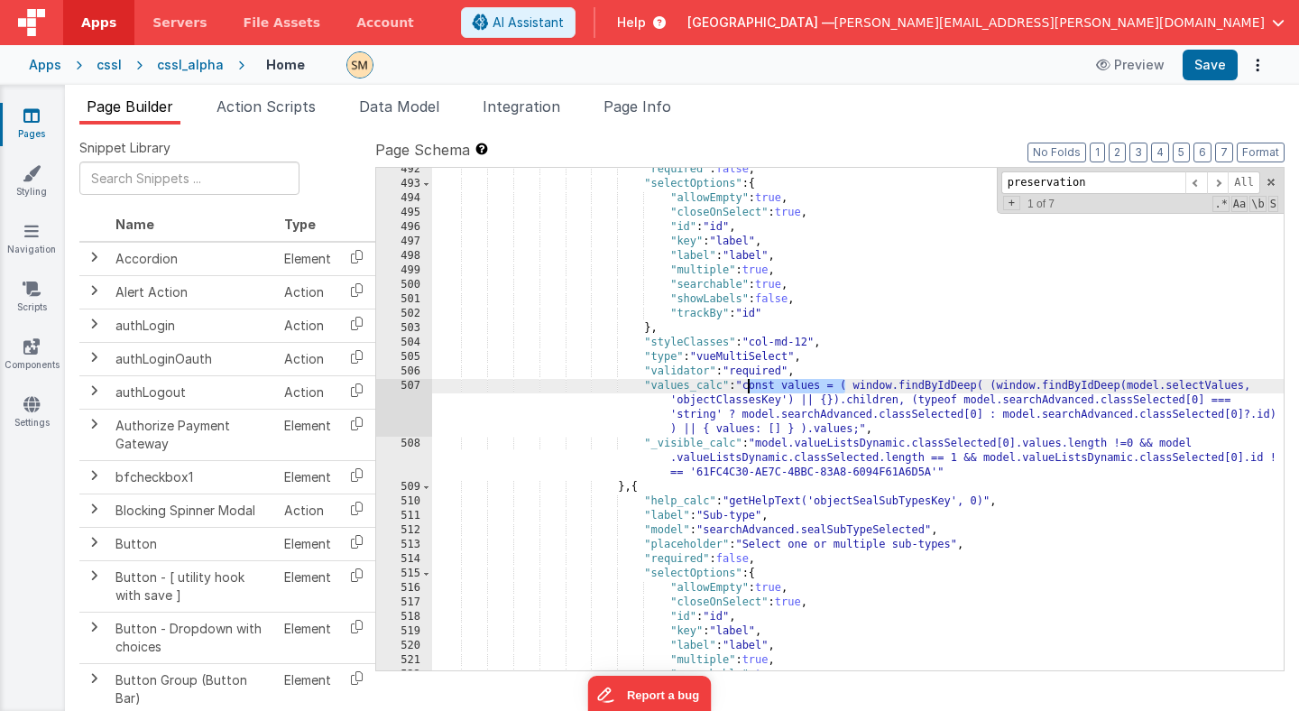
drag, startPoint x: 844, startPoint y: 390, endPoint x: 751, endPoint y: 392, distance: 93.0
click at [751, 392] on div ""required" : false , "selectOptions" : { "allowEmpty" : true , "closeOnSelect" …" at bounding box center [858, 427] width 852 height 531
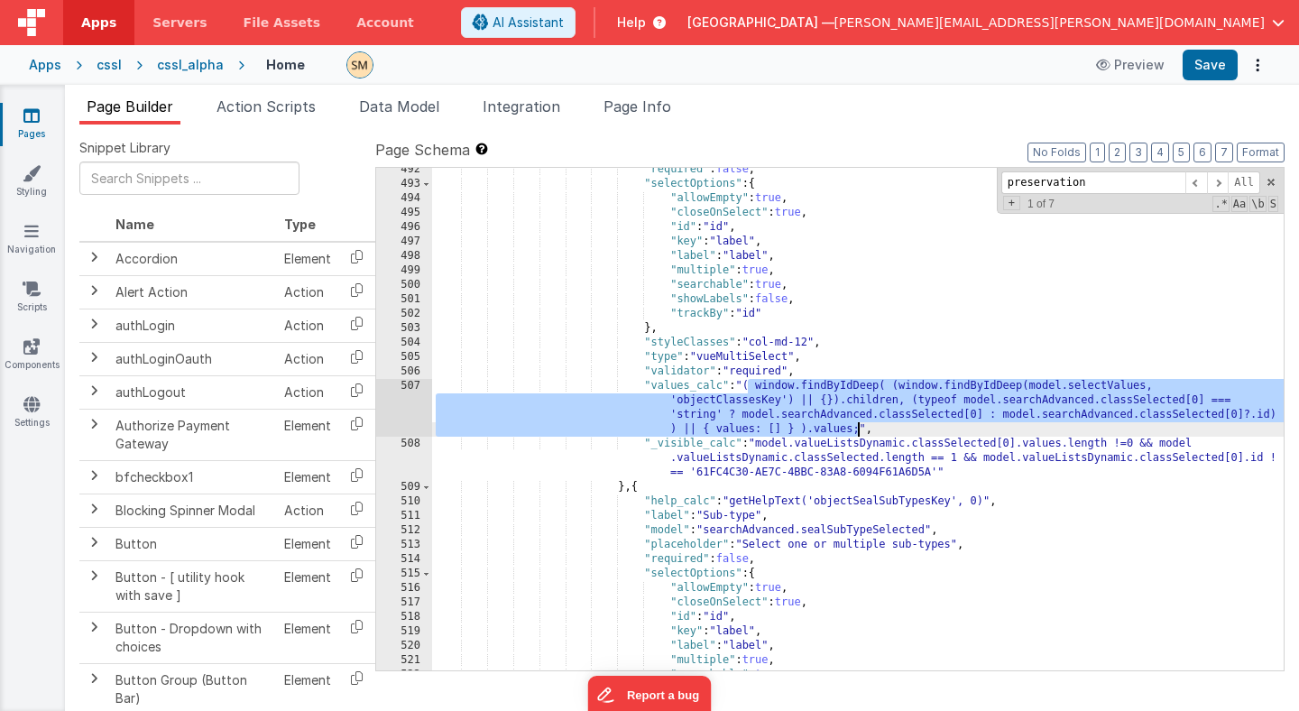
click at [857, 431] on div ""required" : false , "selectOptions" : { "allowEmpty" : true , "closeOnSelect" …" at bounding box center [858, 427] width 852 height 531
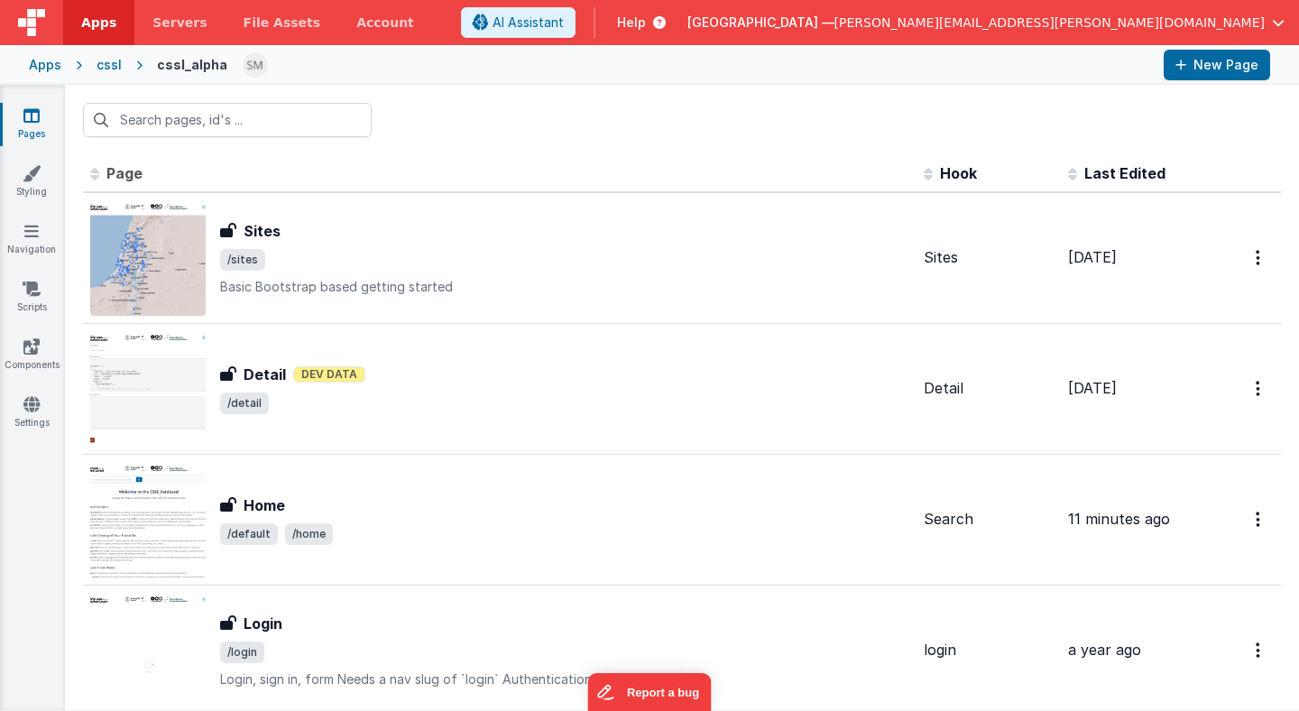
click at [101, 67] on div "cssl" at bounding box center [109, 65] width 25 height 18
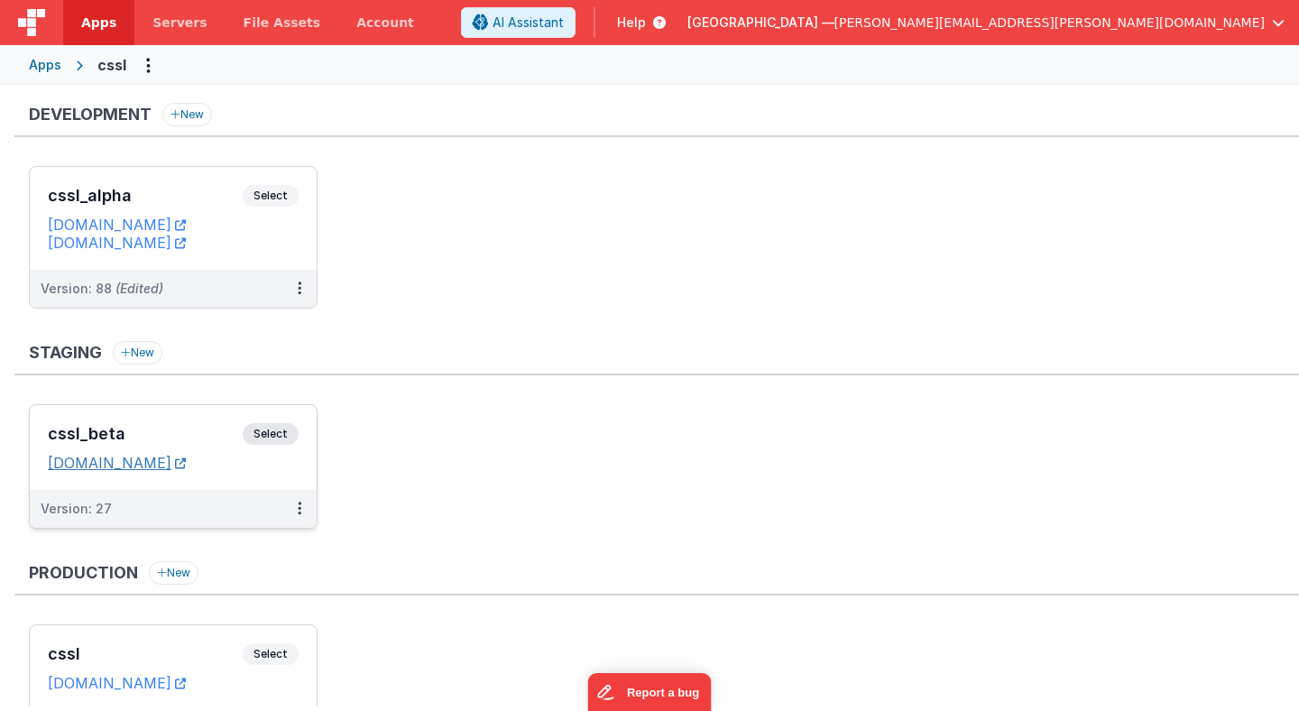
click at [186, 464] on link "csslstaging.fmbetterforms.com" at bounding box center [117, 463] width 138 height 18
click at [273, 193] on span "Select" at bounding box center [271, 196] width 56 height 22
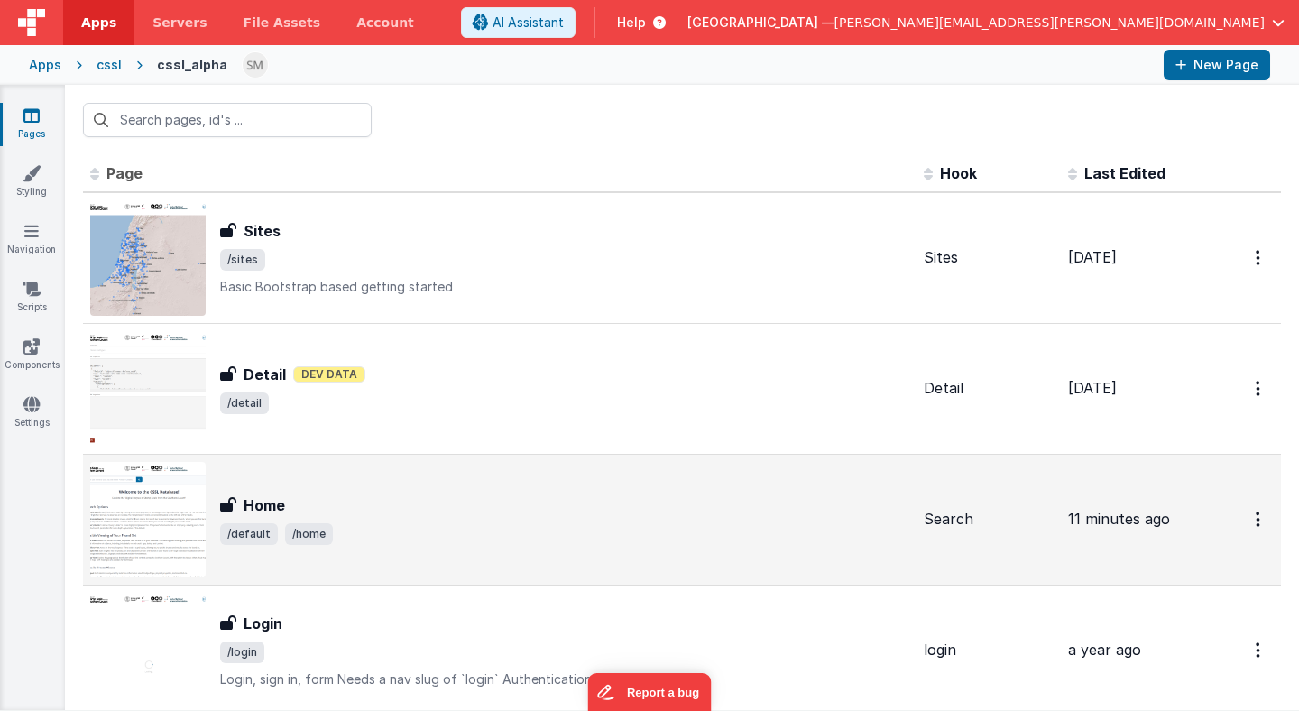
click at [267, 497] on h3 "Home" at bounding box center [264, 505] width 41 height 22
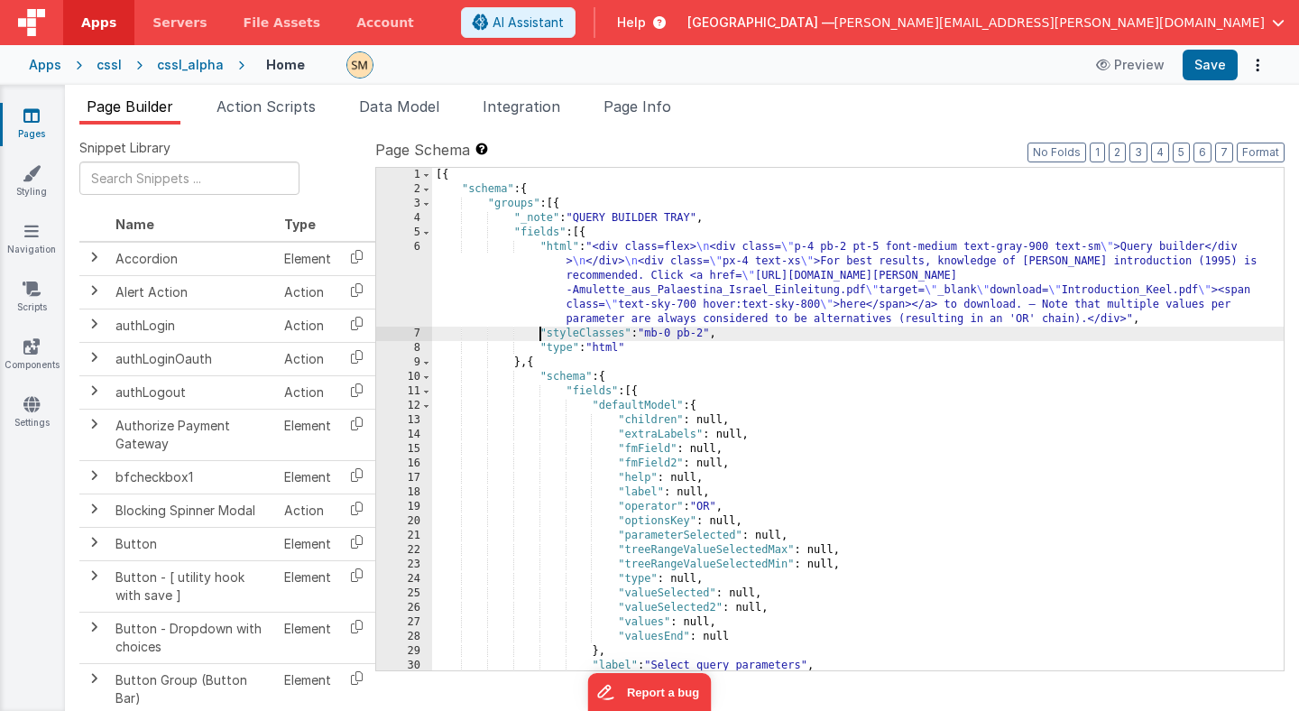
click at [540, 337] on div "[{ "schema" : { "groups" : [{ "_note" : "QUERY BUILDER TRAY" , "fields" : [{ "h…" at bounding box center [858, 433] width 852 height 531
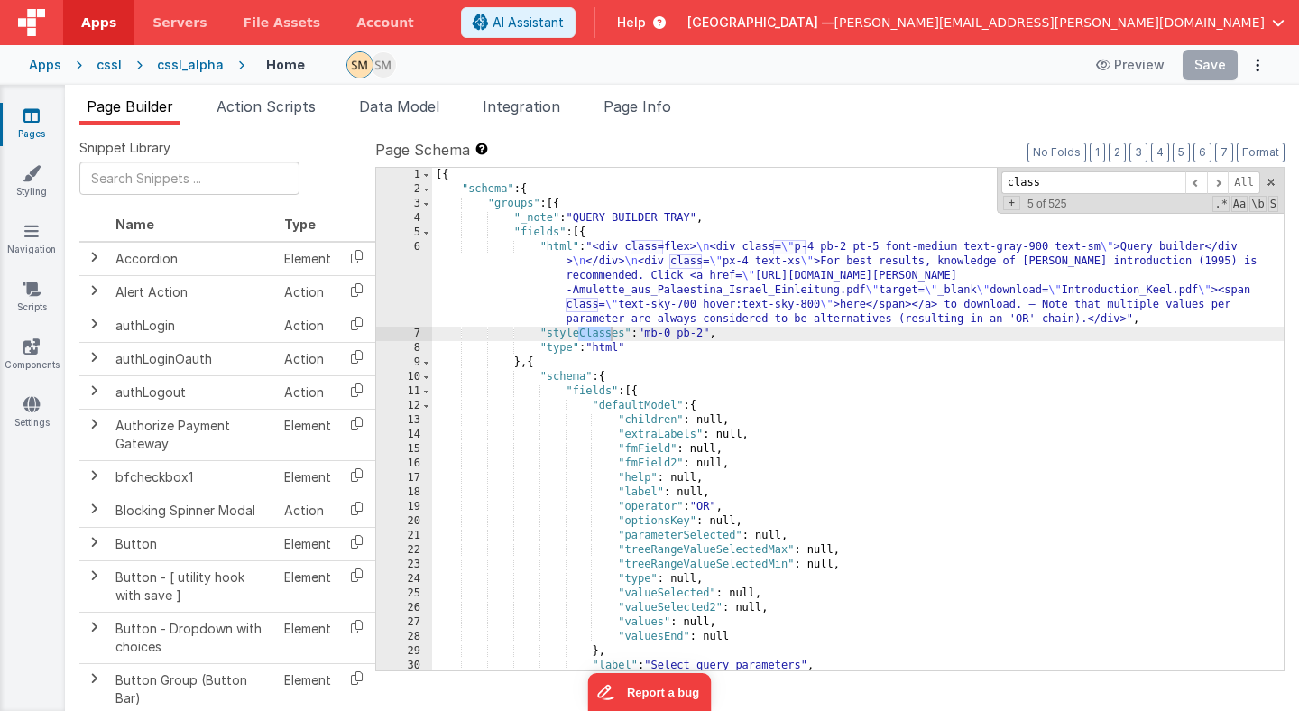
type input "class"
click at [723, 453] on div "[{ "schema" : { "groups" : [{ "_note" : "QUERY BUILDER TRAY" , "fields" : [{ "h…" at bounding box center [858, 433] width 852 height 531
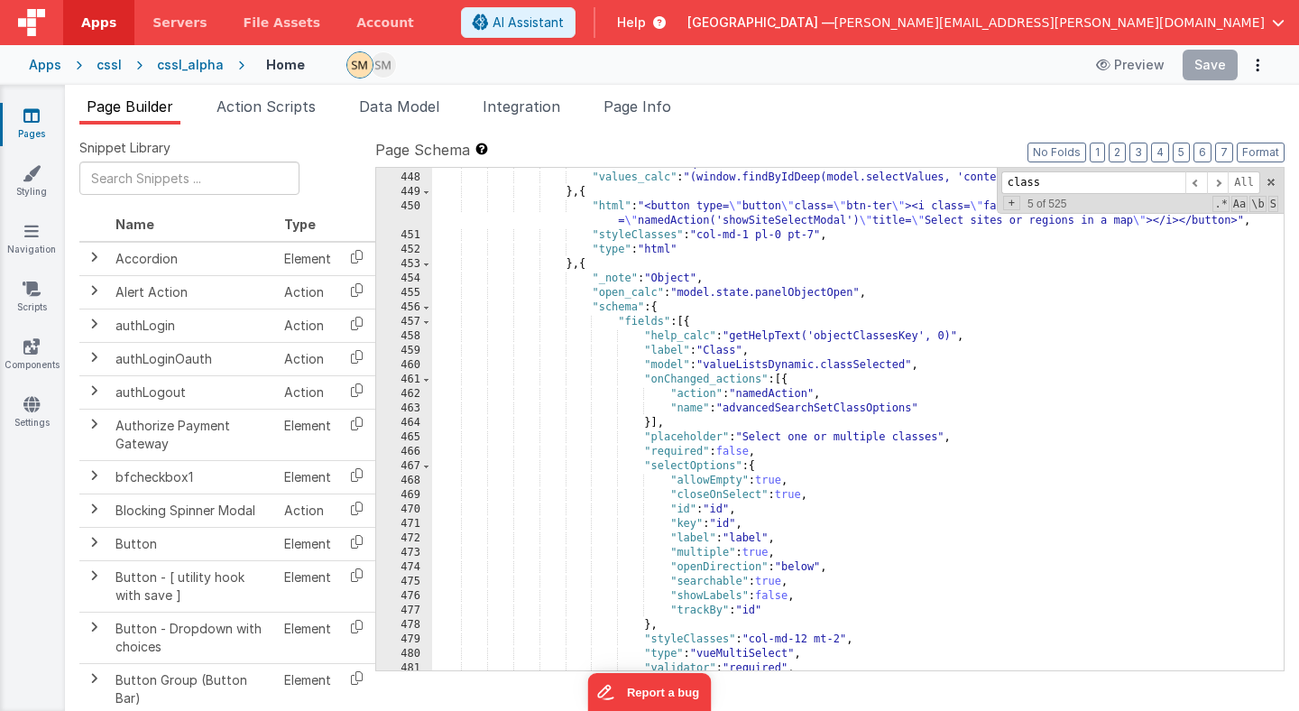
scroll to position [6884, 0]
click at [203, 67] on div "cssl_alpha" at bounding box center [190, 65] width 67 height 18
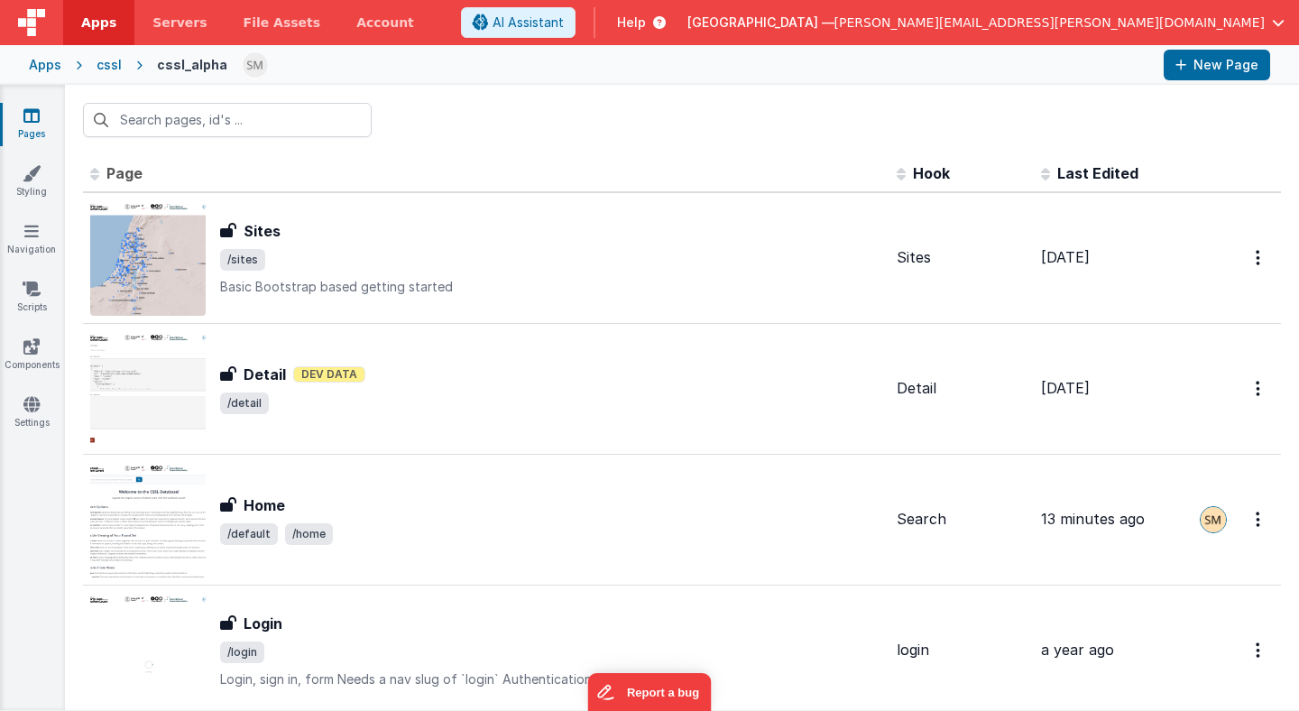
click at [103, 64] on div "cssl" at bounding box center [109, 65] width 25 height 18
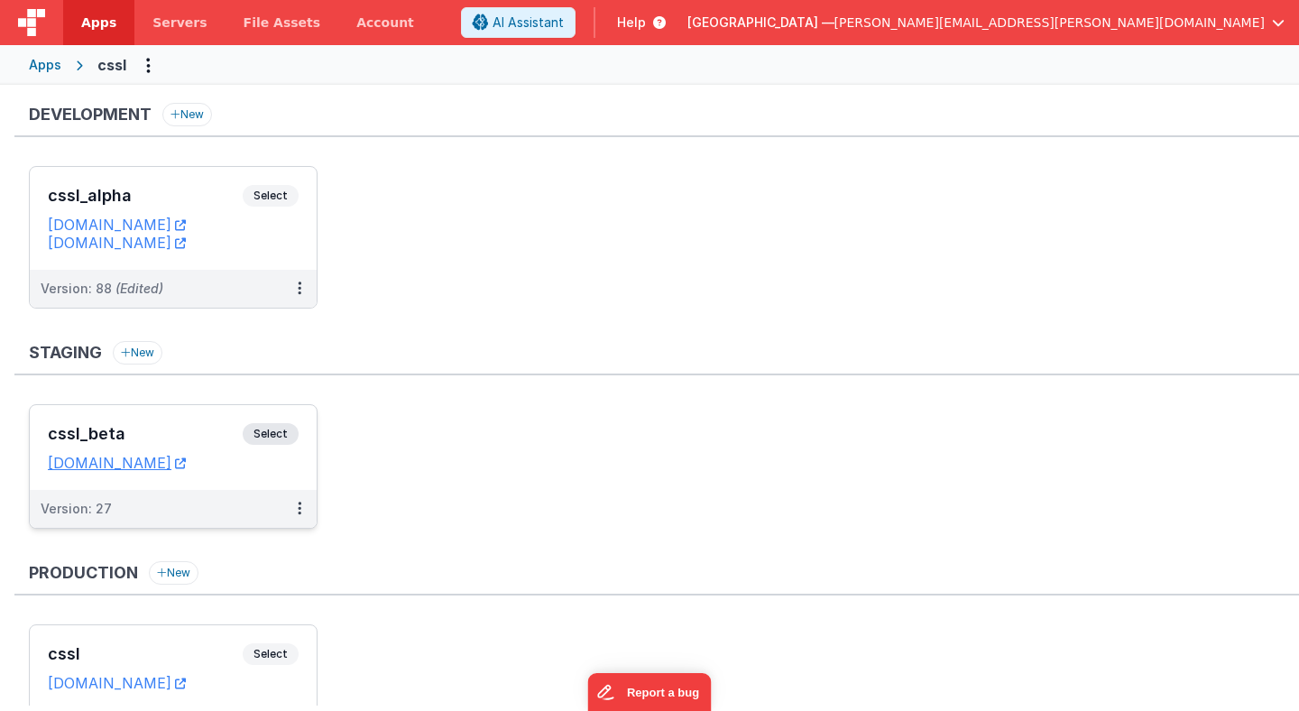
click at [276, 438] on span "Select" at bounding box center [271, 434] width 56 height 22
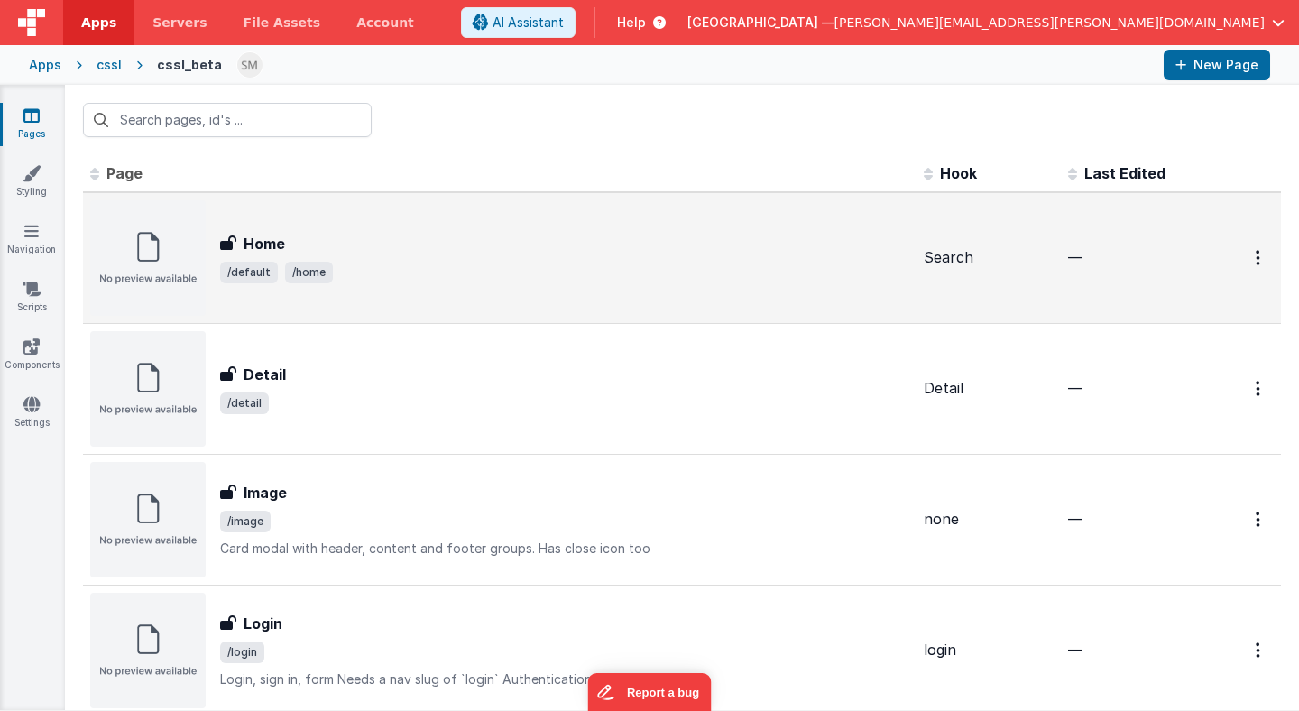
click at [267, 238] on h3 "Home" at bounding box center [264, 244] width 41 height 22
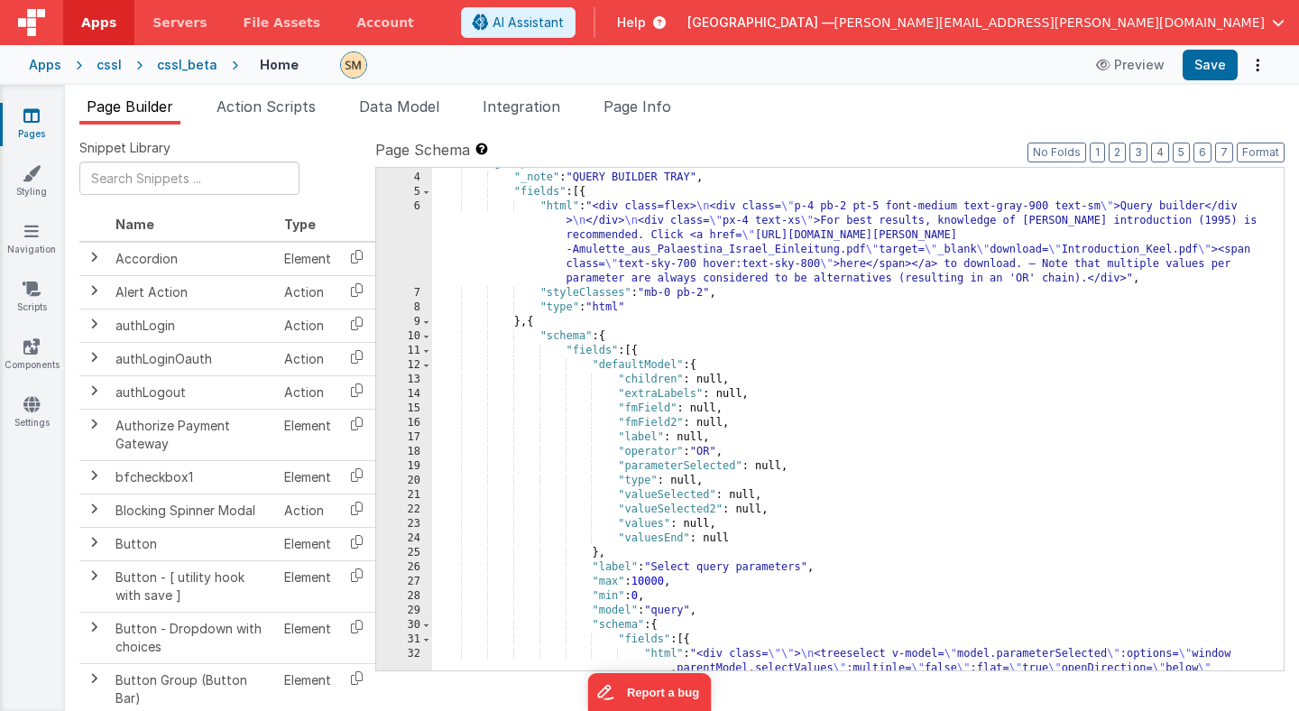
scroll to position [35, 0]
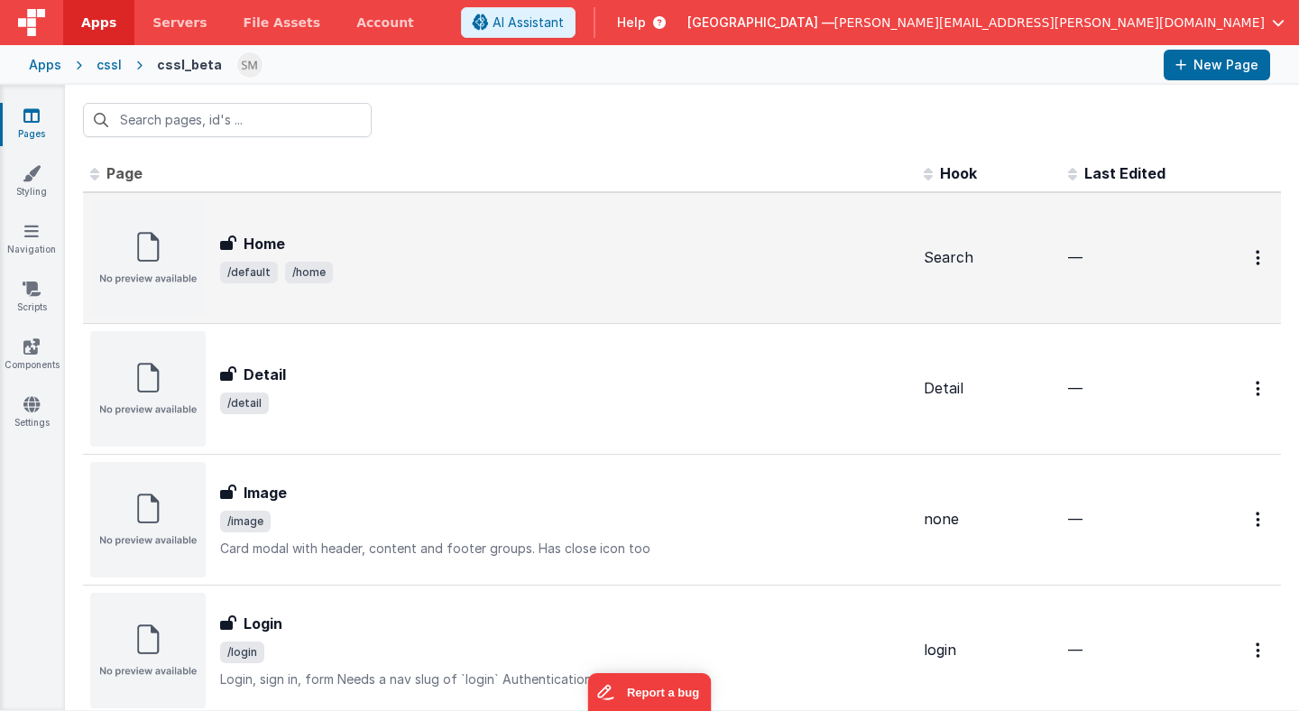
click at [413, 258] on div "Home Home /default /home" at bounding box center [564, 258] width 689 height 51
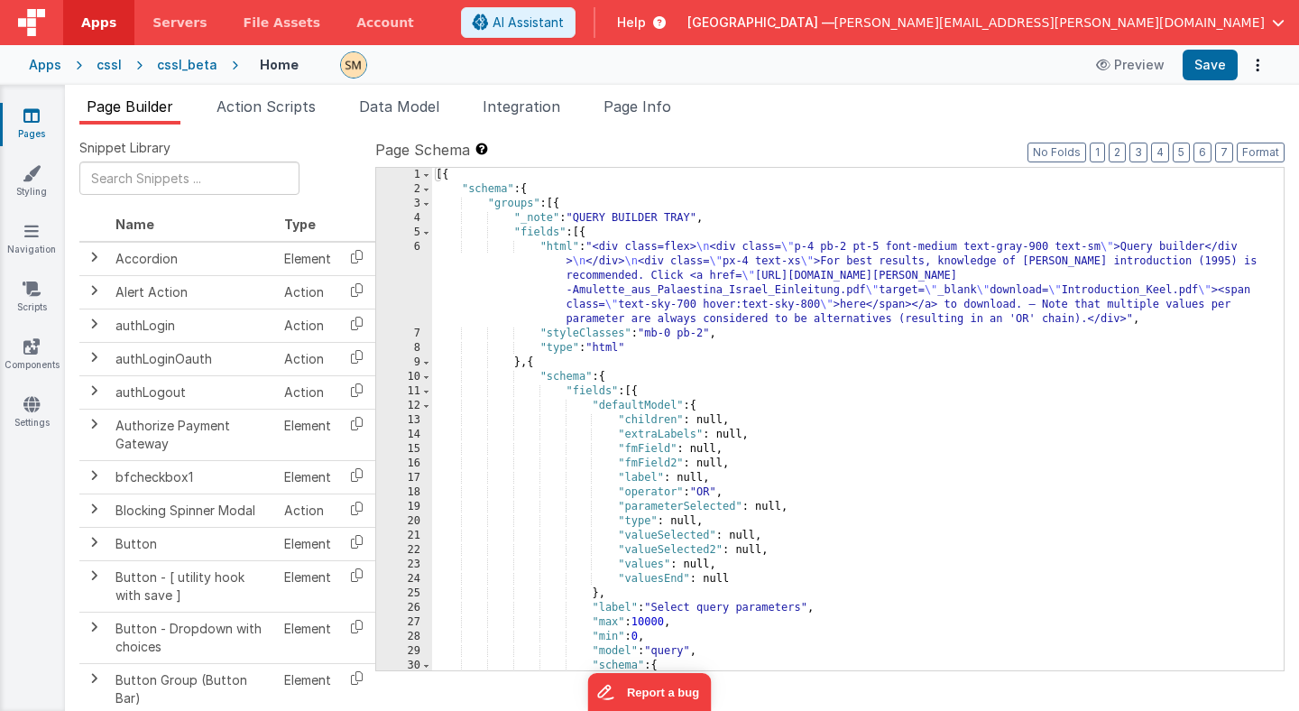
click at [686, 421] on div "[{ "schema" : { "groups" : [{ "_note" : "QUERY BUILDER TRAY" , "fields" : [{ "h…" at bounding box center [858, 433] width 852 height 531
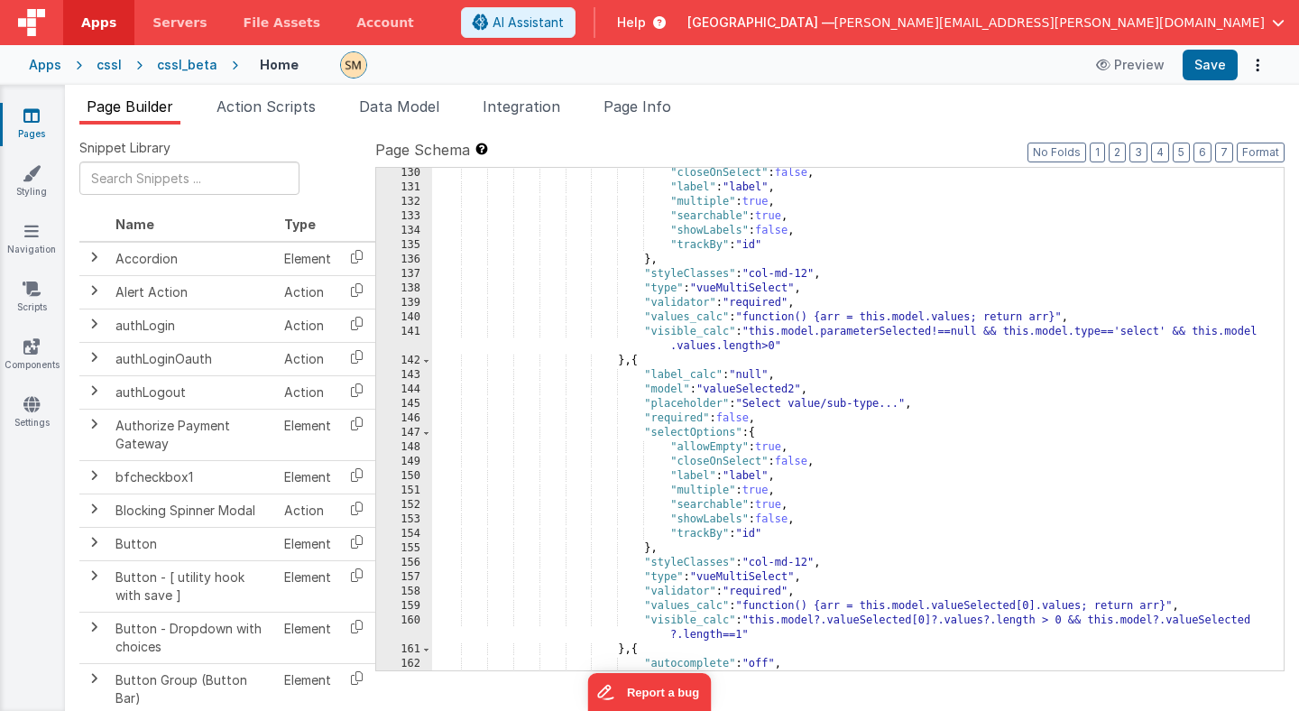
scroll to position [2013, 0]
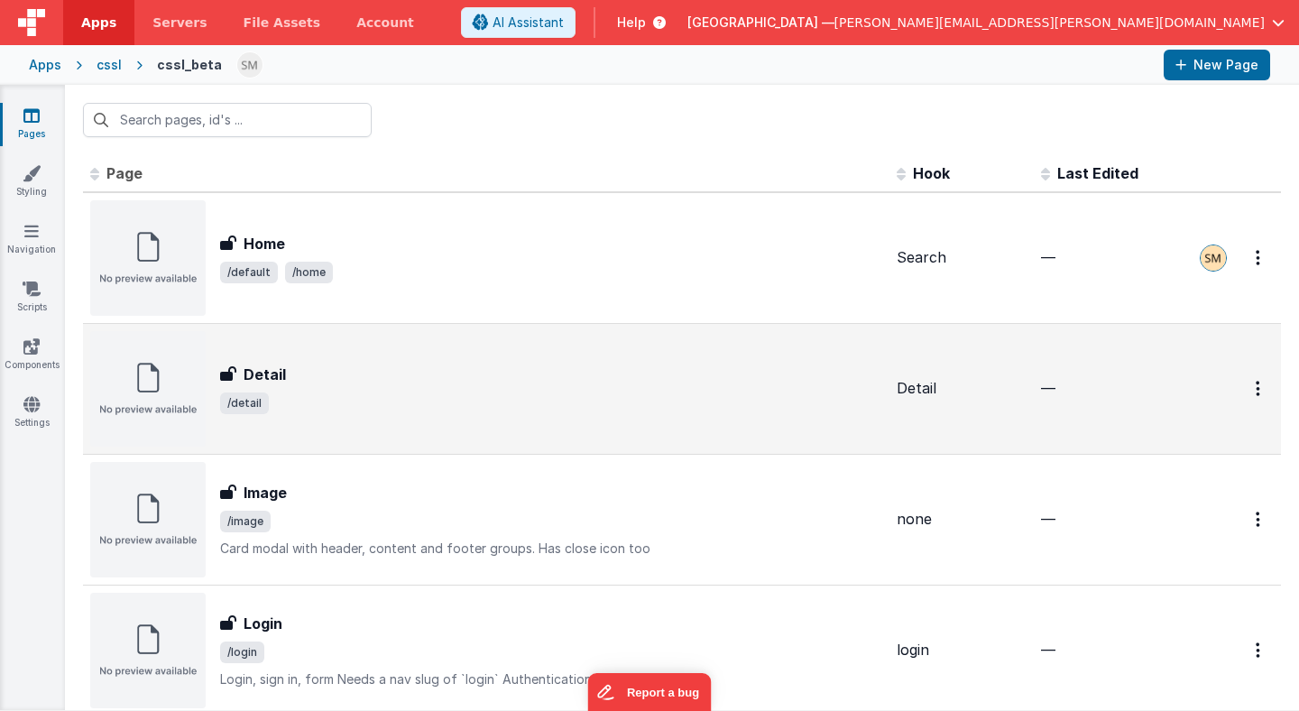
click at [364, 390] on div "Detail Detail /detail" at bounding box center [551, 389] width 662 height 51
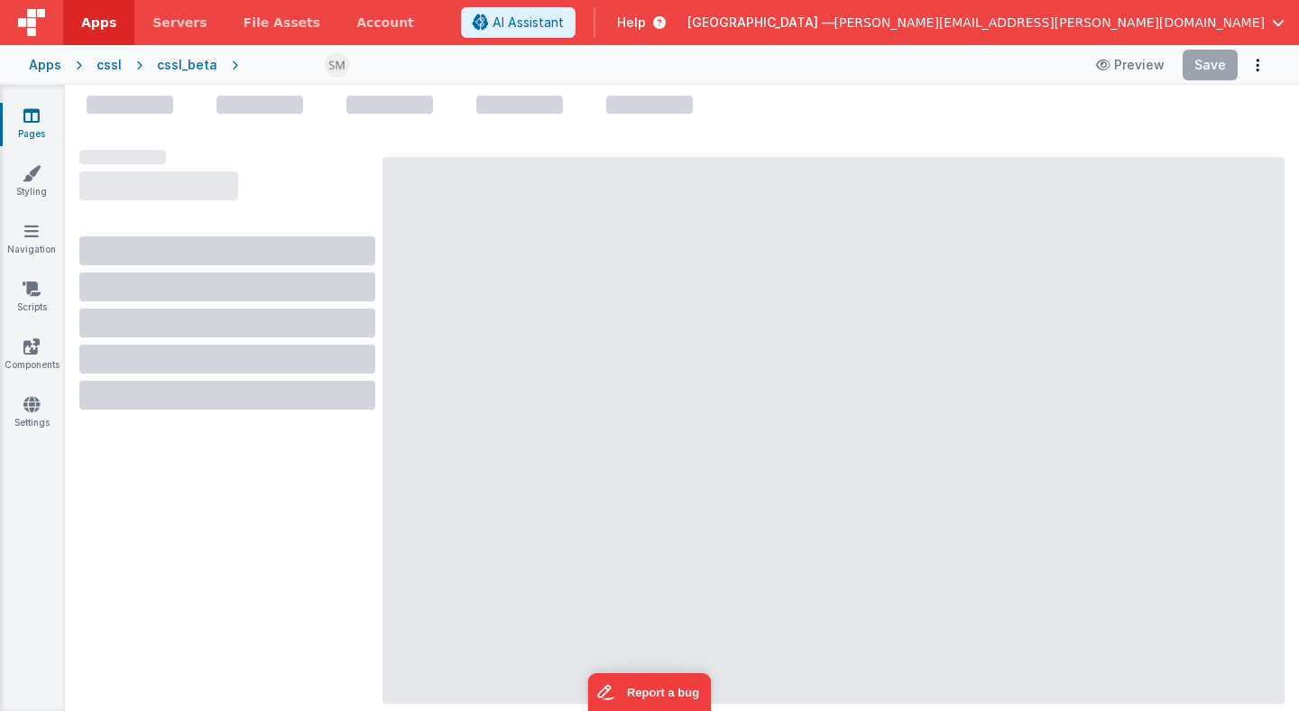
click at [364, 390] on div at bounding box center [227, 395] width 296 height 29
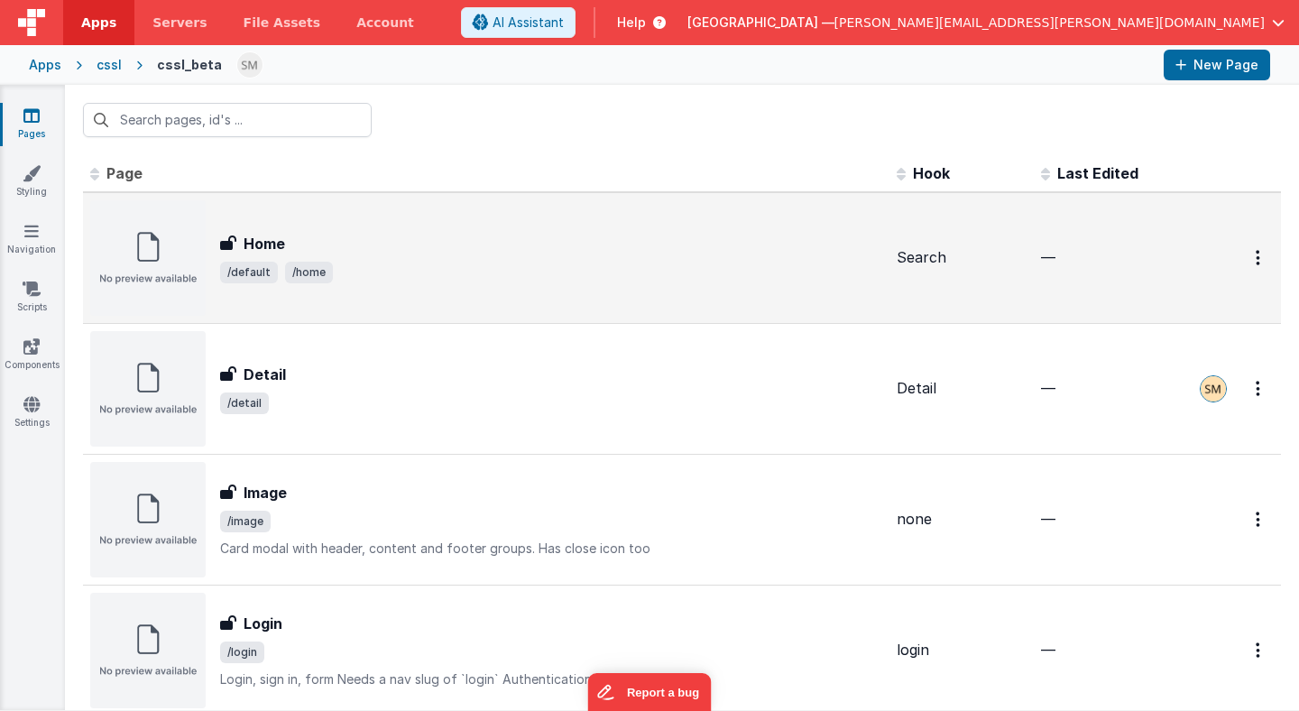
click at [383, 253] on div "Home" at bounding box center [551, 244] width 662 height 22
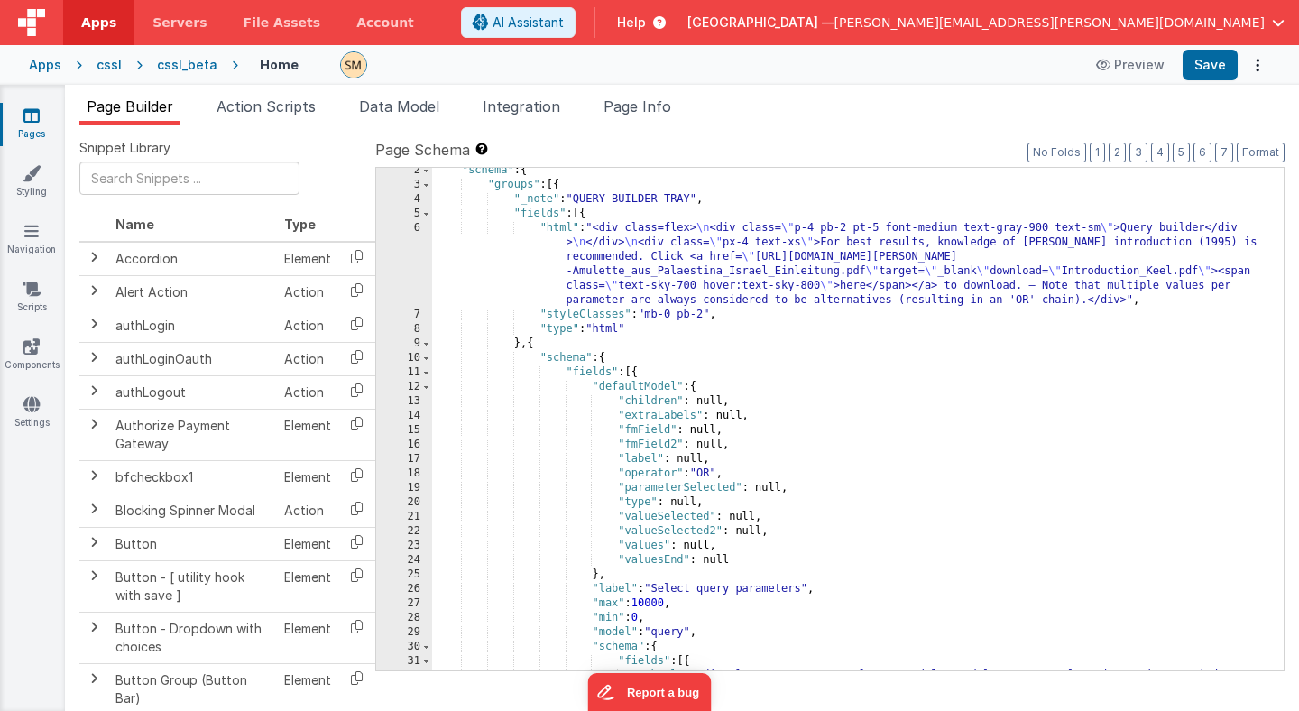
scroll to position [5, 0]
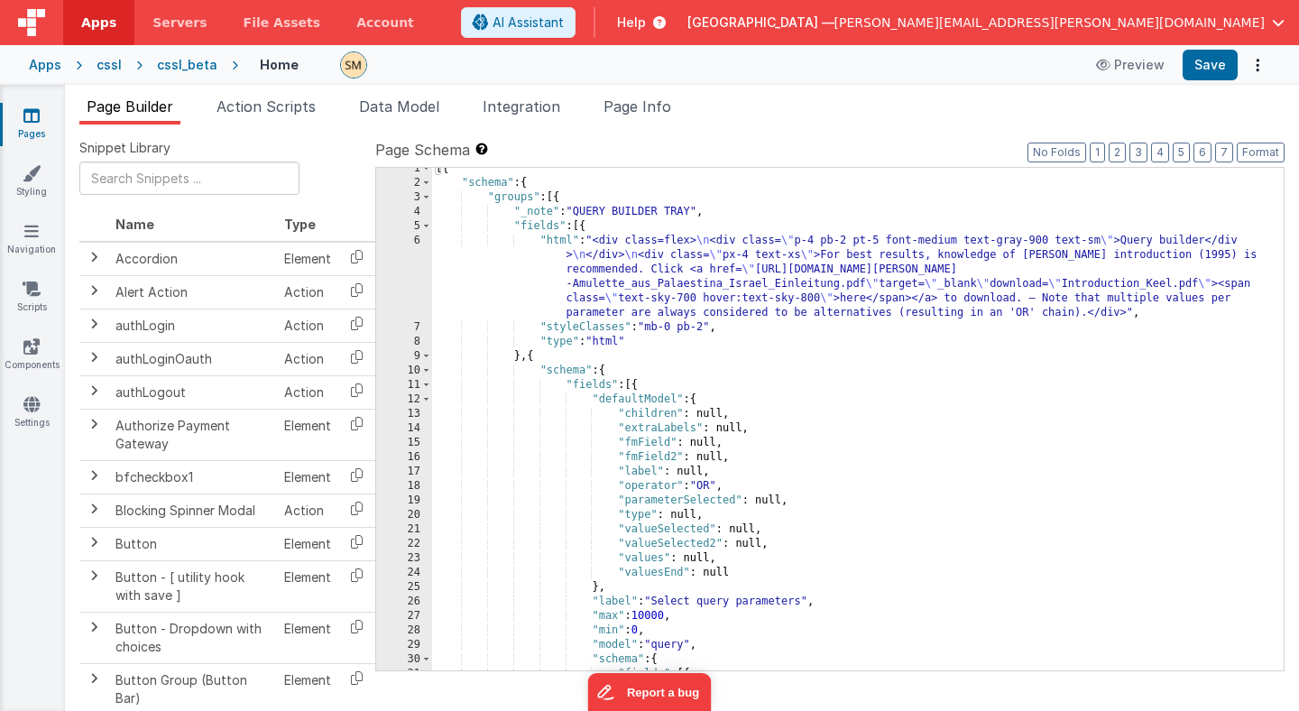
click at [764, 423] on div "[{ "schema" : { "groups" : [{ "_note" : "QUERY BUILDER TRAY" , "fields" : [{ "h…" at bounding box center [858, 426] width 852 height 531
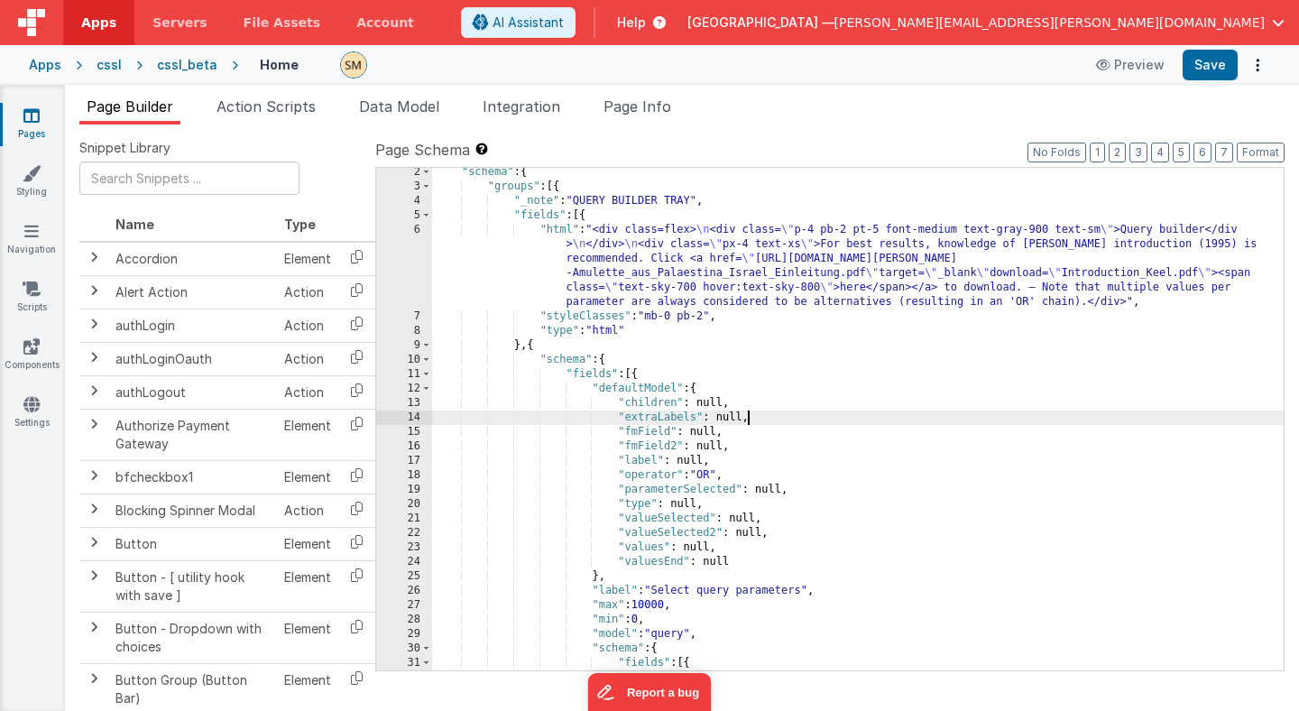
scroll to position [0, 0]
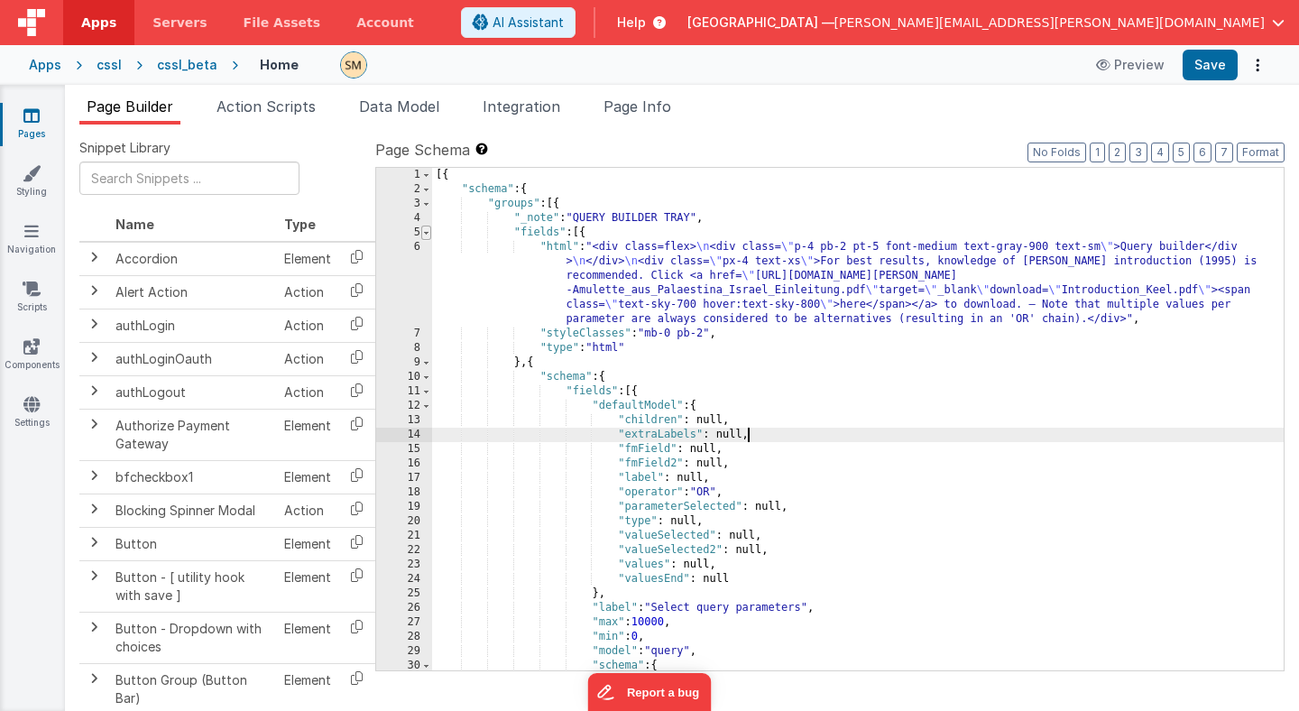
click at [427, 232] on span at bounding box center [426, 233] width 10 height 14
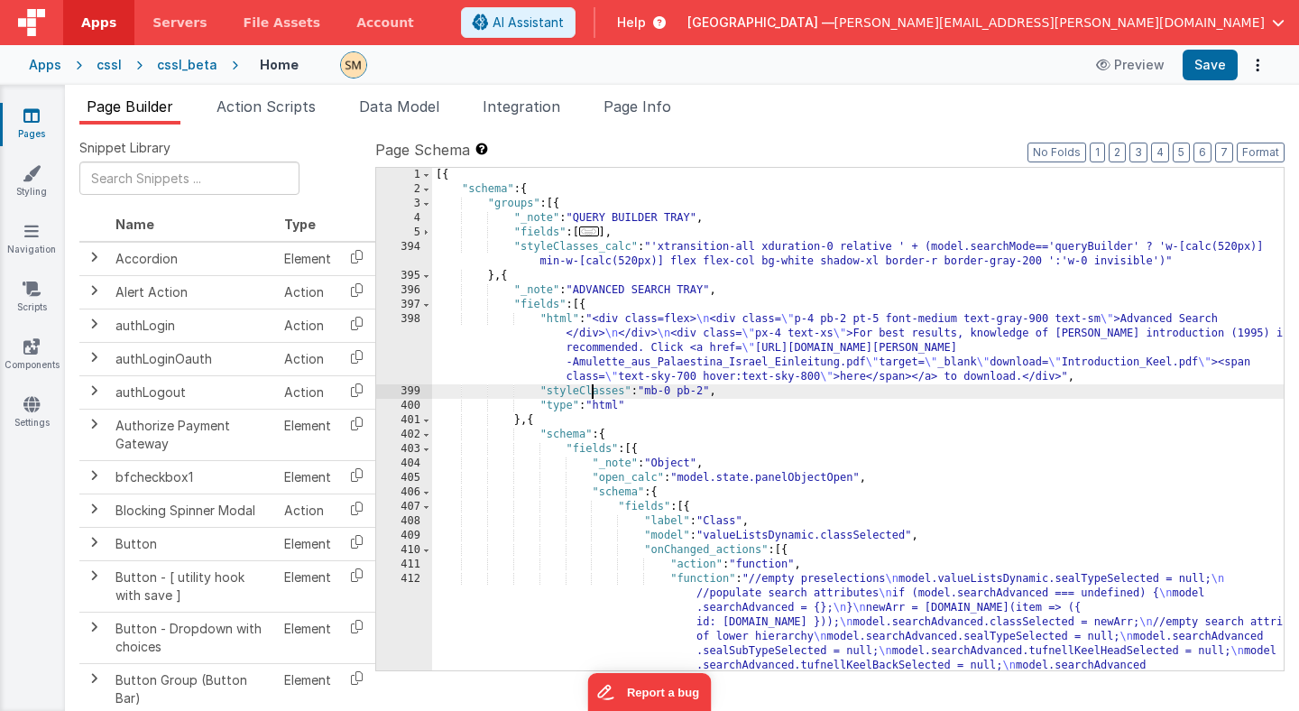
click at [591, 388] on div "[{ "schema" : { "groups" : [{ "_note" : "QUERY BUILDER TRAY" , "fields" : [ ...…" at bounding box center [858, 491] width 852 height 647
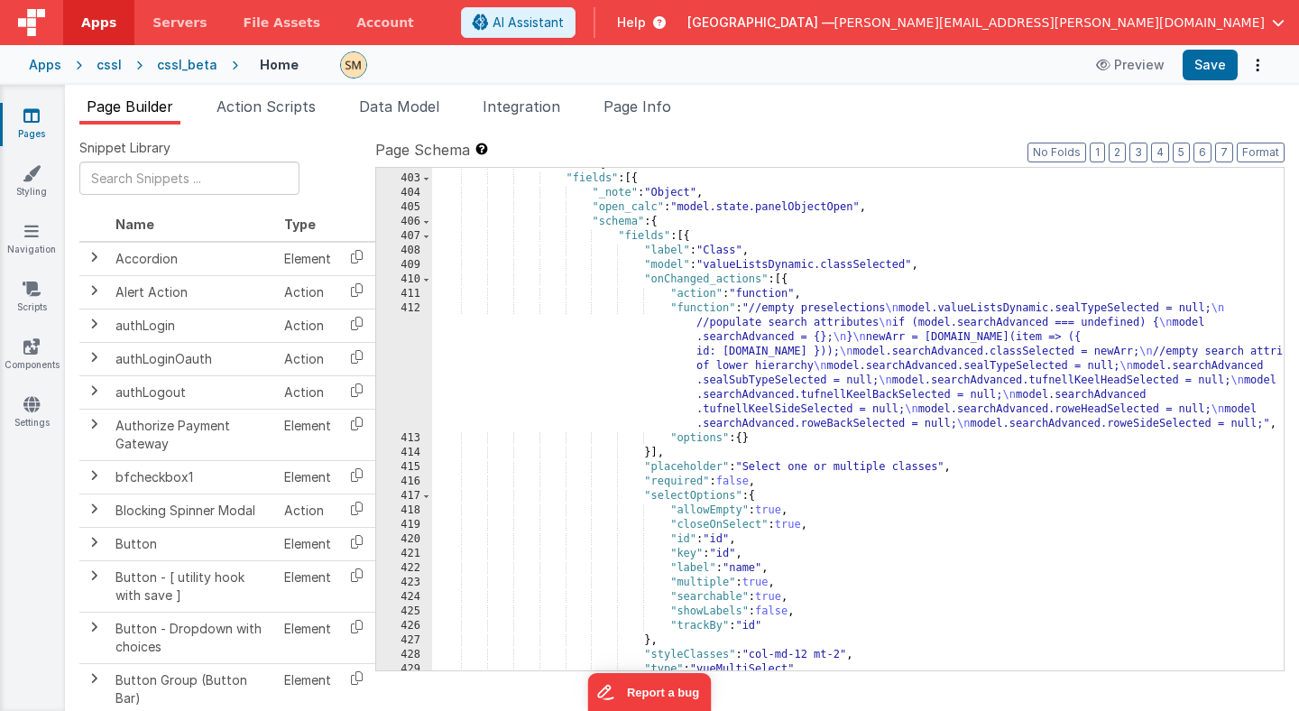
scroll to position [276, 0]
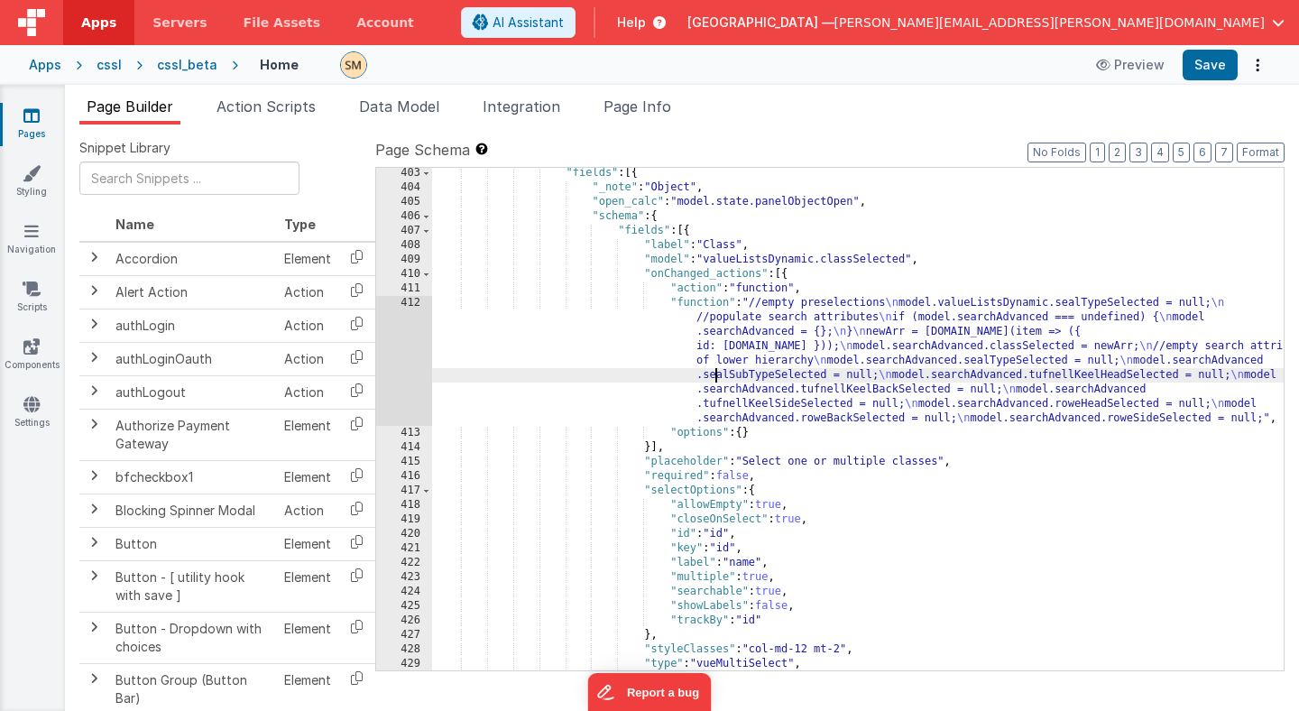
click at [718, 370] on div ""fields" : [{ "_note" : "Object" , "open_calc" : "model.state.panelObjectOpen" …" at bounding box center [858, 431] width 852 height 531
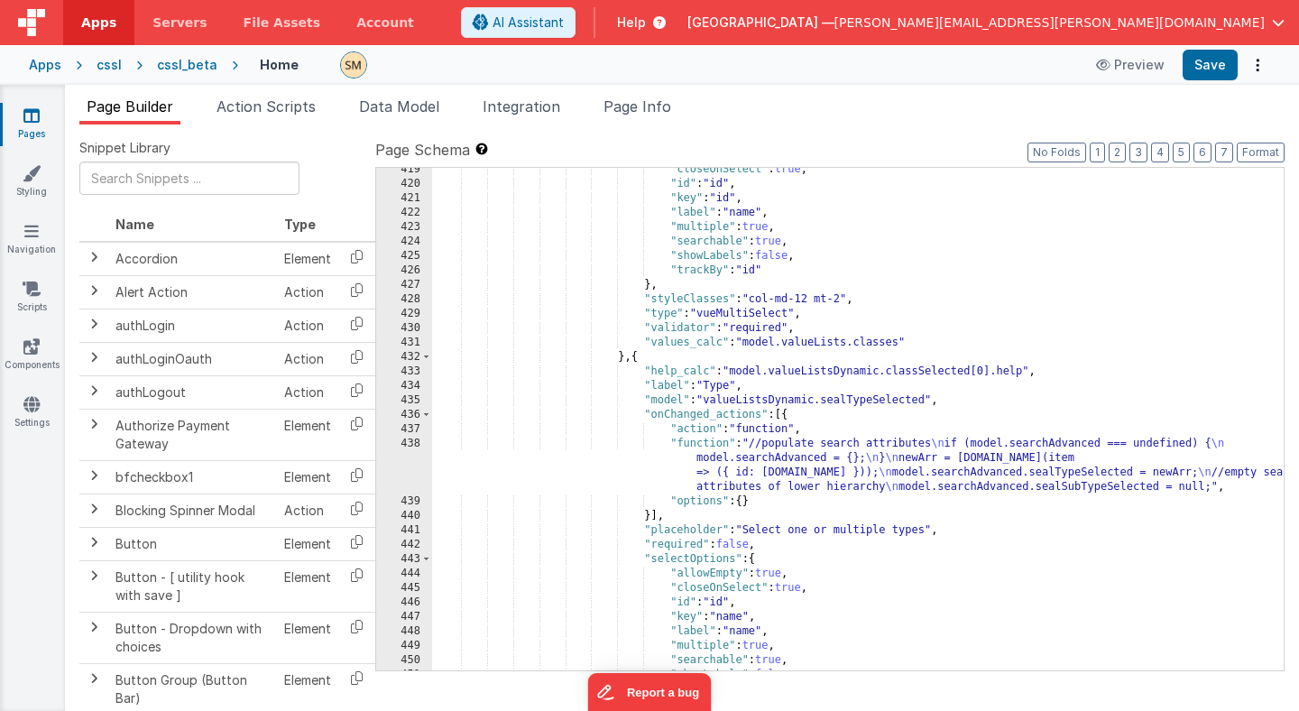
scroll to position [626, 0]
click at [725, 457] on div ""closeOnSelect" : true , "id" : "id" , "key" : "id" , "label" : "name" , "multi…" at bounding box center [858, 427] width 852 height 531
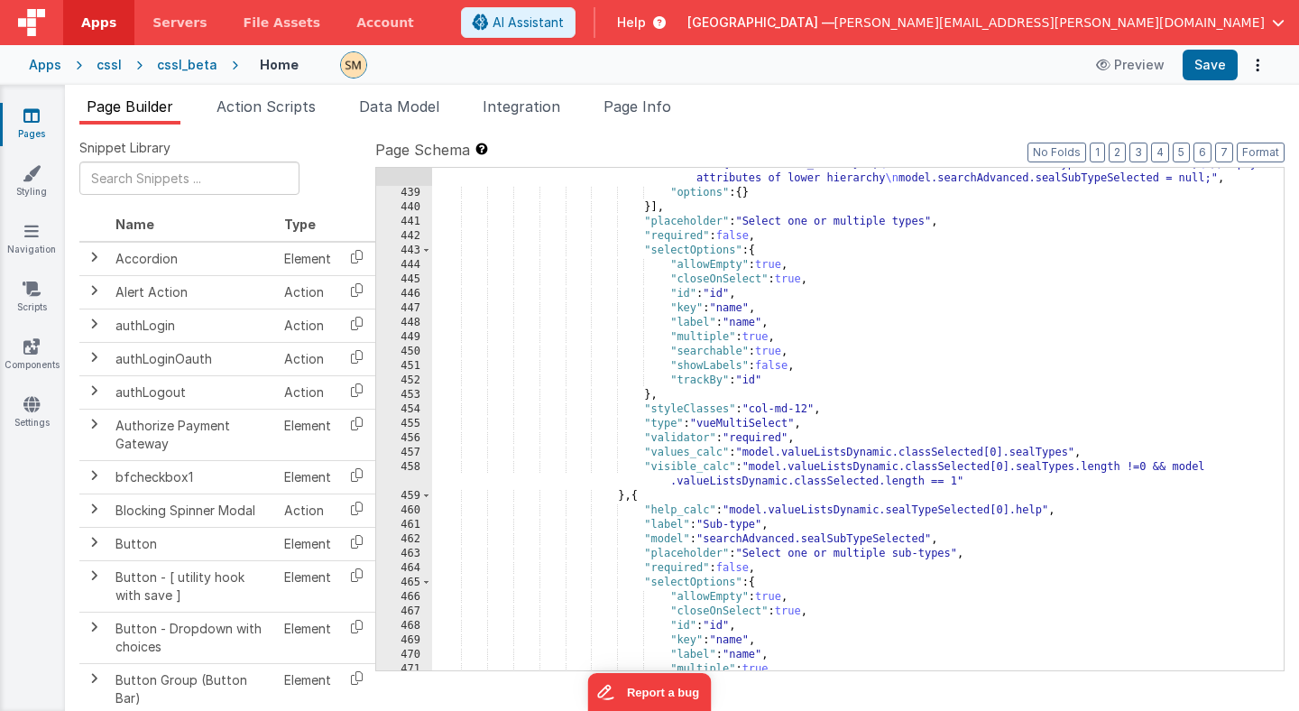
scroll to position [935, 0]
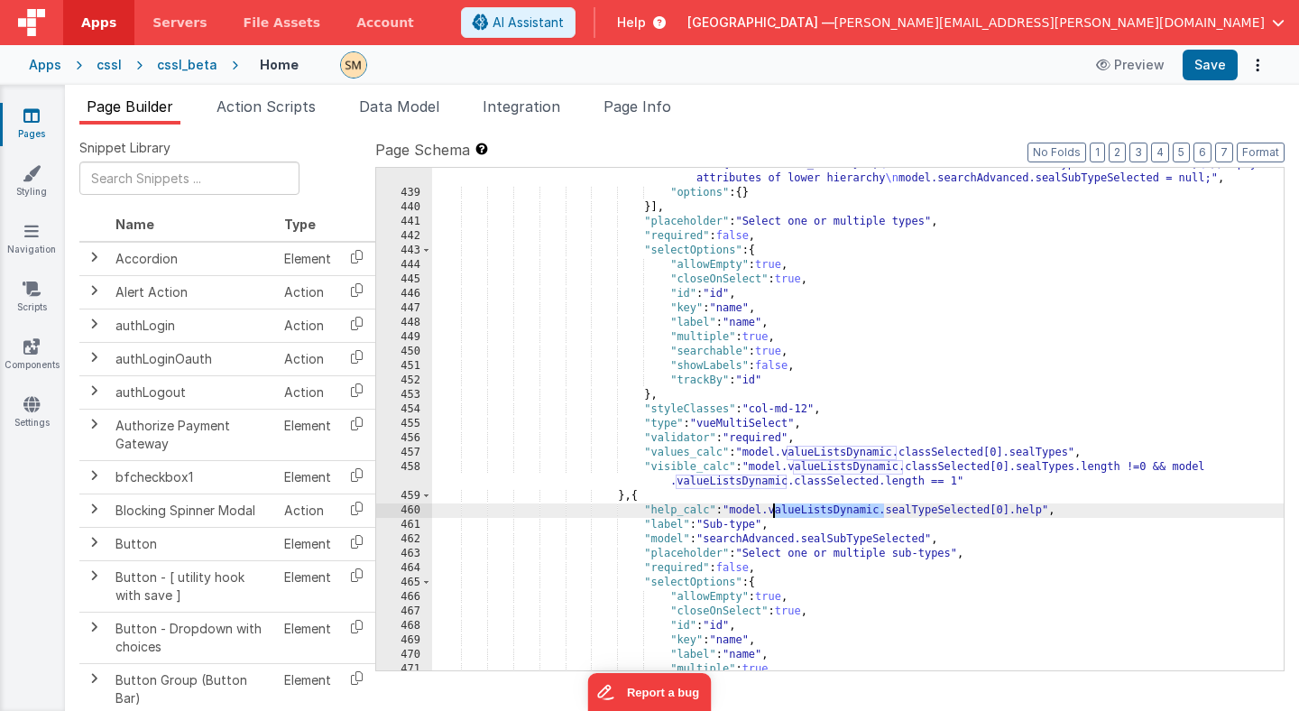
drag, startPoint x: 886, startPoint y: 511, endPoint x: 775, endPoint y: 515, distance: 111.0
click at [775, 515] on div ""function" : "//populate search attributes \n if (model.searchAdvanced === unde…" at bounding box center [858, 415] width 852 height 575
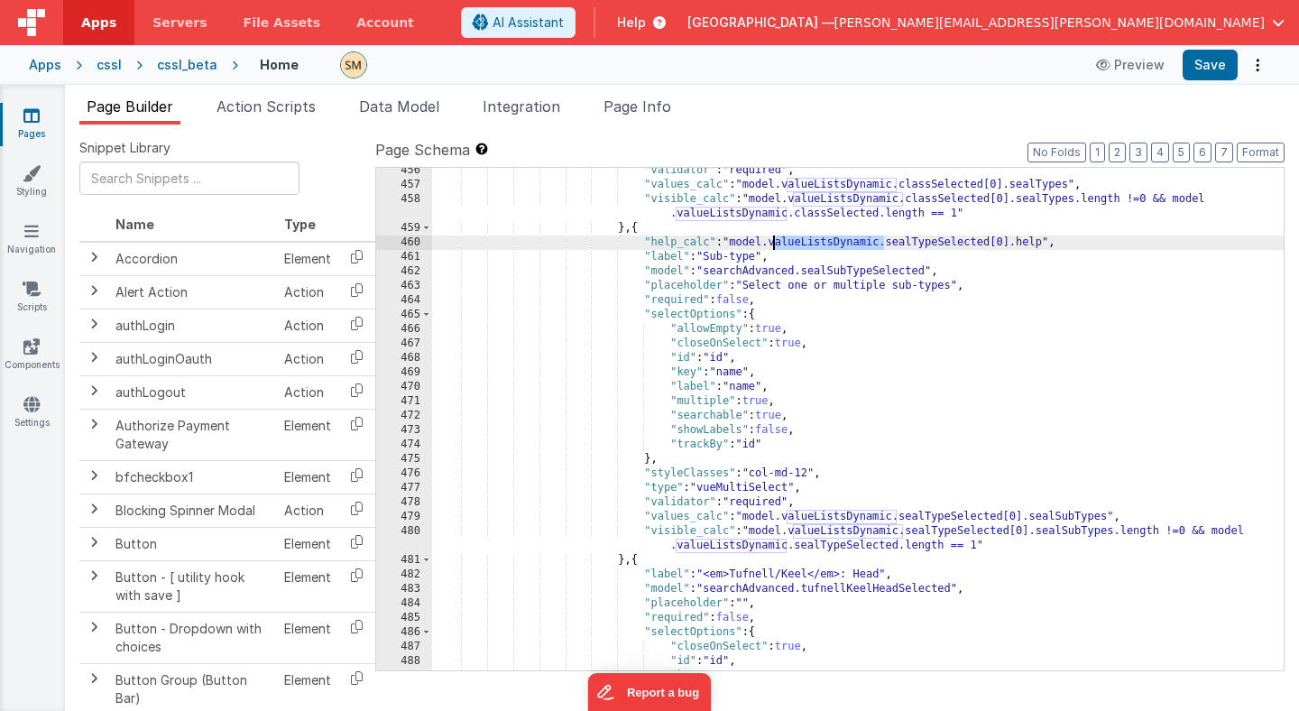
scroll to position [1202, 0]
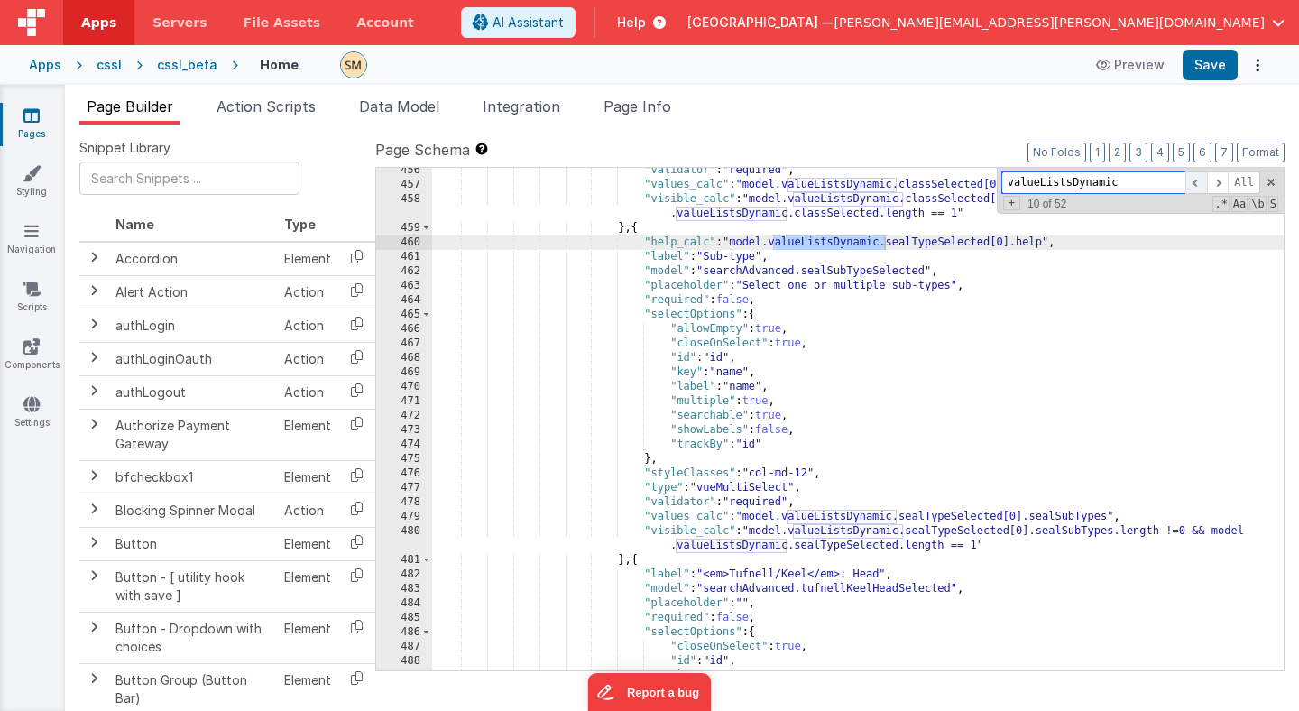
click at [1197, 179] on span at bounding box center [1196, 182] width 22 height 23
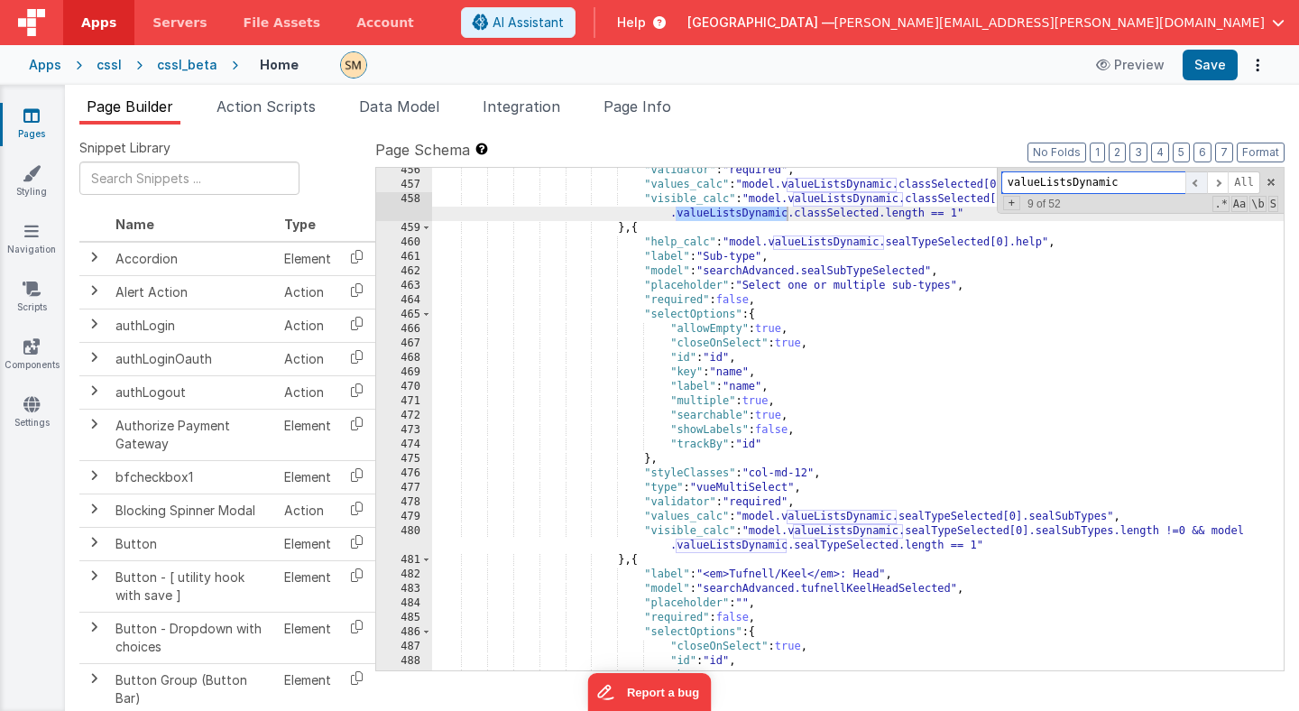
click at [1197, 179] on span at bounding box center [1196, 182] width 22 height 23
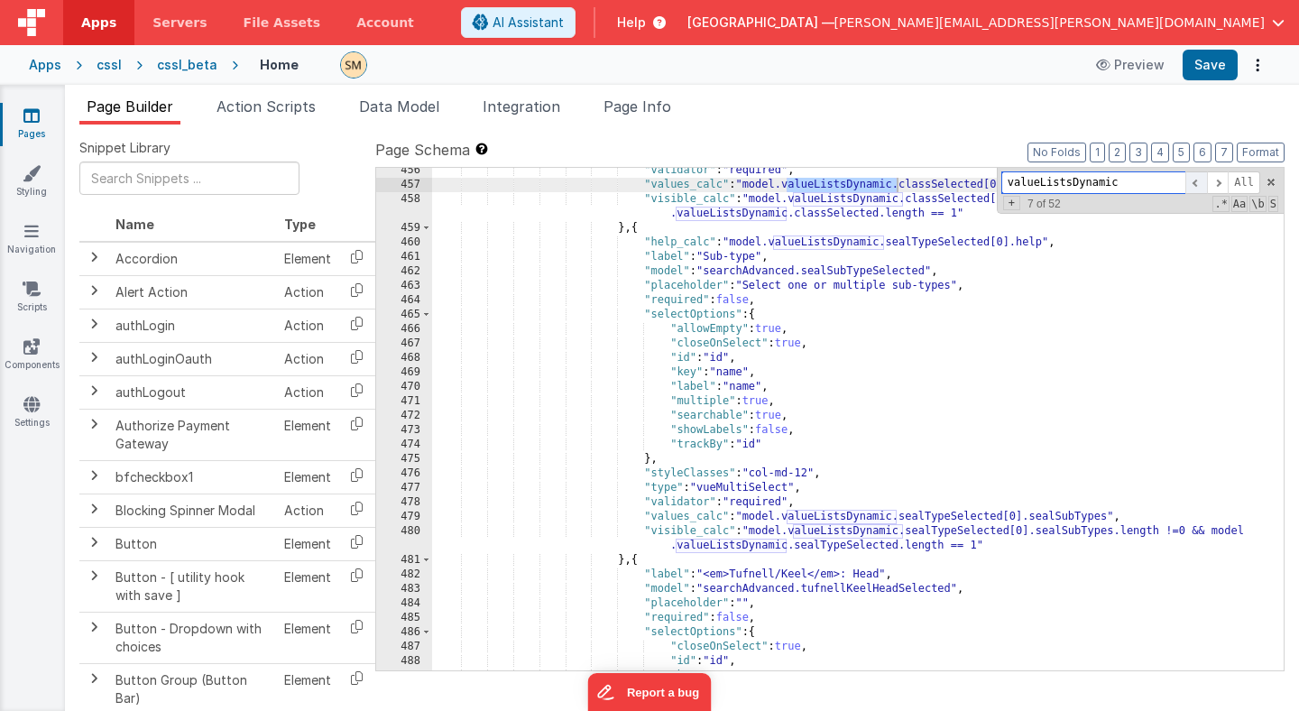
click at [1197, 179] on span at bounding box center [1196, 182] width 22 height 23
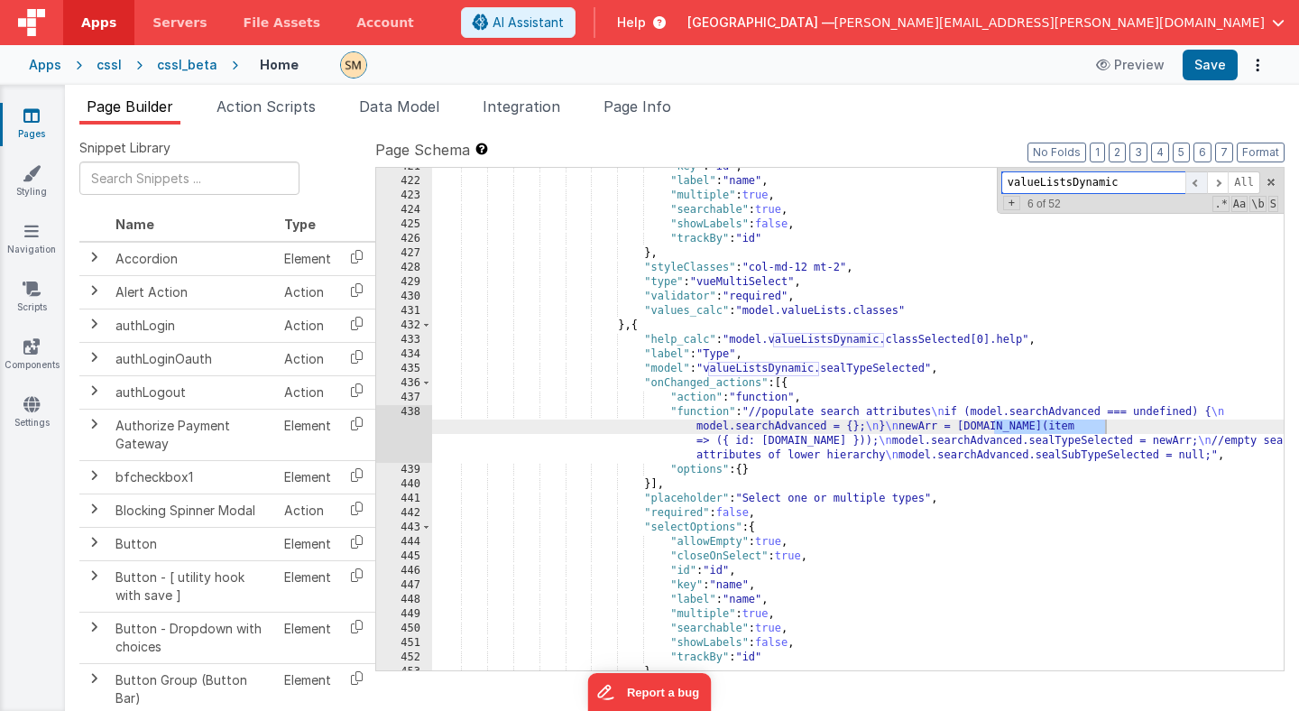
scroll to position [658, 0]
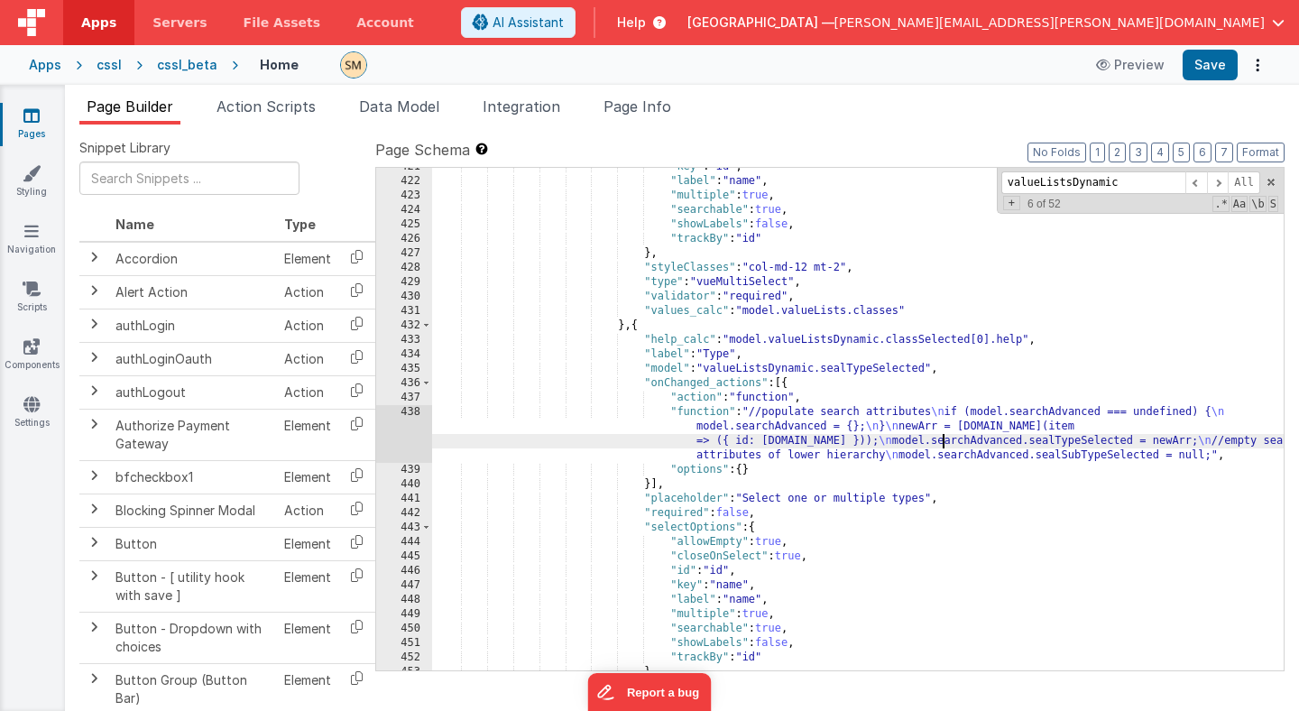
click at [942, 438] on div ""key" : "id" , "label" : "name" , "multiple" : true , "searchable" : true , "sh…" at bounding box center [858, 425] width 852 height 531
click at [852, 440] on div ""key" : "id" , "label" : "name" , "multiple" : true , "searchable" : true , "sh…" at bounding box center [858, 425] width 852 height 531
click at [712, 440] on div ""key" : "id" , "label" : "name" , "multiple" : true , "searchable" : true , "sh…" at bounding box center [858, 425] width 852 height 531
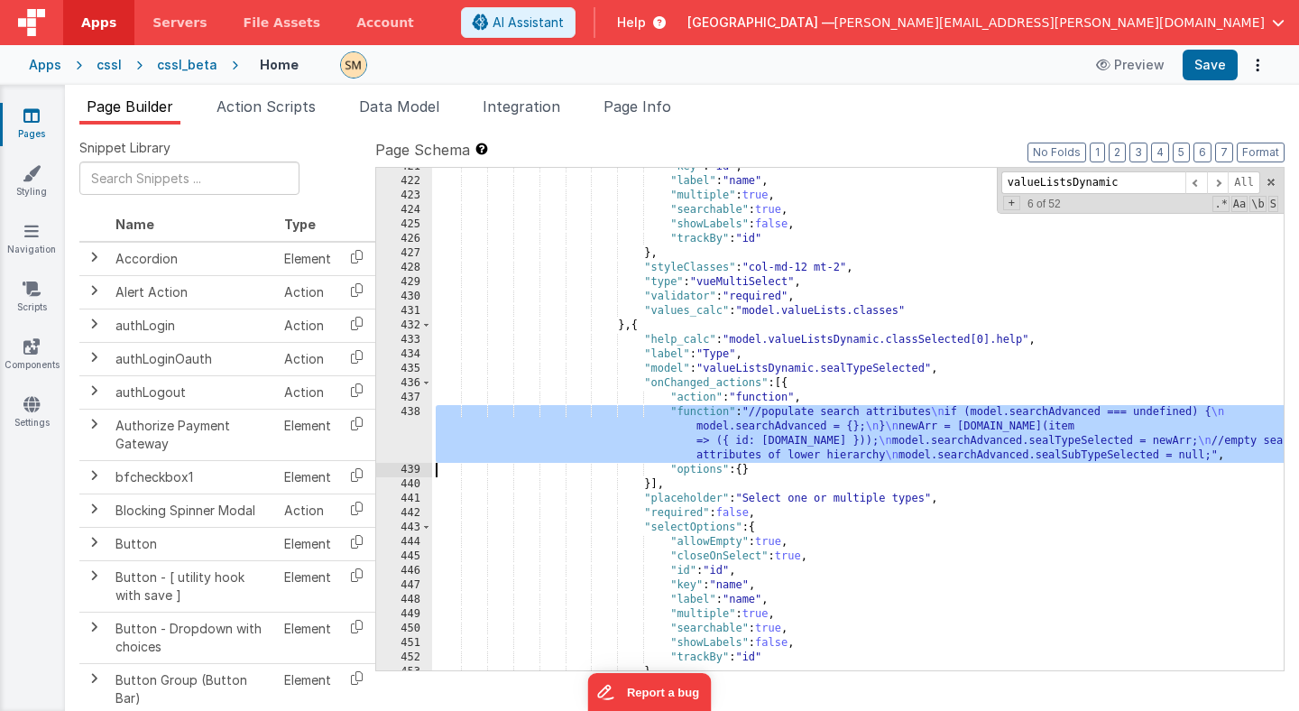
click at [412, 429] on div "438" at bounding box center [404, 434] width 56 height 58
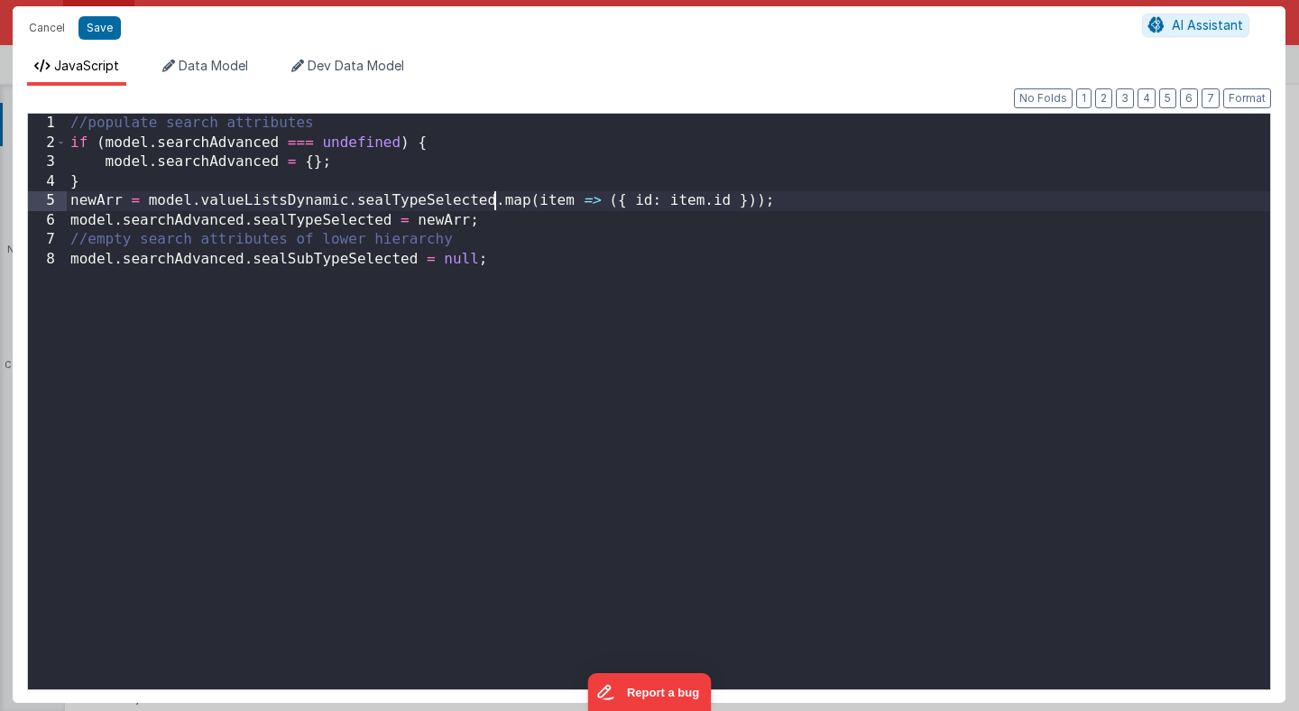
click at [495, 202] on div "//populate search attributes if ( model . searchAdvanced === undefined ) { mode…" at bounding box center [668, 421] width 1203 height 614
